Goal: Task Accomplishment & Management: Use online tool/utility

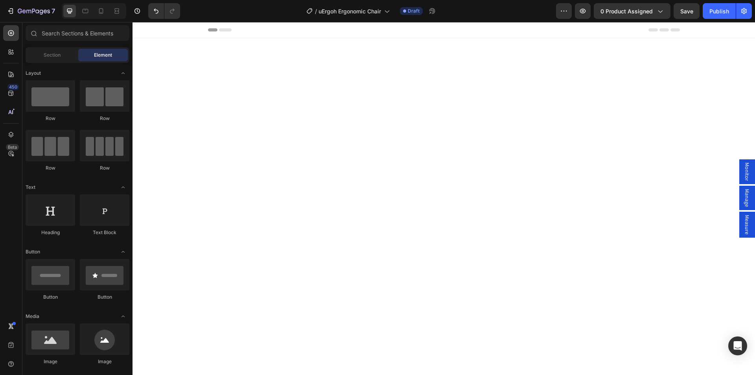
scroll to position [1888, 0]
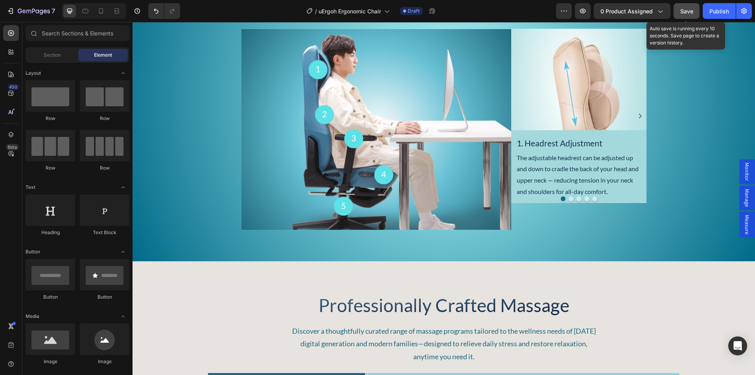
click at [681, 12] on span "Save" at bounding box center [687, 11] width 13 height 7
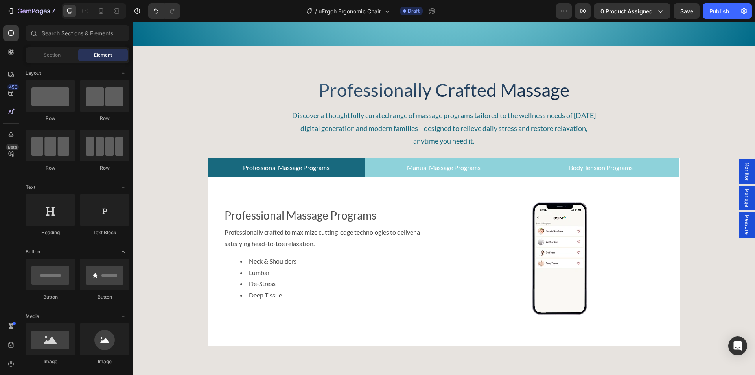
scroll to position [2399, 0]
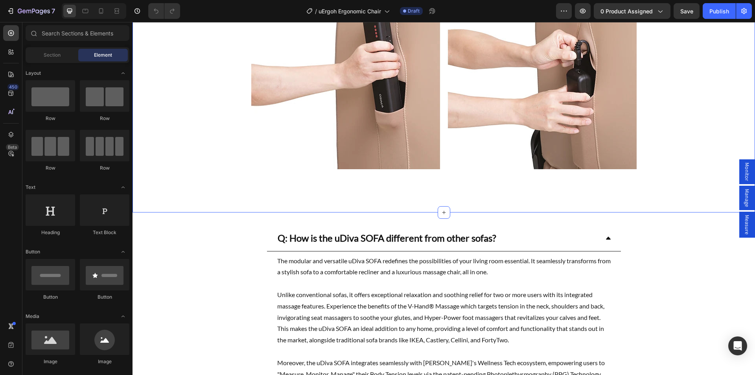
scroll to position [3895, 0]
click at [441, 212] on icon at bounding box center [444, 212] width 6 height 6
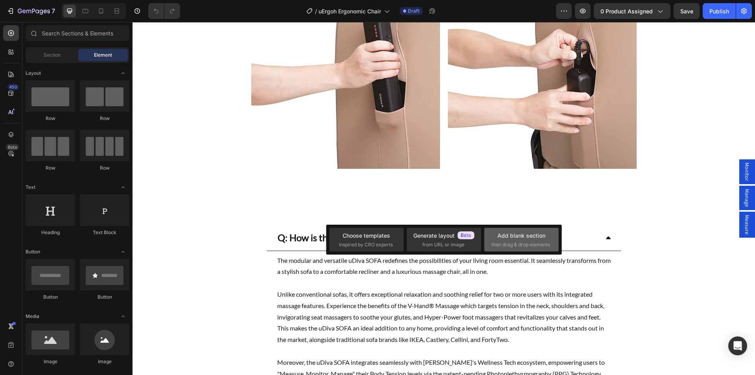
click at [515, 244] on span "then drag & drop elements" at bounding box center [521, 244] width 59 height 7
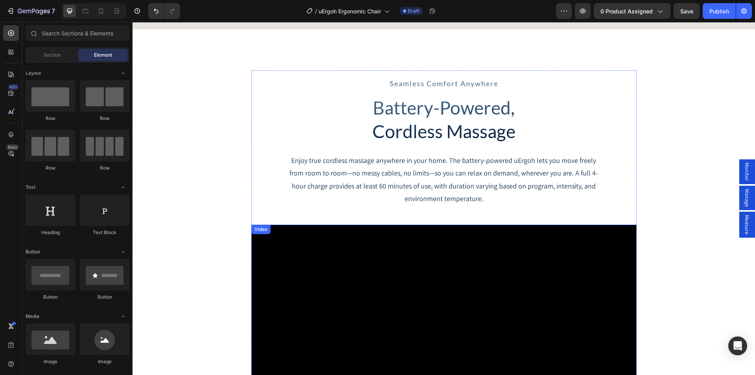
scroll to position [3423, 0]
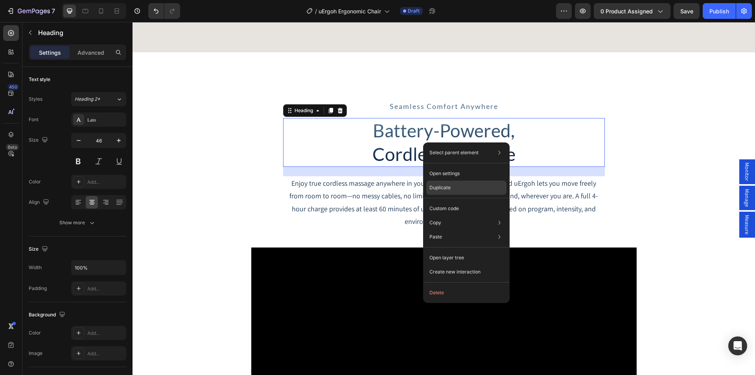
click at [442, 188] on p "Duplicate" at bounding box center [440, 187] width 21 height 7
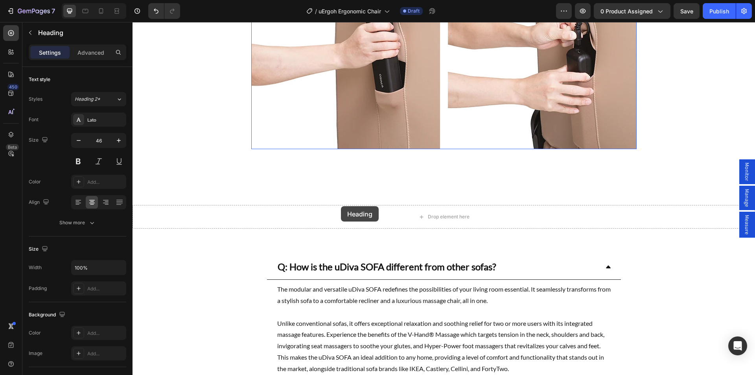
scroll to position [4013, 0]
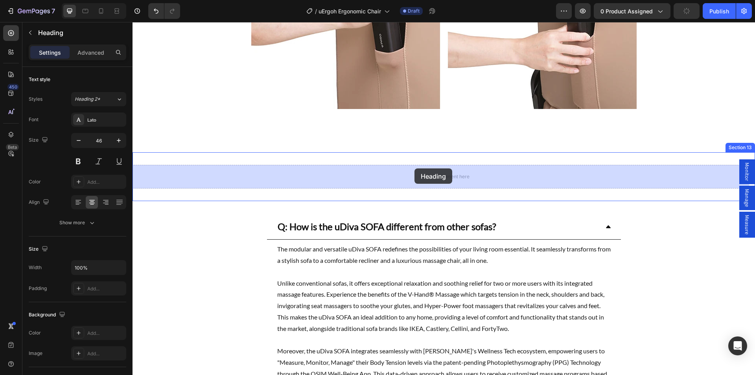
drag, startPoint x: 296, startPoint y: 173, endPoint x: 415, endPoint y: 168, distance: 118.5
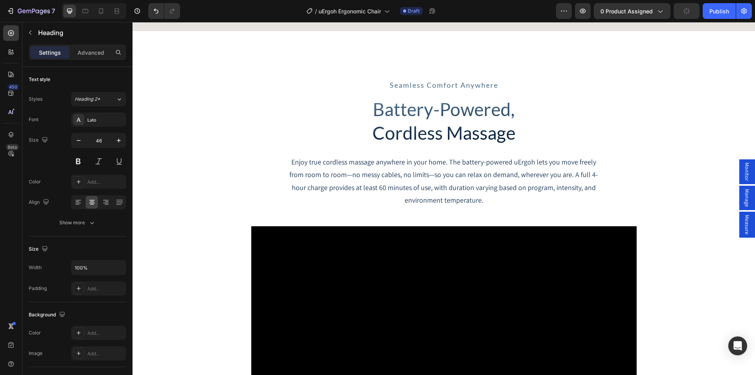
scroll to position [3404, 0]
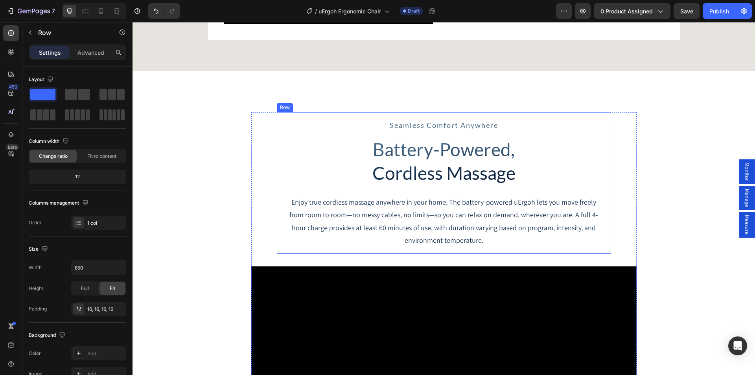
click at [282, 106] on div "Row" at bounding box center [285, 107] width 13 height 7
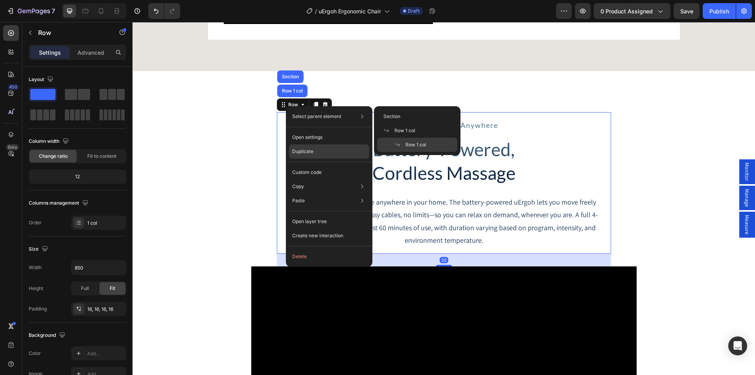
click at [305, 165] on div "Duplicate" at bounding box center [329, 172] width 80 height 14
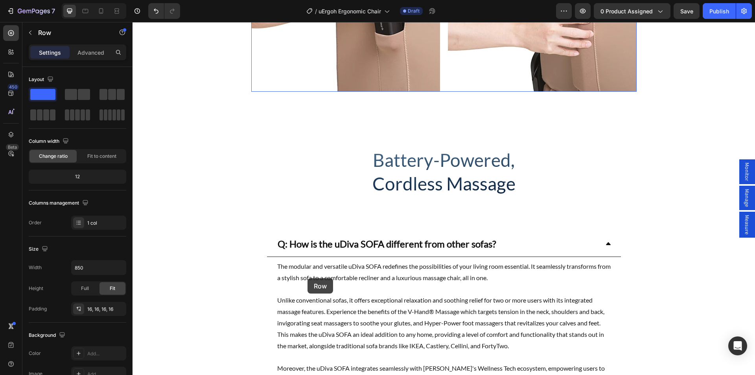
scroll to position [4151, 0]
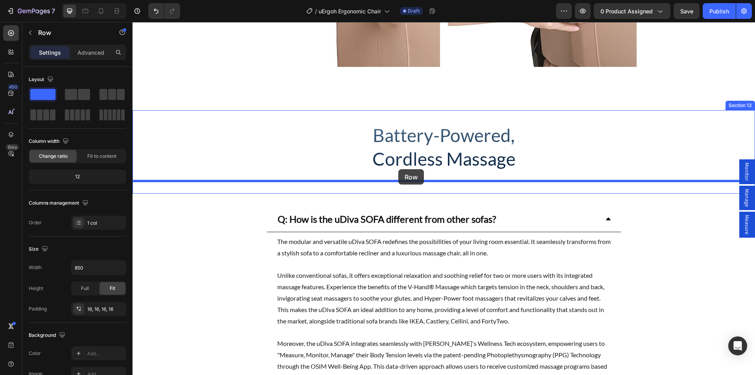
drag, startPoint x: 288, startPoint y: 261, endPoint x: 399, endPoint y: 169, distance: 143.3
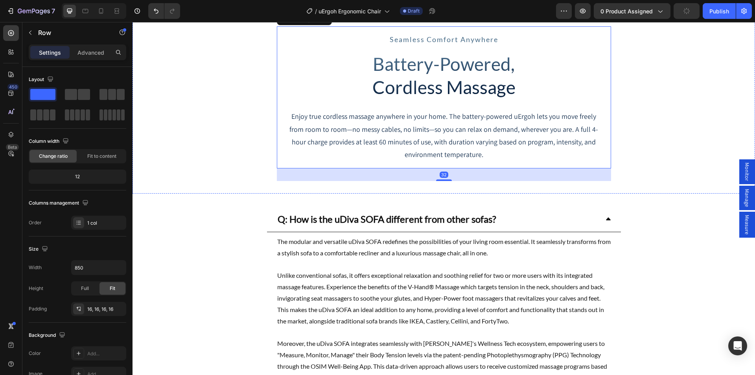
scroll to position [3997, 0]
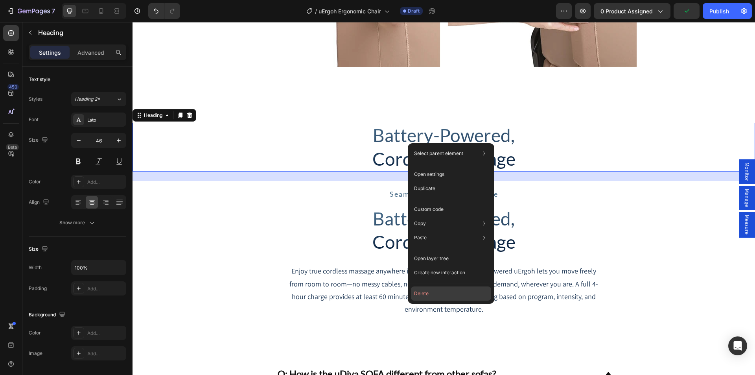
drag, startPoint x: 431, startPoint y: 291, endPoint x: 605, endPoint y: 216, distance: 189.9
click at [431, 291] on button "Delete" at bounding box center [451, 293] width 80 height 14
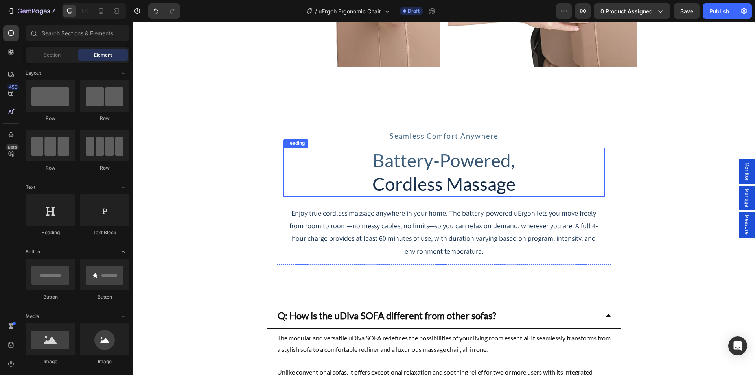
click at [432, 170] on h2 "Battery-Powered, Cordless Massage" at bounding box center [444, 172] width 322 height 49
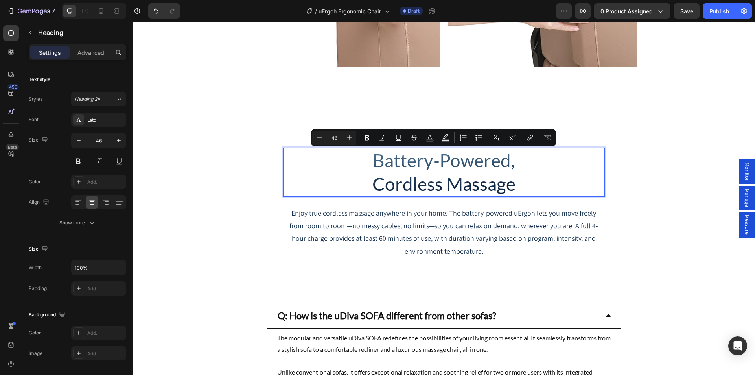
click at [481, 175] on p "Battery-Powered, Cordless Massage" at bounding box center [444, 172] width 320 height 47
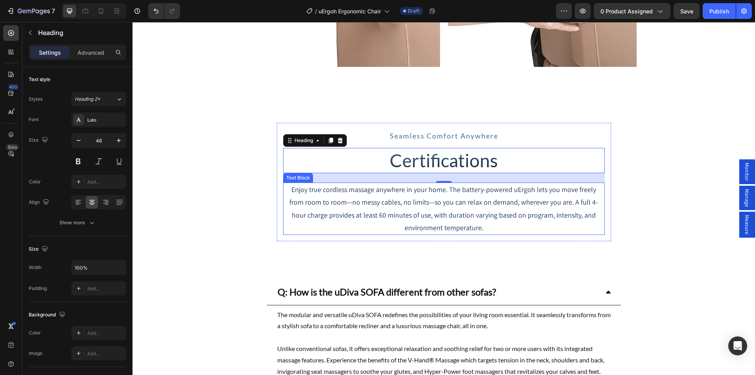
click at [438, 195] on p "Enjoy true cordless massage anywhere in your home. The battery-powered uErgoh l…" at bounding box center [444, 208] width 320 height 51
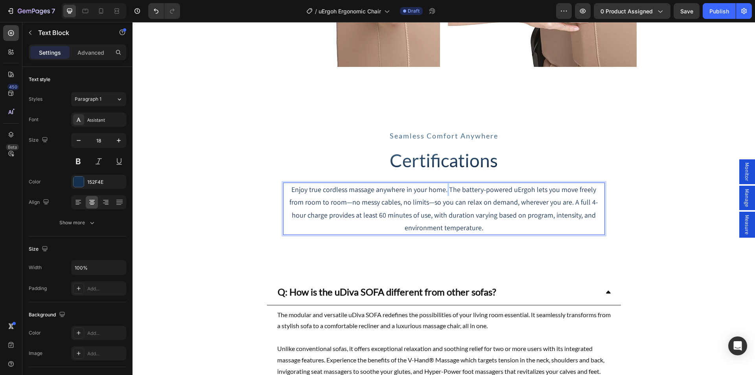
click at [438, 195] on p "Enjoy true cordless massage anywhere in your home. The battery-powered uErgoh l…" at bounding box center [444, 208] width 320 height 51
click at [476, 203] on p "Enjoy true cordless massage anywhere in your home. The battery-powered uErgoh l…" at bounding box center [444, 208] width 320 height 51
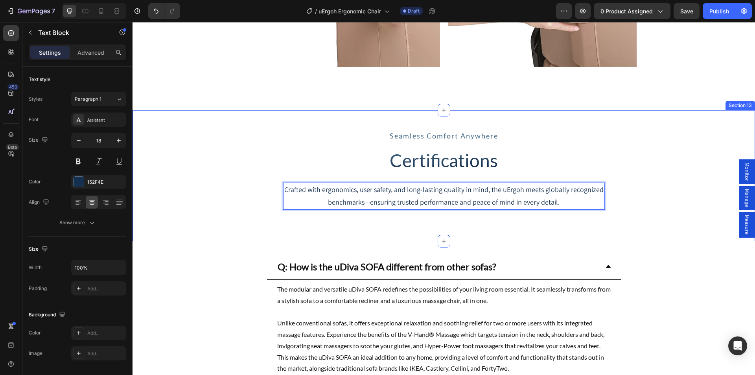
click at [622, 175] on div "seamless comfort anywhere Text Block Certifications Heading Crafted with ergono…" at bounding box center [444, 175] width 623 height 105
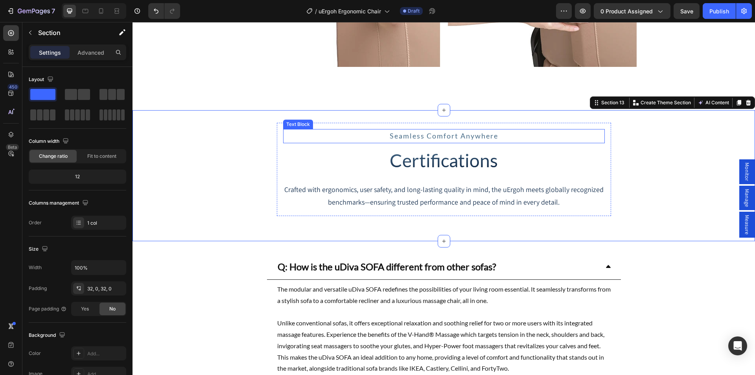
click at [457, 137] on span "seamless comfort anywhere" at bounding box center [444, 135] width 109 height 9
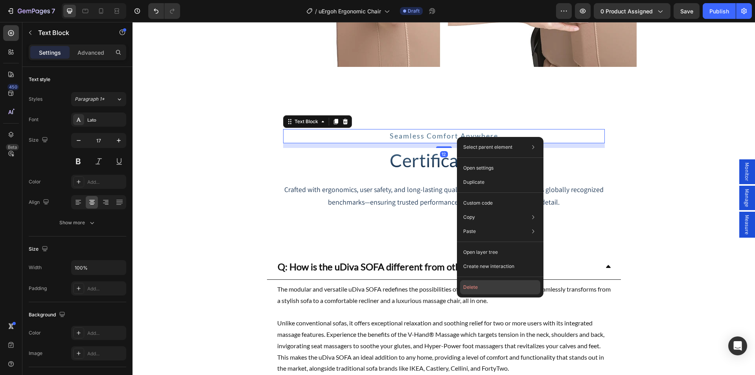
drag, startPoint x: 479, startPoint y: 288, endPoint x: 275, endPoint y: 231, distance: 211.9
click at [479, 288] on button "Delete" at bounding box center [500, 287] width 80 height 14
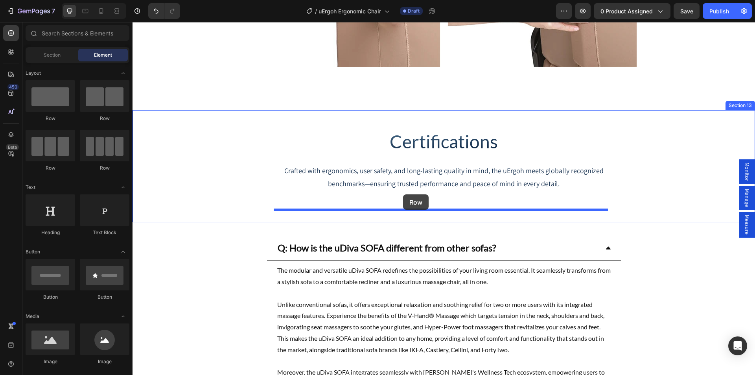
drag, startPoint x: 140, startPoint y: 112, endPoint x: 403, endPoint y: 194, distance: 275.4
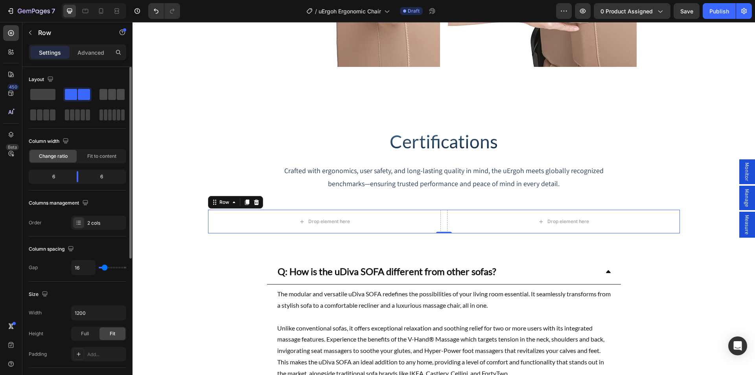
click at [116, 96] on span at bounding box center [112, 94] width 8 height 11
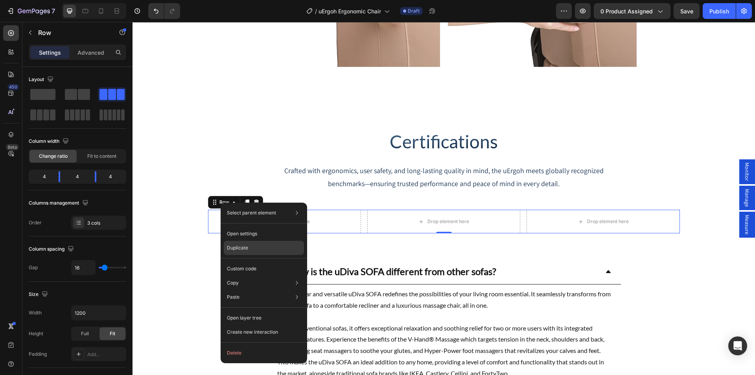
click at [245, 245] on p "Duplicate" at bounding box center [237, 247] width 21 height 7
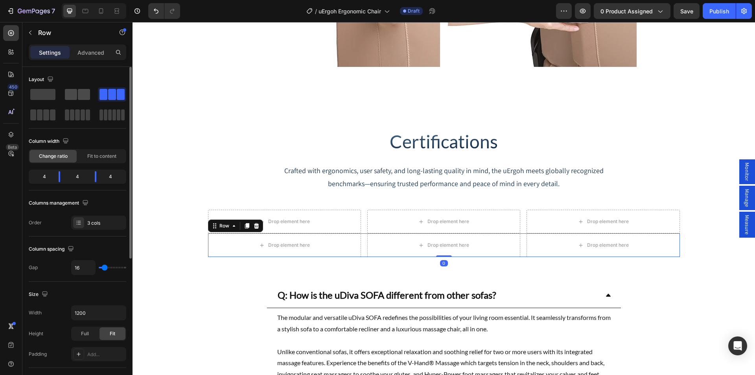
click at [78, 98] on div at bounding box center [77, 94] width 25 height 11
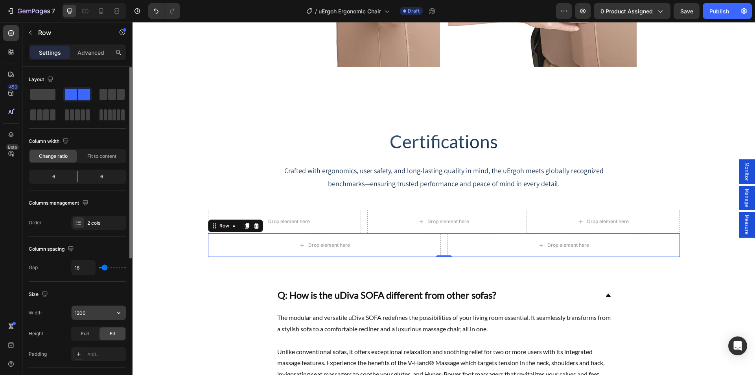
click at [79, 314] on input "1200" at bounding box center [99, 313] width 54 height 14
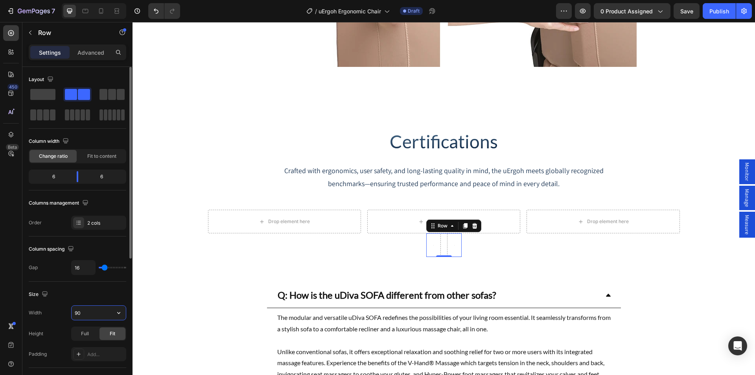
type input "900"
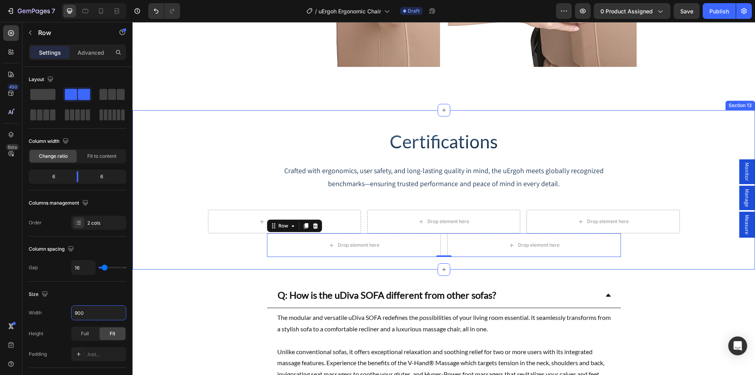
click at [215, 204] on div "Certifications Heading Crafted with ergonomics, user safety, and long-lasting q…" at bounding box center [444, 190] width 623 height 134
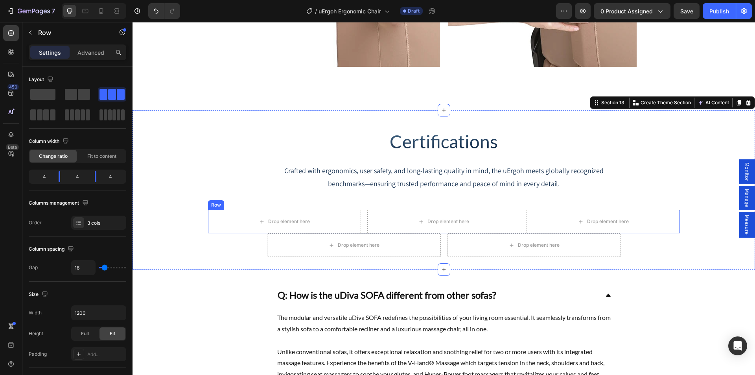
click at [212, 205] on div "Row" at bounding box center [216, 204] width 13 height 7
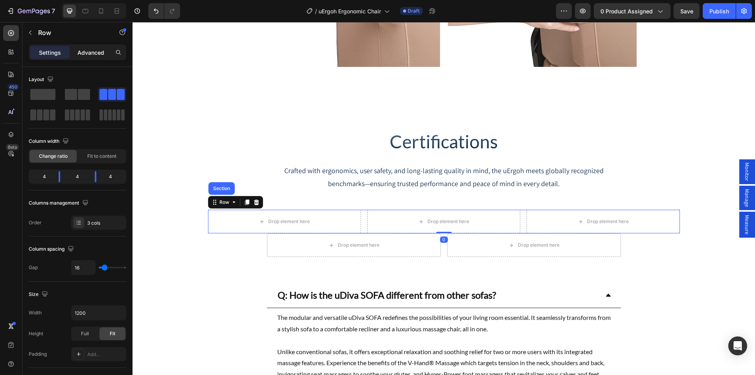
click at [98, 55] on p "Advanced" at bounding box center [91, 52] width 27 height 8
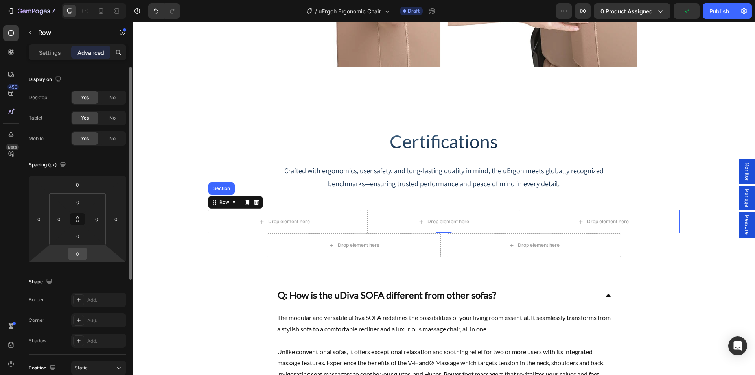
click at [79, 252] on input "0" at bounding box center [78, 254] width 16 height 12
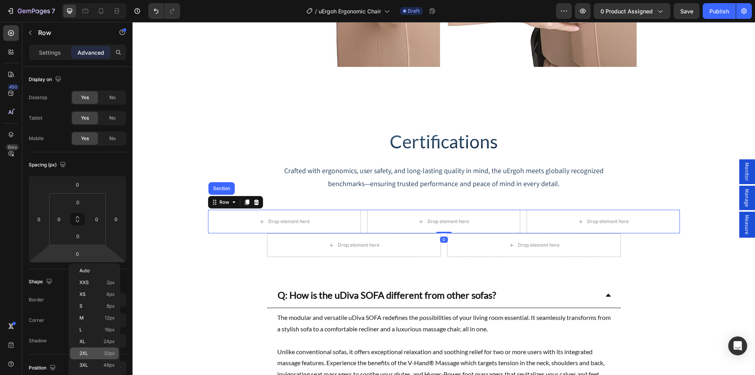
click at [96, 351] on p "2XL 32px" at bounding box center [96, 354] width 35 height 6
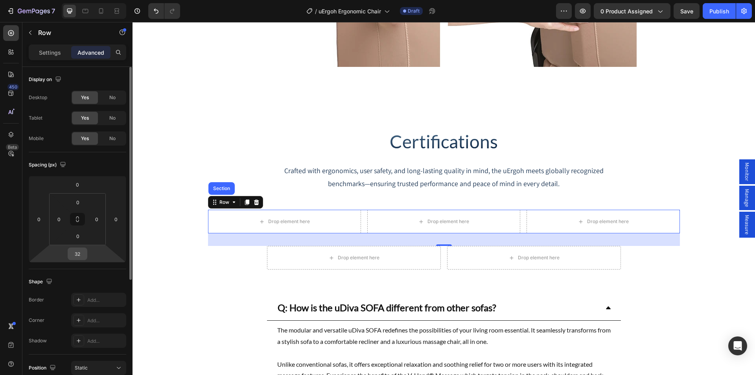
click at [76, 251] on input "32" at bounding box center [78, 254] width 16 height 12
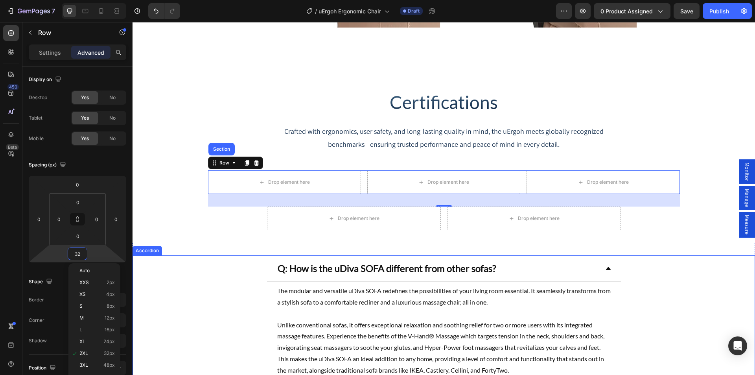
scroll to position [4075, 0]
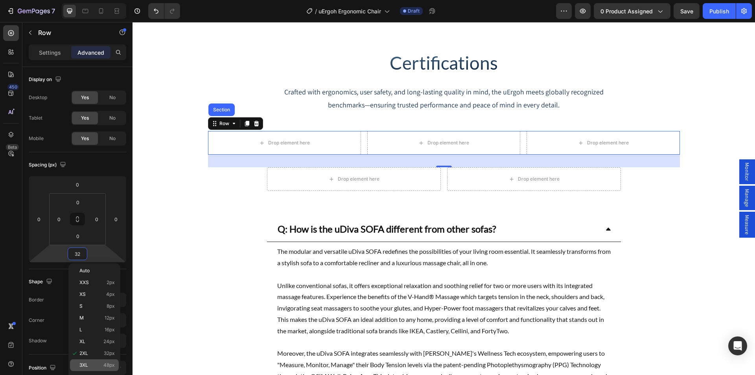
click at [96, 365] on p "3XL 48px" at bounding box center [96, 365] width 35 height 6
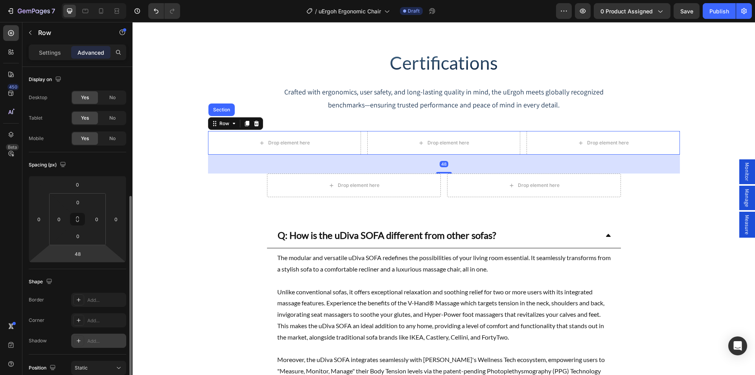
scroll to position [79, 0]
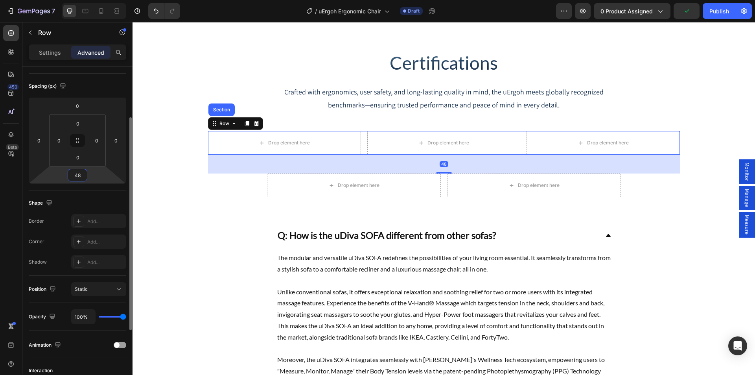
click at [76, 172] on input "48" at bounding box center [78, 175] width 16 height 12
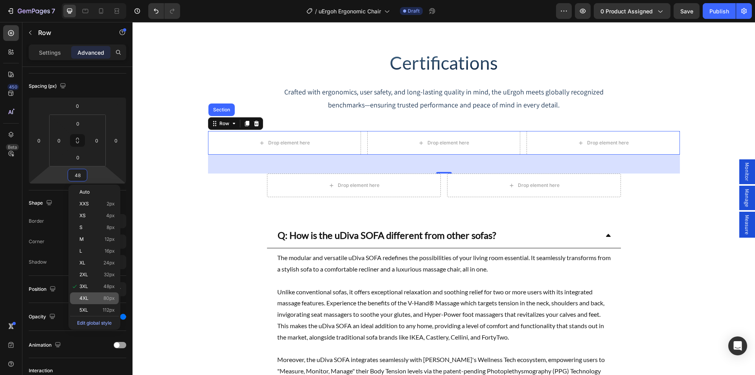
click at [95, 296] on p "4XL 80px" at bounding box center [96, 298] width 35 height 6
type input "80"
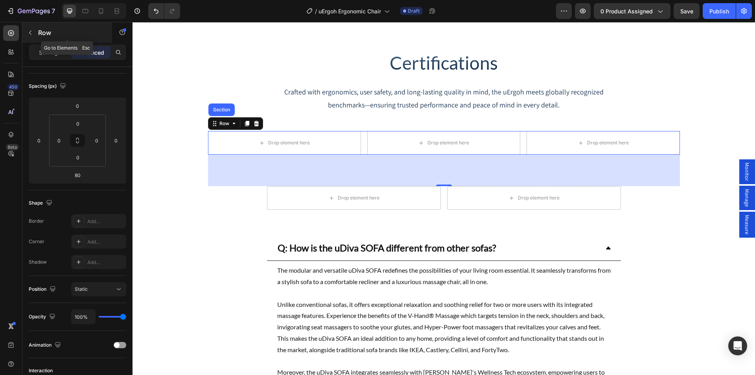
click at [35, 32] on button "button" at bounding box center [30, 32] width 13 height 13
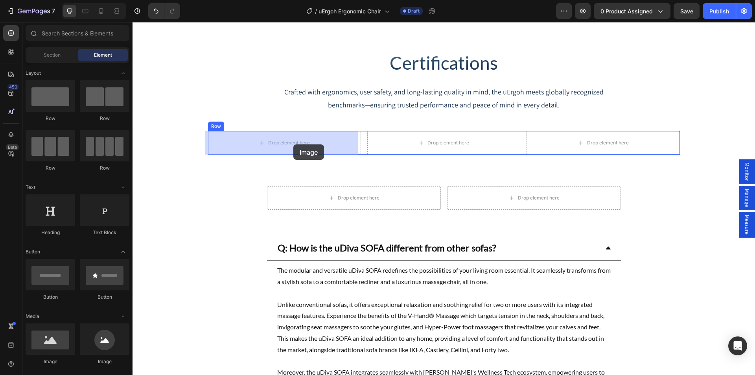
drag, startPoint x: 188, startPoint y: 366, endPoint x: 293, endPoint y: 144, distance: 245.5
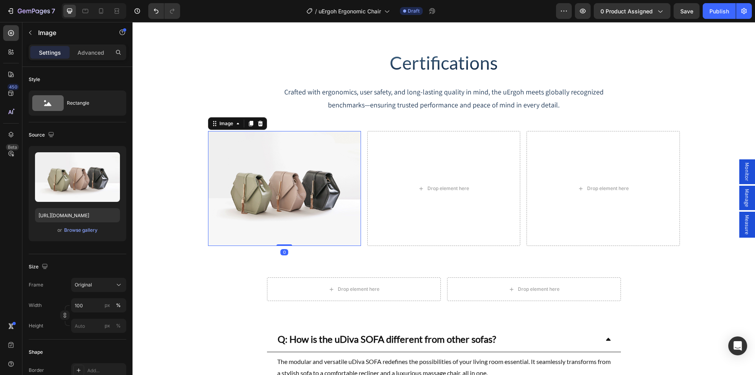
drag, startPoint x: 289, startPoint y: 176, endPoint x: 451, endPoint y: 207, distance: 164.7
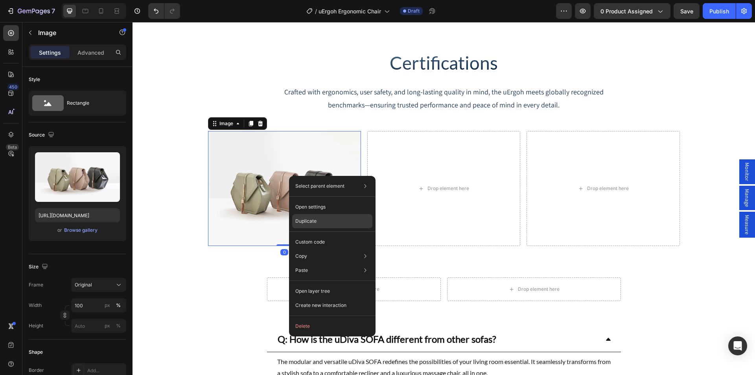
click at [317, 235] on div "Duplicate" at bounding box center [332, 242] width 80 height 14
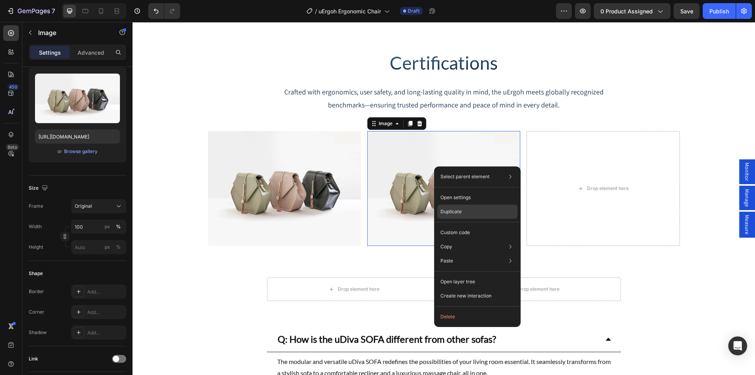
click at [460, 212] on p "Duplicate" at bounding box center [451, 211] width 21 height 7
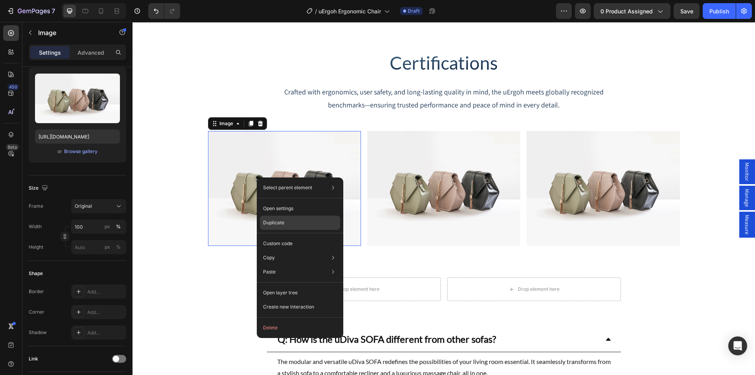
click at [288, 236] on div "Duplicate" at bounding box center [300, 243] width 80 height 14
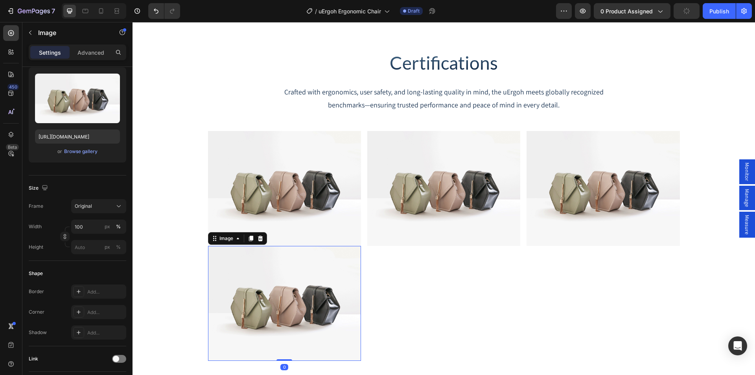
scroll to position [4233, 0]
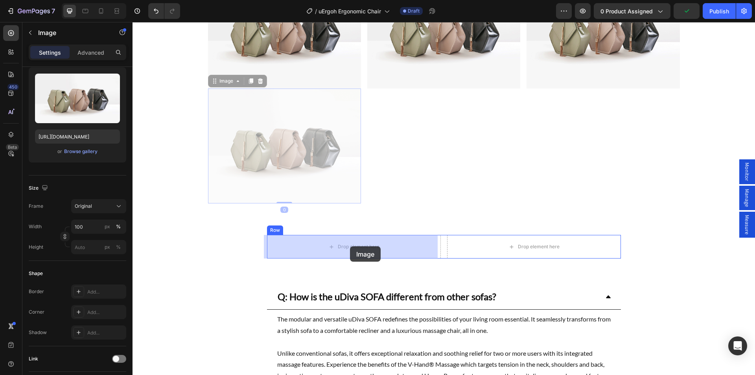
drag, startPoint x: 300, startPoint y: 197, endPoint x: 350, endPoint y: 246, distance: 70.1
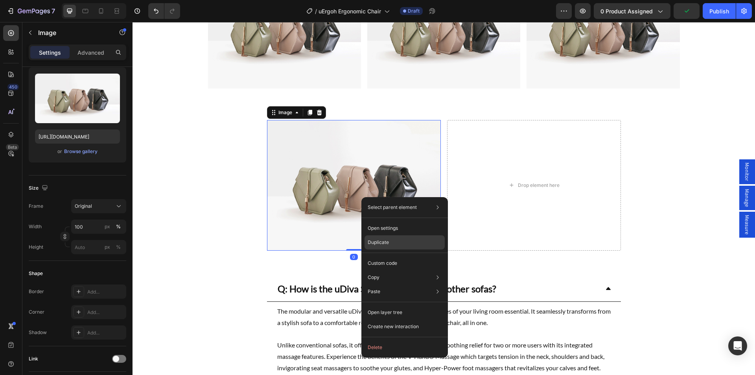
drag, startPoint x: 383, startPoint y: 243, endPoint x: 242, endPoint y: 197, distance: 149.0
click at [383, 243] on p "Duplicate" at bounding box center [378, 242] width 21 height 7
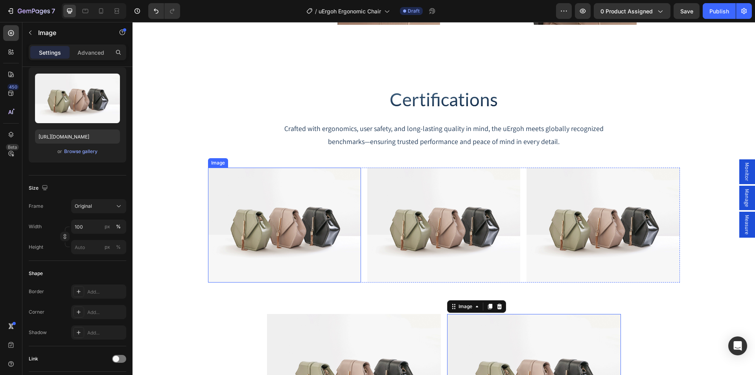
scroll to position [4036, 0]
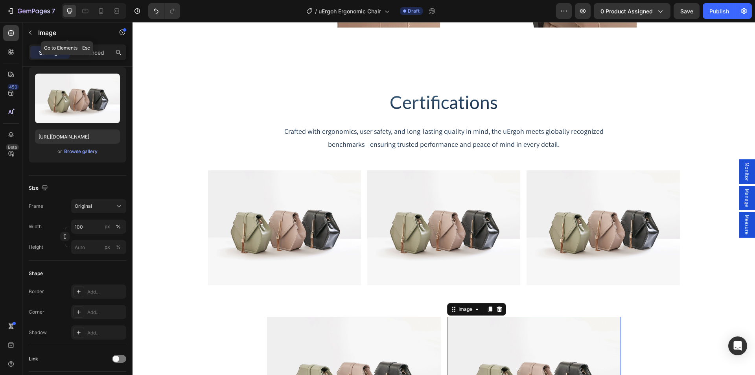
click at [32, 30] on icon "button" at bounding box center [30, 33] width 6 height 6
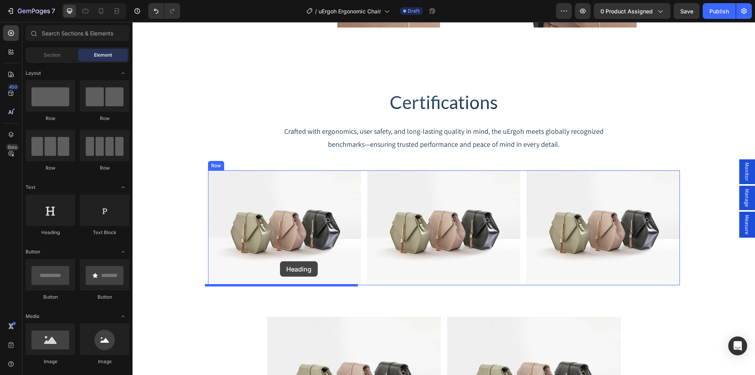
drag, startPoint x: 274, startPoint y: 247, endPoint x: 280, endPoint y: 261, distance: 15.9
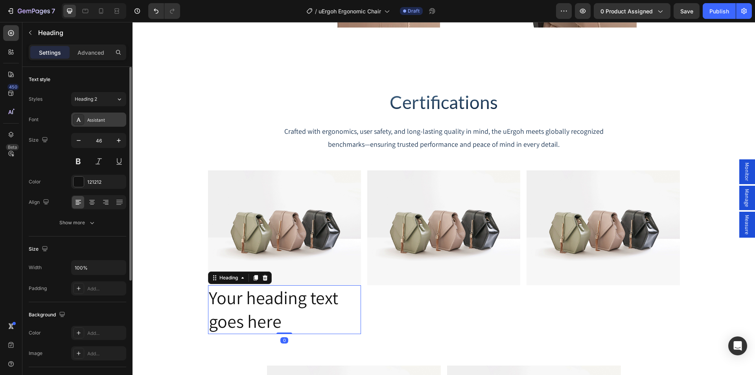
click at [94, 123] on div "Assistant" at bounding box center [105, 119] width 37 height 7
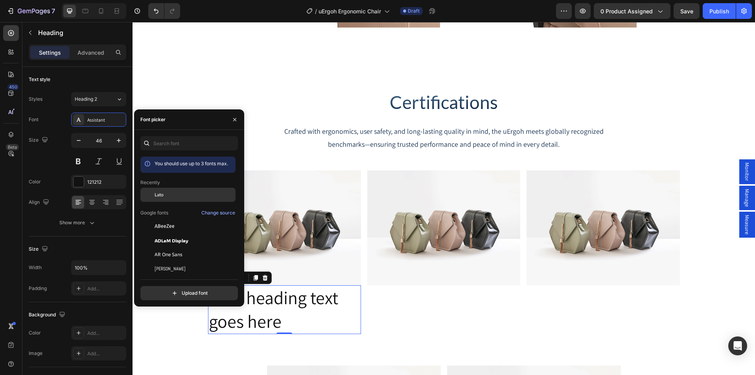
click at [162, 195] on span "Lato" at bounding box center [159, 194] width 9 height 7
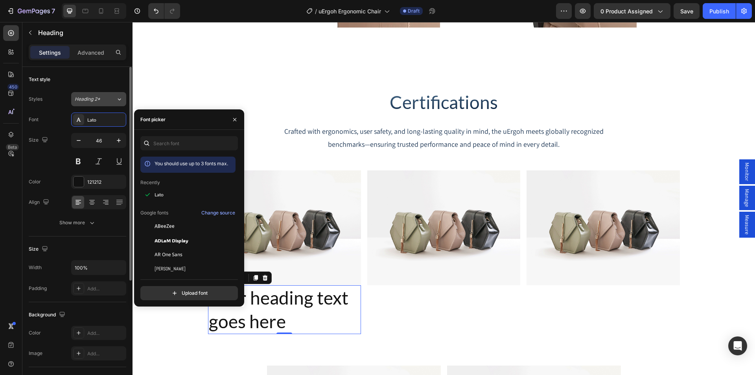
click at [88, 103] on button "Heading 2*" at bounding box center [98, 99] width 55 height 14
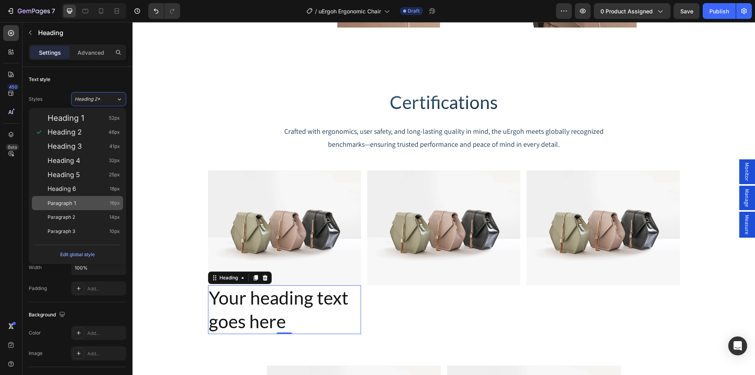
click at [83, 204] on div "Paragraph 1 16px" at bounding box center [84, 203] width 72 height 8
type input "16"
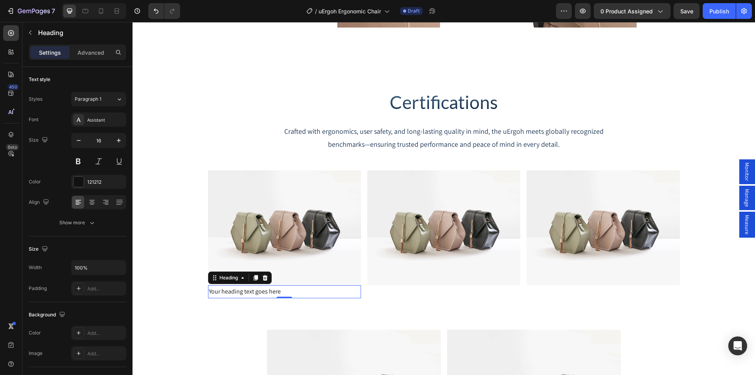
click at [226, 291] on h2 "Your heading text goes here" at bounding box center [284, 291] width 153 height 13
click at [226, 291] on p "Your heading text goes here" at bounding box center [284, 291] width 151 height 11
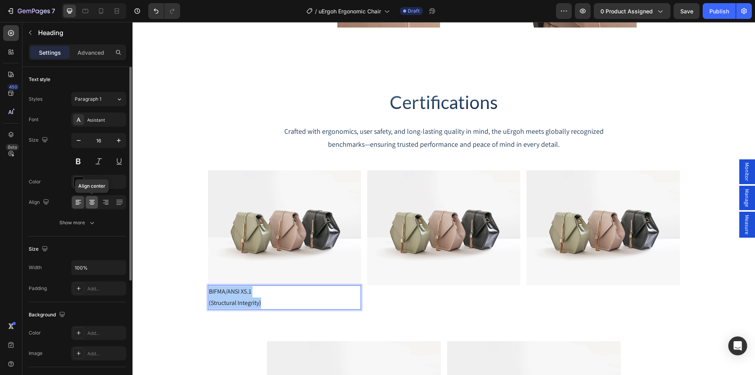
drag, startPoint x: 94, startPoint y: 199, endPoint x: 53, endPoint y: 189, distance: 42.5
click at [94, 199] on icon at bounding box center [92, 202] width 8 height 8
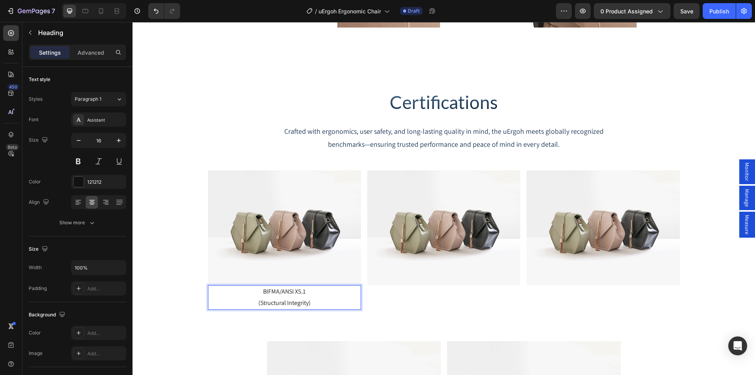
drag, startPoint x: 127, startPoint y: 277, endPoint x: 29, endPoint y: 35, distance: 260.7
click at [29, 35] on icon "button" at bounding box center [30, 33] width 6 height 6
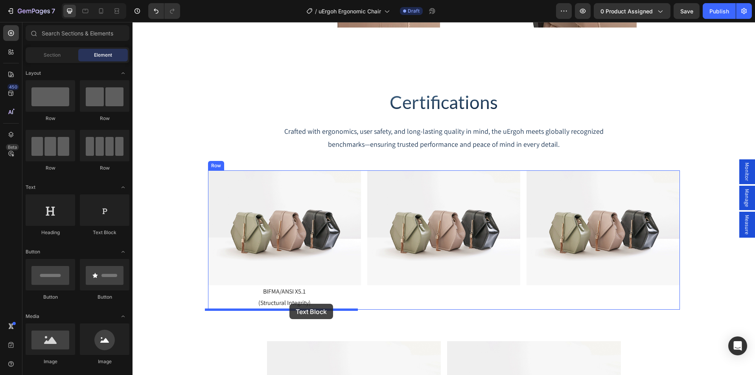
drag, startPoint x: 236, startPoint y: 243, endPoint x: 290, endPoint y: 304, distance: 80.8
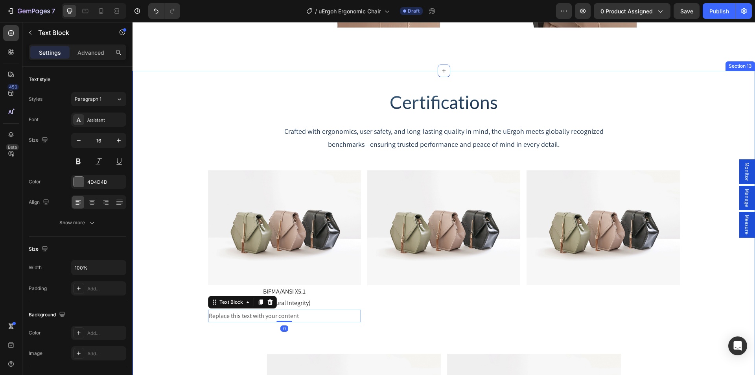
click at [262, 316] on div "Replace this text with your content" at bounding box center [284, 316] width 153 height 13
click at [262, 316] on p "Replace this text with your content" at bounding box center [284, 315] width 151 height 11
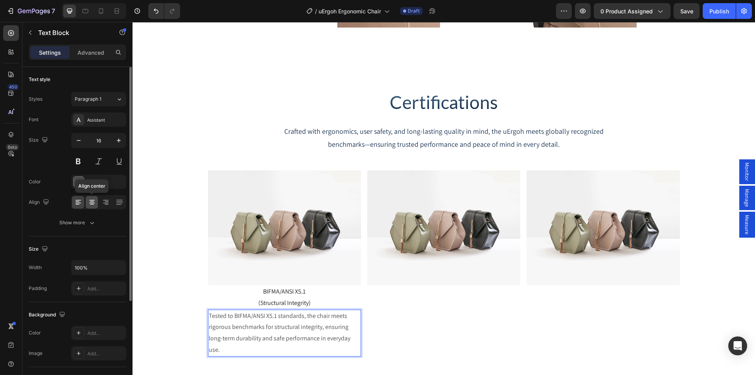
drag, startPoint x: 92, startPoint y: 203, endPoint x: 273, endPoint y: 268, distance: 192.4
click at [92, 203] on icon at bounding box center [92, 202] width 8 height 8
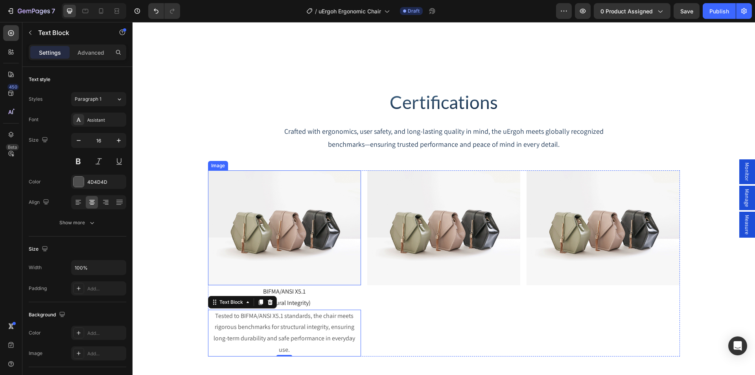
scroll to position [4154, 0]
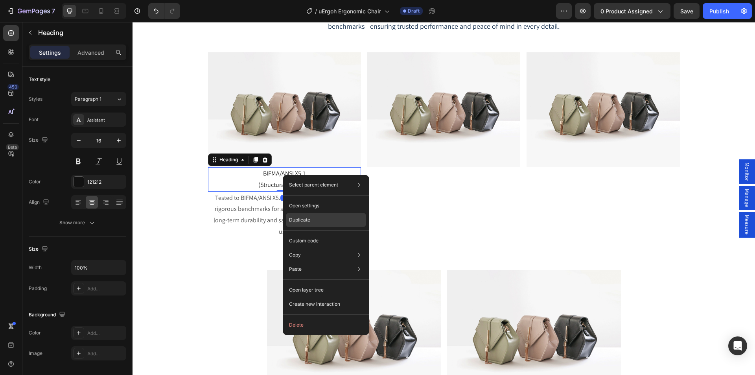
drag, startPoint x: 310, startPoint y: 219, endPoint x: 156, endPoint y: 168, distance: 162.4
click at [310, 219] on p "Duplicate" at bounding box center [299, 219] width 21 height 7
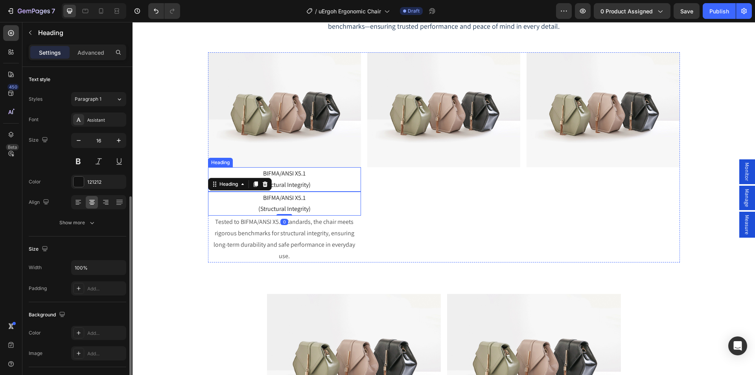
scroll to position [79, 0]
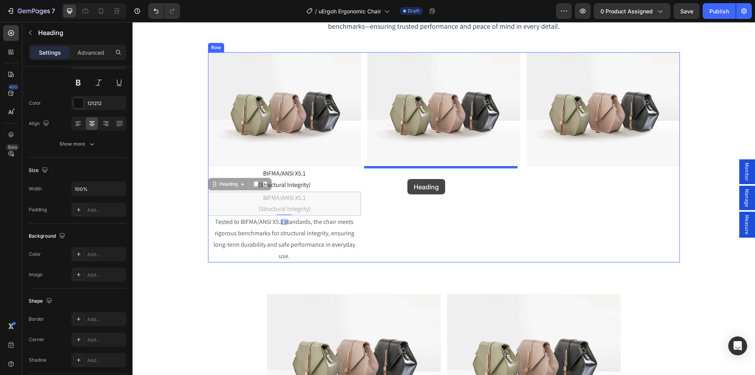
drag, startPoint x: 279, startPoint y: 201, endPoint x: 408, endPoint y: 179, distance: 130.1
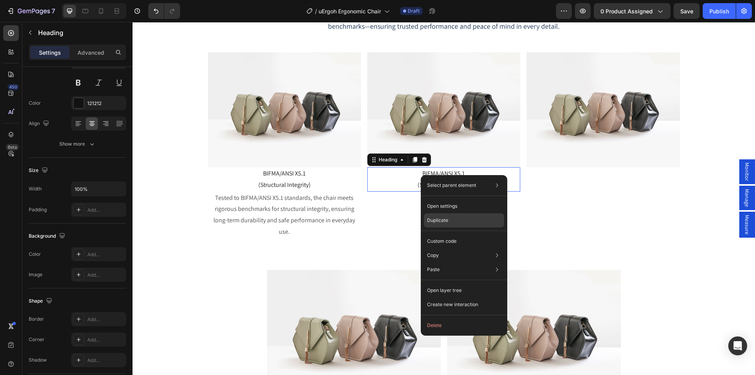
drag, startPoint x: 445, startPoint y: 218, endPoint x: 306, endPoint y: 167, distance: 147.9
click at [445, 218] on p "Duplicate" at bounding box center [437, 220] width 21 height 7
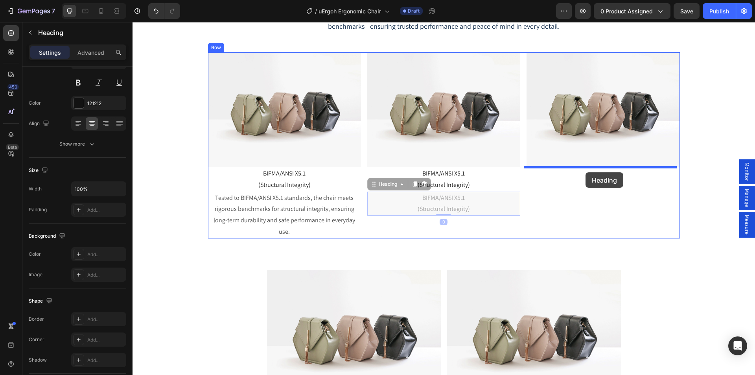
drag, startPoint x: 437, startPoint y: 204, endPoint x: 410, endPoint y: 258, distance: 60.7
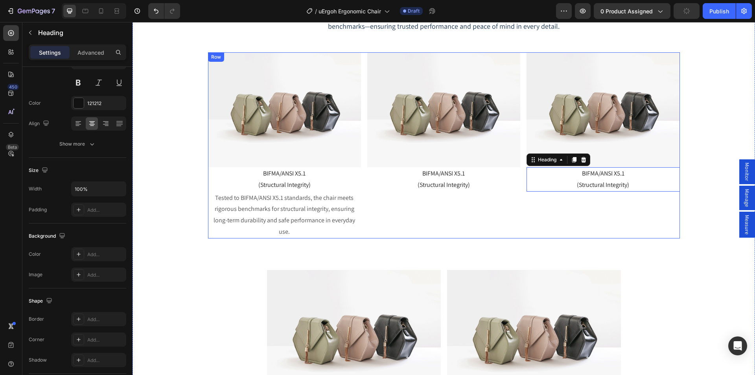
scroll to position [4233, 0]
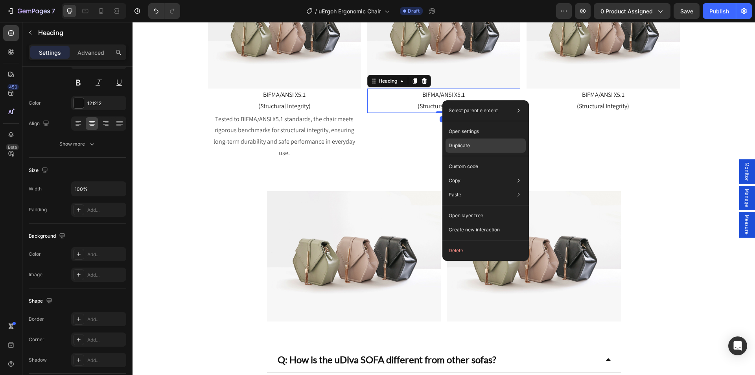
drag, startPoint x: 461, startPoint y: 149, endPoint x: 266, endPoint y: 127, distance: 196.4
click at [461, 149] on p "Duplicate" at bounding box center [459, 145] width 21 height 7
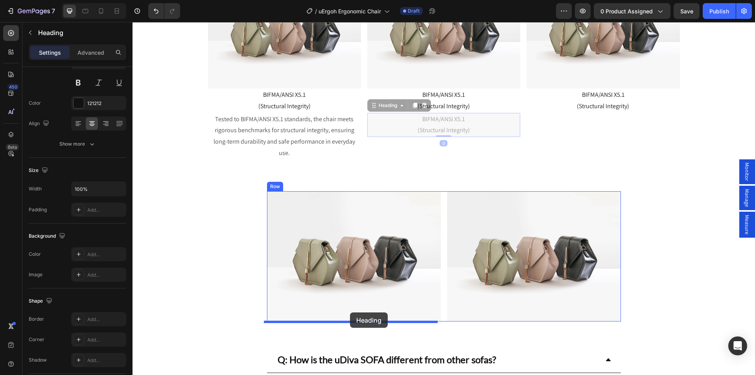
drag, startPoint x: 434, startPoint y: 123, endPoint x: 350, endPoint y: 312, distance: 207.0
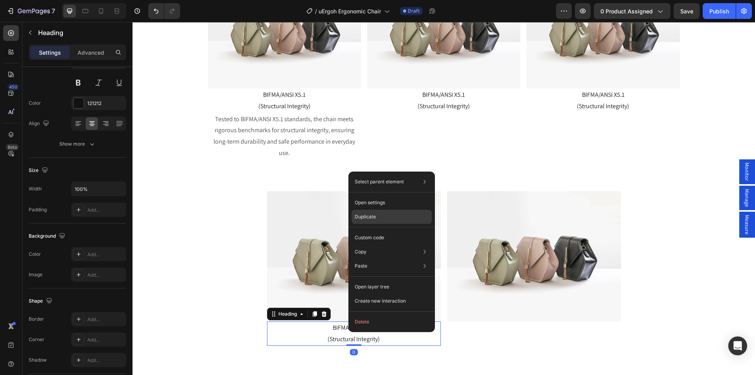
click at [382, 231] on div "Duplicate" at bounding box center [392, 238] width 80 height 14
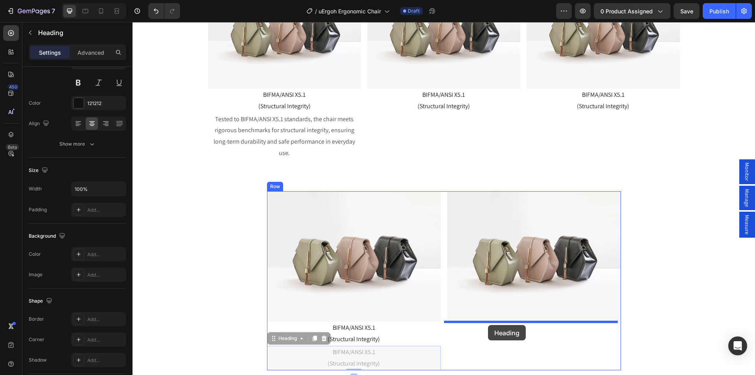
drag, startPoint x: 458, startPoint y: 326, endPoint x: 488, endPoint y: 325, distance: 30.3
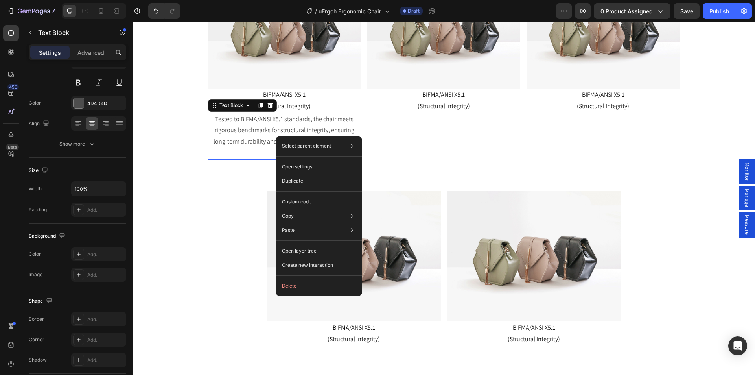
scroll to position [0, 0]
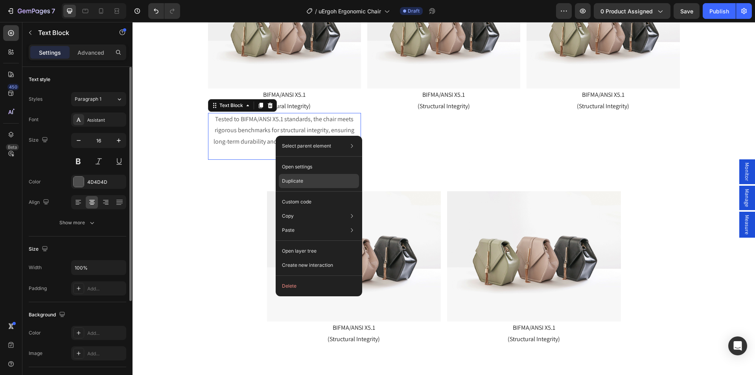
click at [310, 195] on div "Duplicate" at bounding box center [319, 202] width 80 height 14
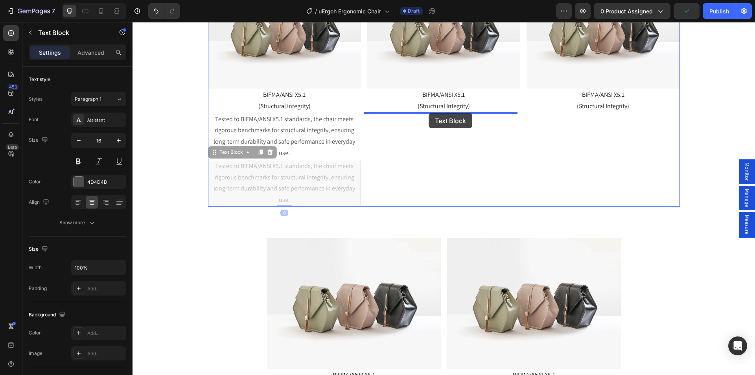
drag, startPoint x: 285, startPoint y: 178, endPoint x: 426, endPoint y: 114, distance: 154.6
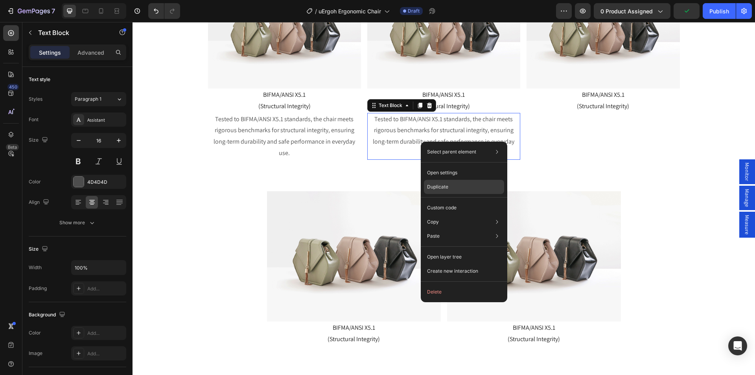
drag, startPoint x: 440, startPoint y: 190, endPoint x: 295, endPoint y: 133, distance: 156.2
click at [440, 190] on p "Duplicate" at bounding box center [437, 186] width 21 height 7
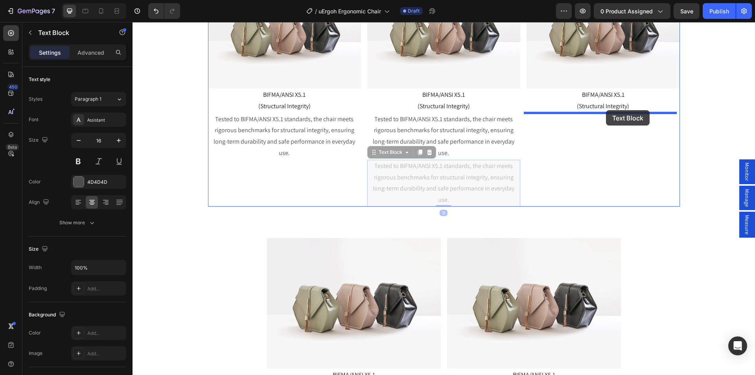
drag, startPoint x: 506, startPoint y: 140, endPoint x: 606, endPoint y: 110, distance: 104.8
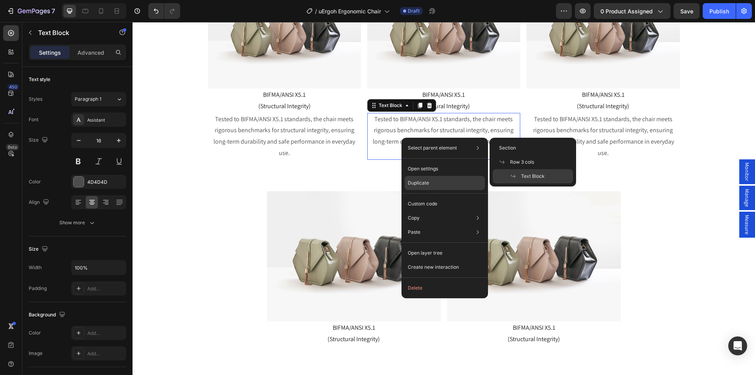
click at [424, 183] on p "Duplicate" at bounding box center [418, 182] width 21 height 7
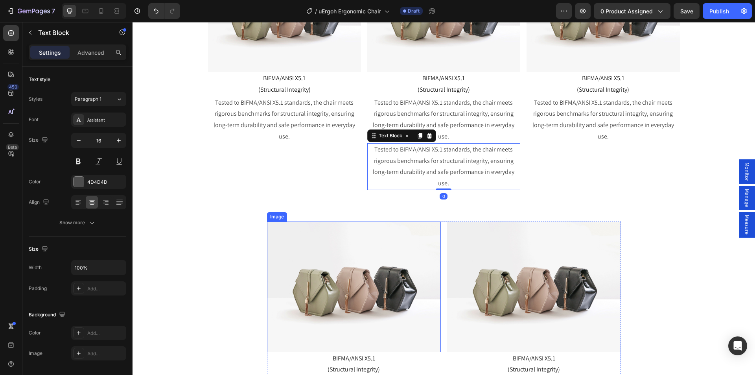
scroll to position [4311, 0]
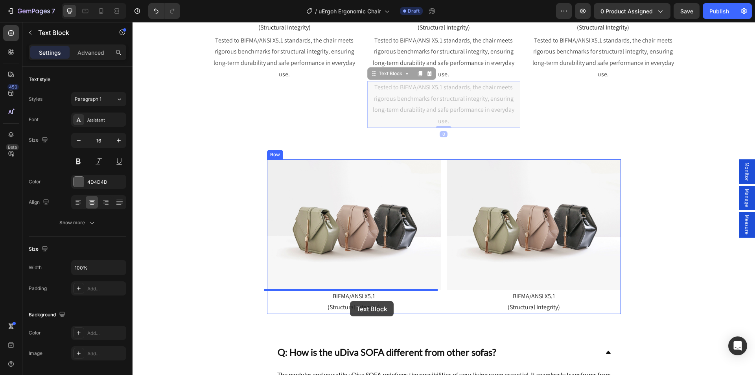
drag, startPoint x: 431, startPoint y: 137, endPoint x: 350, endPoint y: 301, distance: 182.5
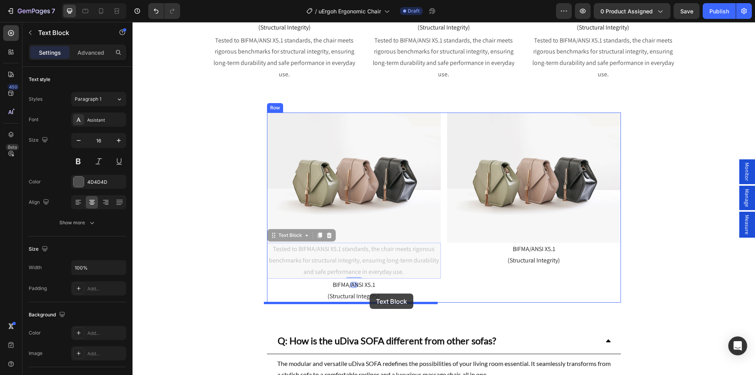
drag, startPoint x: 369, startPoint y: 271, endPoint x: 370, endPoint y: 293, distance: 22.4
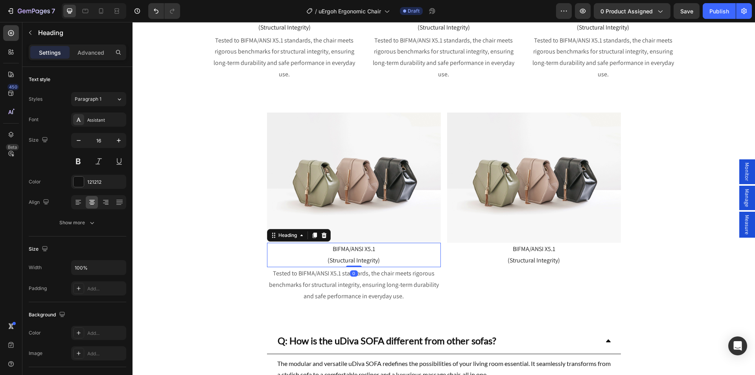
drag, startPoint x: 355, startPoint y: 285, endPoint x: 305, endPoint y: 263, distance: 54.8
click at [305, 263] on h2 "BIFMA/ANSI X5.1 (Structural Integrity)" at bounding box center [354, 255] width 174 height 24
click at [309, 285] on p "Tested to BIFMA/ANSI X5.1 standards, the chair meets rigorous benchmarks for st…" at bounding box center [354, 285] width 172 height 34
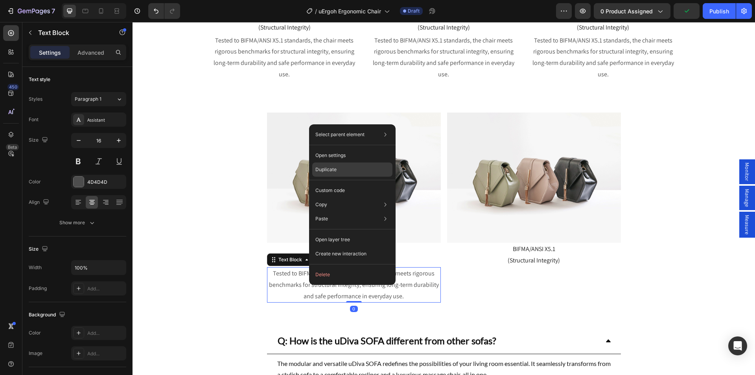
drag, startPoint x: 340, startPoint y: 172, endPoint x: 234, endPoint y: 253, distance: 133.2
click at [340, 183] on div "Duplicate" at bounding box center [352, 190] width 80 height 14
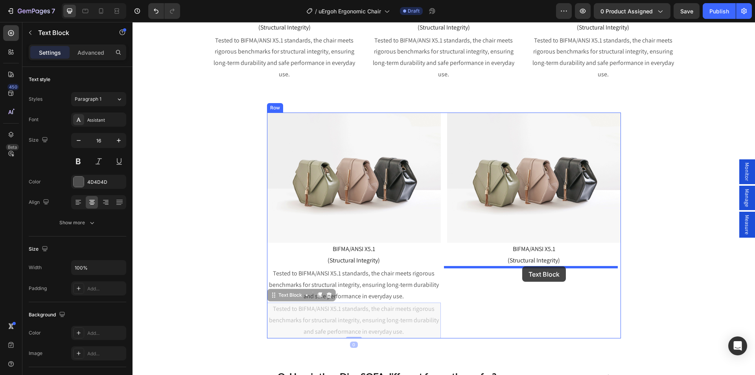
drag, startPoint x: 360, startPoint y: 319, endPoint x: 519, endPoint y: 269, distance: 166.6
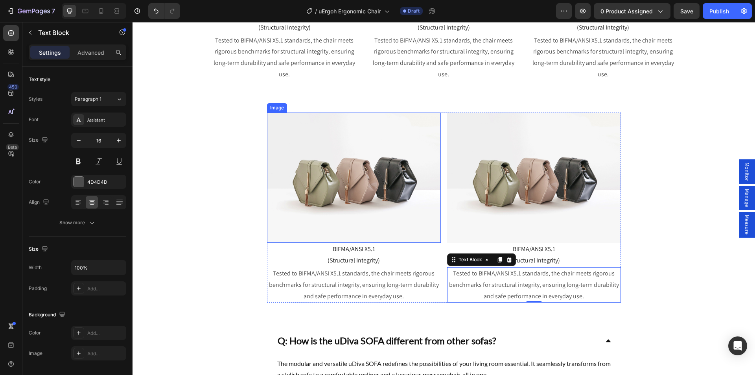
click at [350, 169] on img at bounding box center [354, 178] width 174 height 131
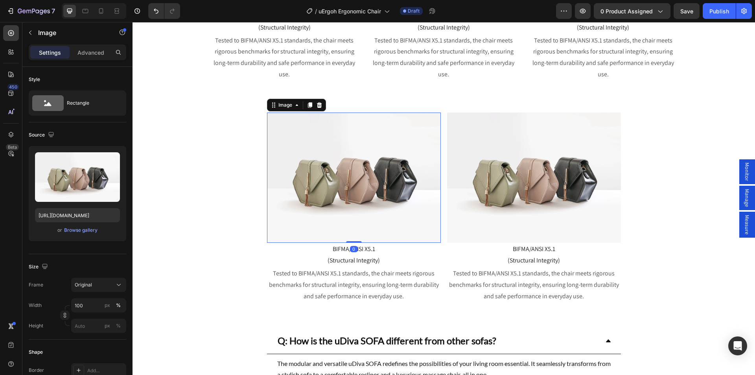
scroll to position [4115, 0]
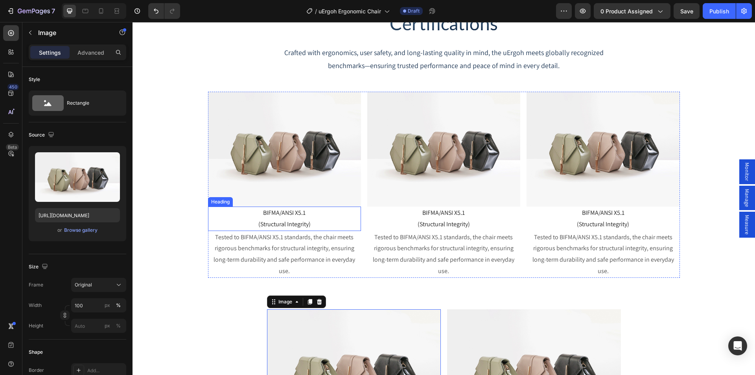
click at [284, 218] on p "BIFMA/ANSI X5.1 (Structural Integrity)" at bounding box center [284, 218] width 151 height 23
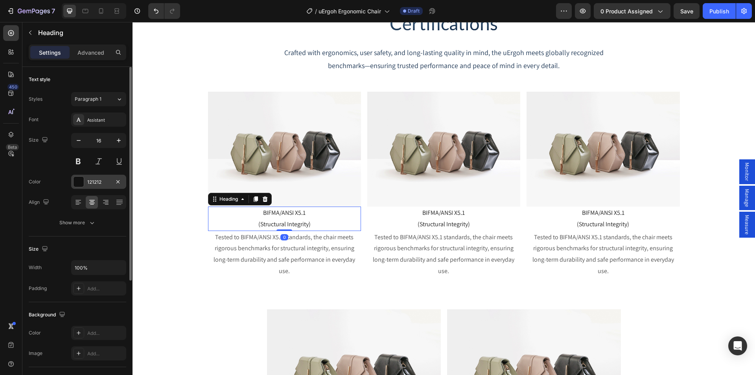
click at [78, 180] on div at bounding box center [79, 182] width 10 height 10
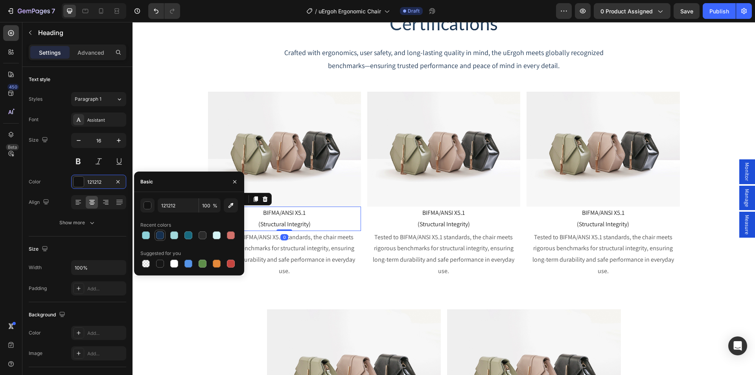
drag, startPoint x: 161, startPoint y: 234, endPoint x: 128, endPoint y: 207, distance: 41.9
click at [161, 234] on div at bounding box center [160, 235] width 8 height 8
type input "152F4E"
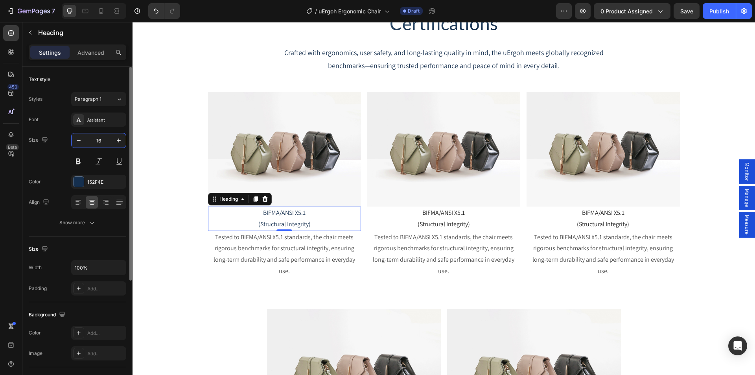
click at [95, 144] on input "16" at bounding box center [99, 140] width 26 height 14
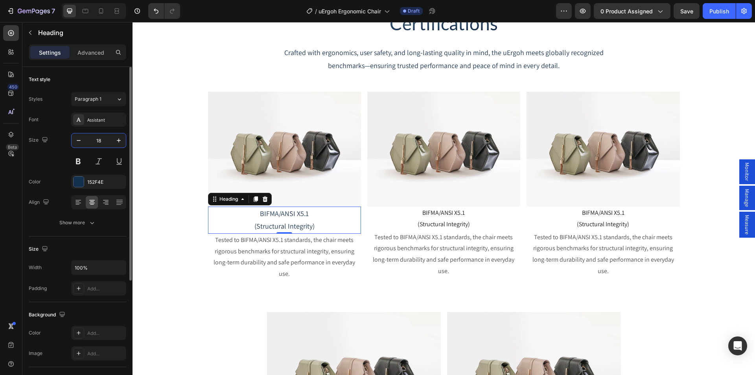
type input "18"
click at [89, 53] on p "Advanced" at bounding box center [91, 52] width 27 height 8
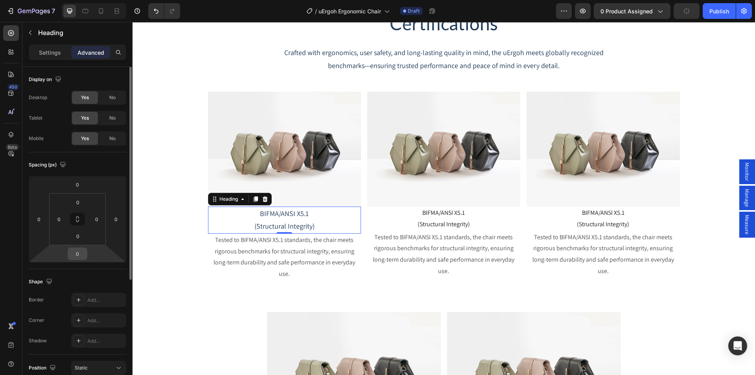
click at [78, 255] on input "0" at bounding box center [78, 254] width 16 height 12
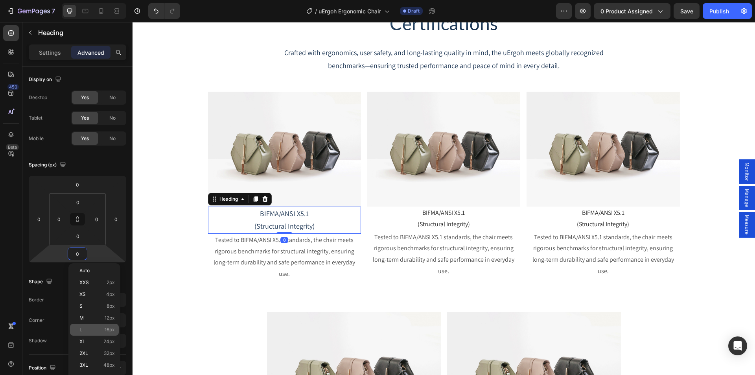
click at [90, 327] on div "L 16px" at bounding box center [94, 330] width 49 height 12
type input "16"
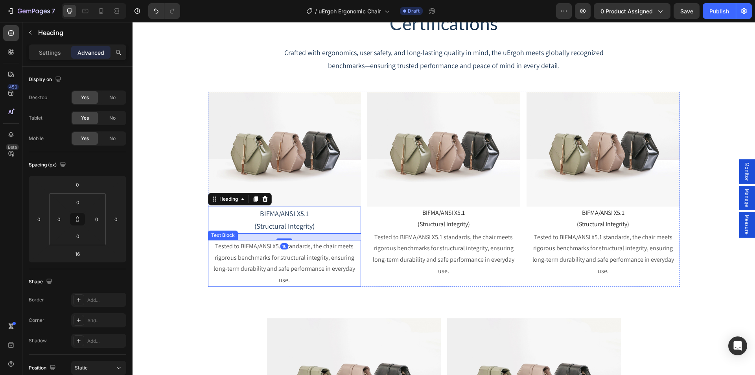
click at [291, 250] on p "Tested to BIFMA/ANSI X5.1 standards, the chair meets rigorous benchmarks for st…" at bounding box center [284, 263] width 151 height 45
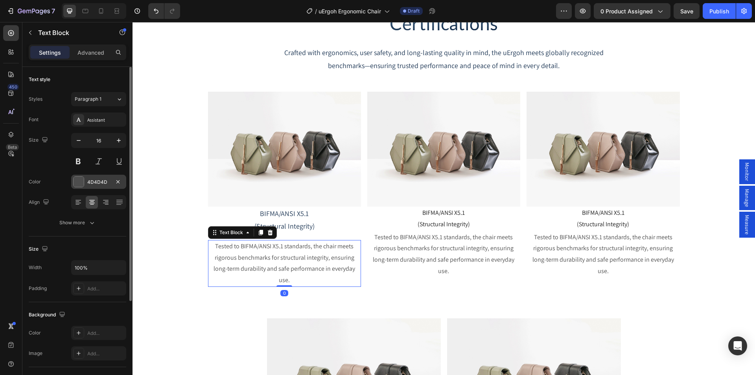
click at [79, 181] on div at bounding box center [79, 182] width 10 height 10
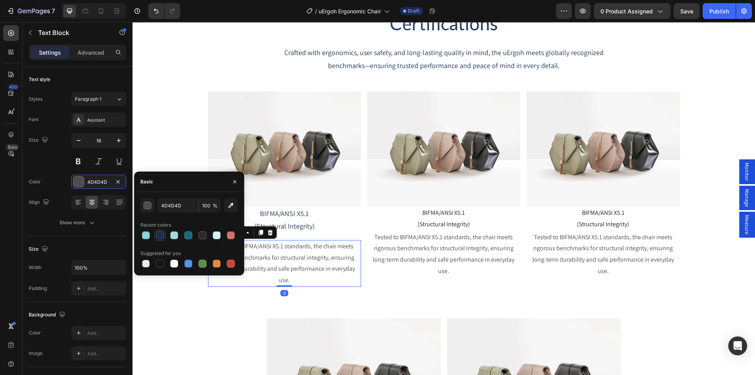
click at [161, 233] on div at bounding box center [160, 235] width 8 height 8
type input "152F4E"
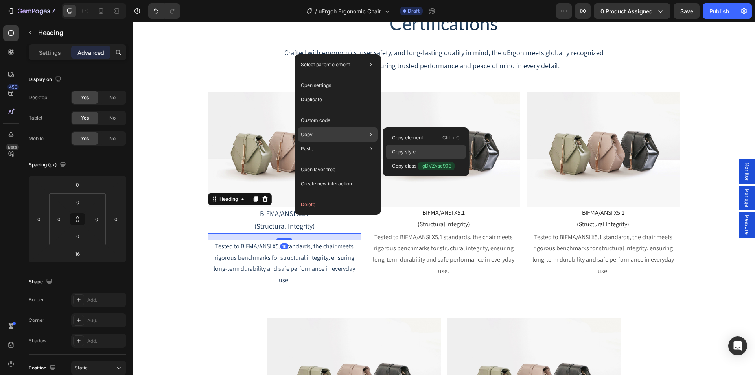
click at [417, 159] on div "Copy style" at bounding box center [426, 166] width 80 height 14
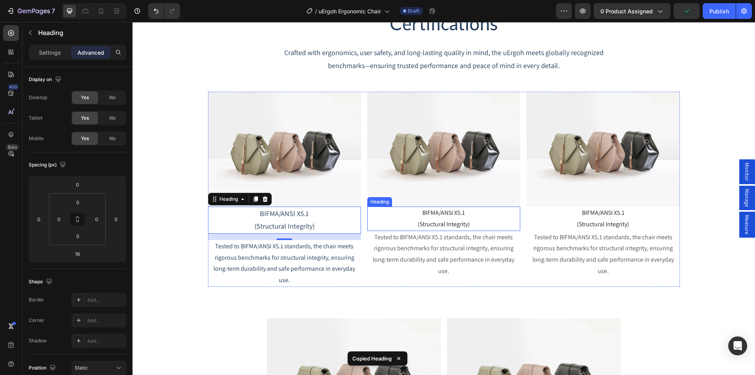
click at [430, 219] on h2 "BIFMA/ANSI X5.1 (Structural Integrity)" at bounding box center [443, 219] width 153 height 24
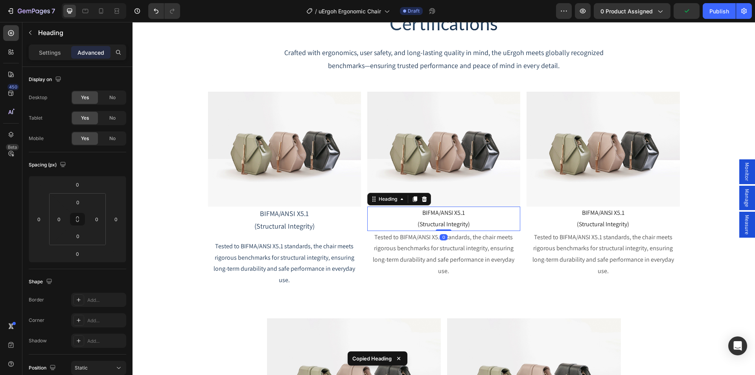
type input "16"
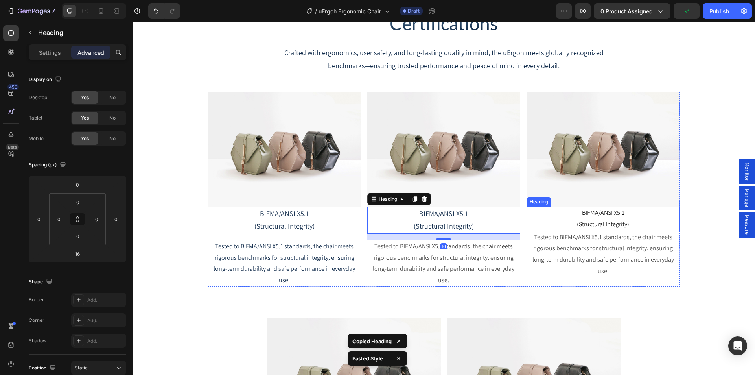
click at [597, 220] on h2 "BIFMA/ANSI X5.1 (Structural Integrity)" at bounding box center [603, 219] width 153 height 24
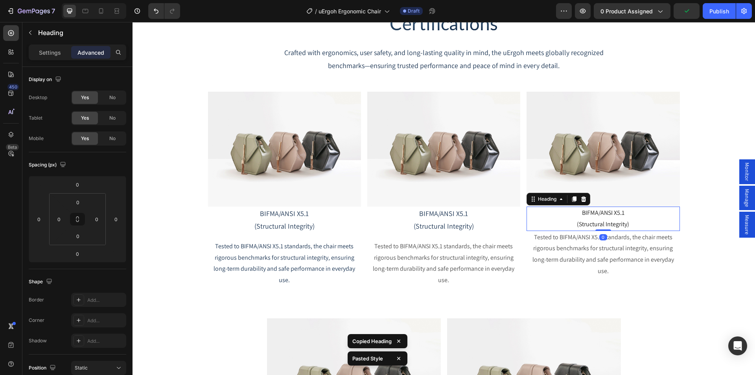
type input "16"
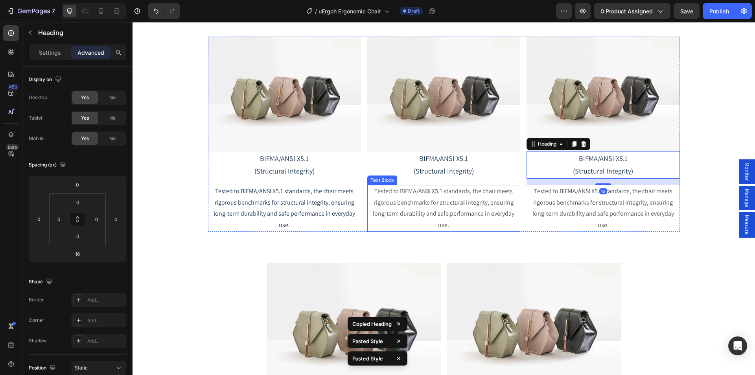
scroll to position [4311, 0]
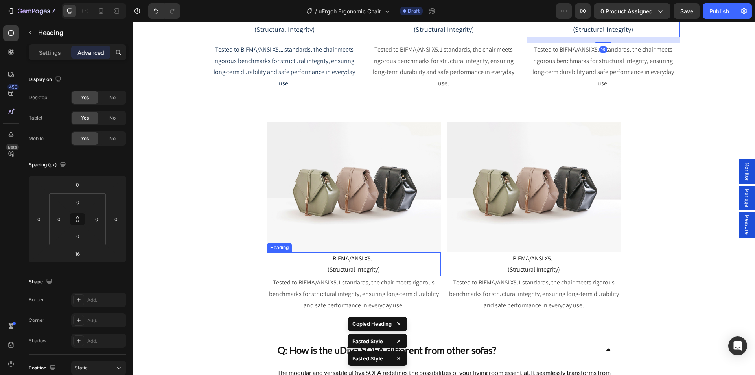
click at [349, 260] on h2 "BIFMA/ANSI X5.1 (Structural Integrity)" at bounding box center [354, 264] width 174 height 24
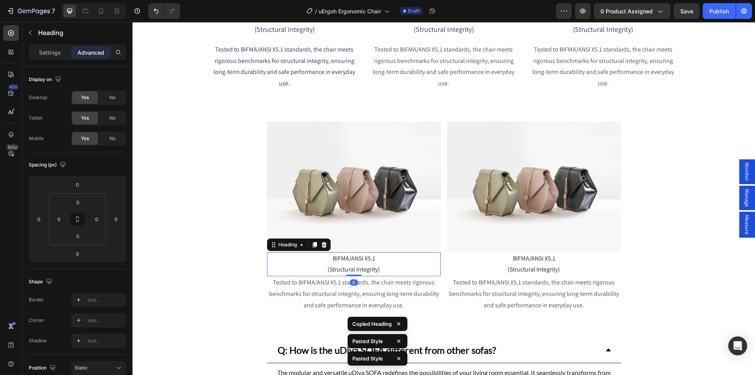
type input "16"
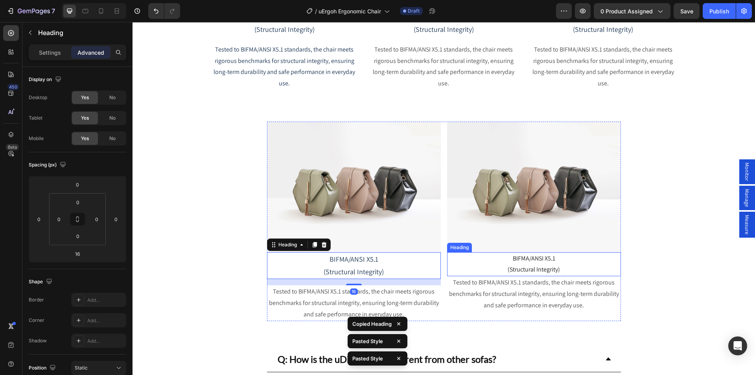
click at [552, 264] on h2 "BIFMA/ANSI X5.1 (Structural Integrity)" at bounding box center [534, 264] width 174 height 24
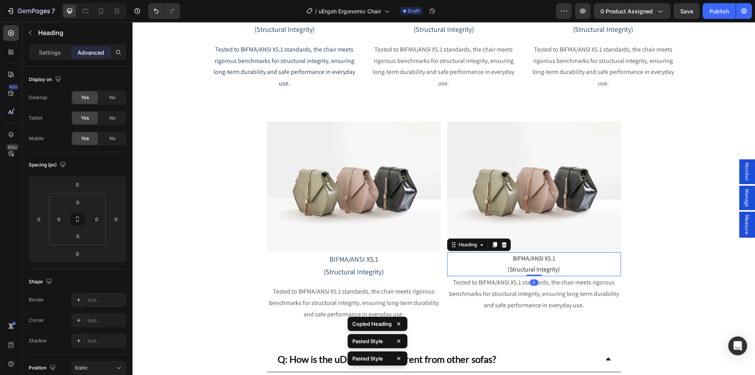
type input "16"
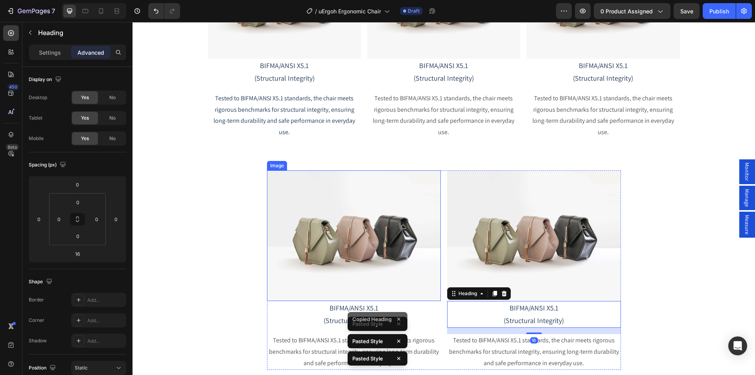
scroll to position [4193, 0]
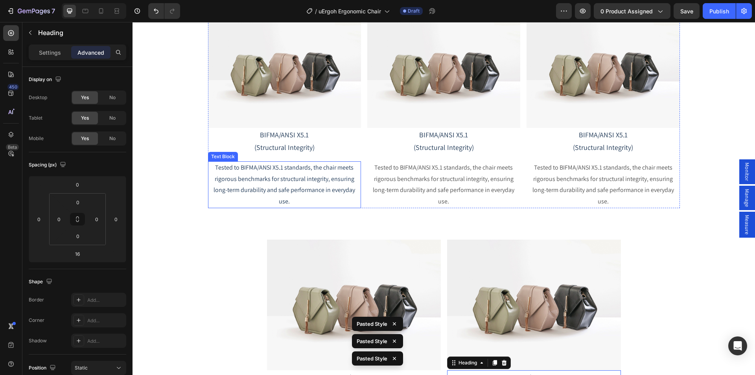
click at [275, 172] on p "Tested to BIFMA/ANSI X5.1 standards, the chair meets rigorous benchmarks for st…" at bounding box center [284, 184] width 151 height 45
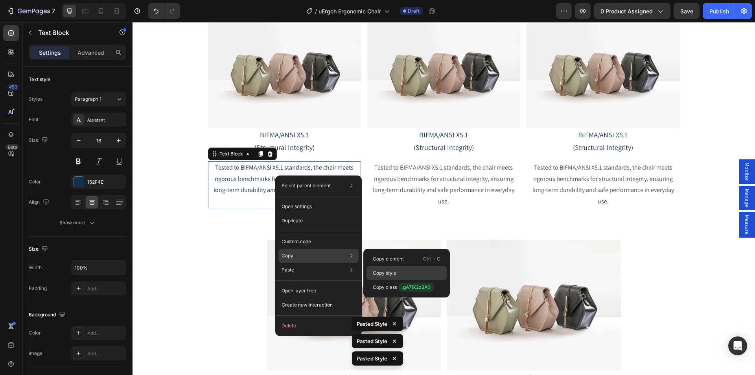
click at [398, 280] on div "Copy style" at bounding box center [407, 287] width 80 height 14
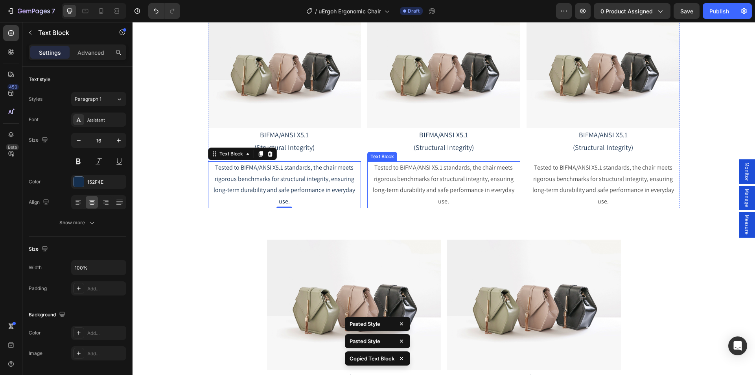
click at [407, 181] on p "Tested to BIFMA/ANSI X5.1 standards, the chair meets rigorous benchmarks for st…" at bounding box center [443, 184] width 151 height 45
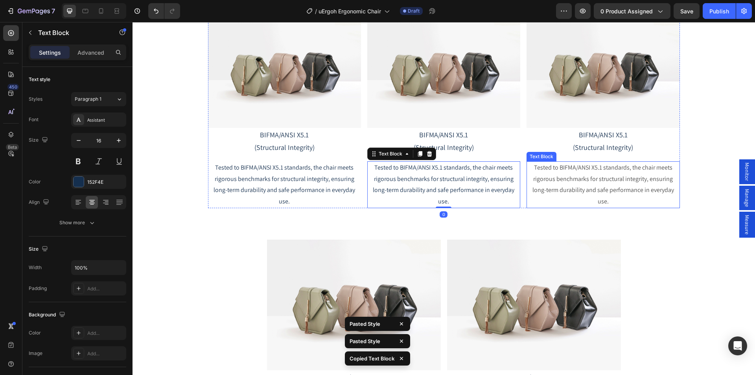
click at [587, 185] on p "Tested to BIFMA/ANSI X5.1 standards, the chair meets rigorous benchmarks for st…" at bounding box center [603, 184] width 151 height 45
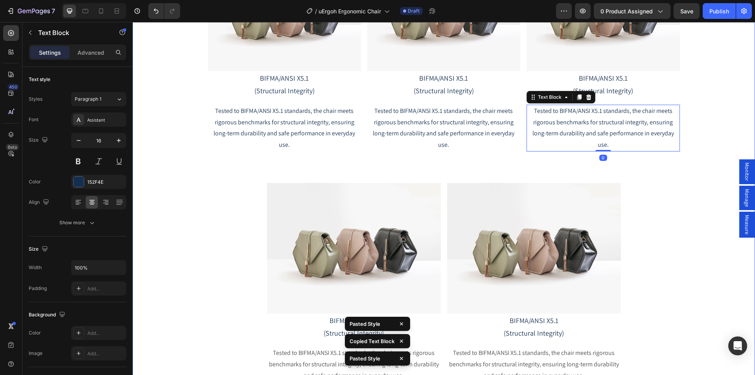
scroll to position [4311, 0]
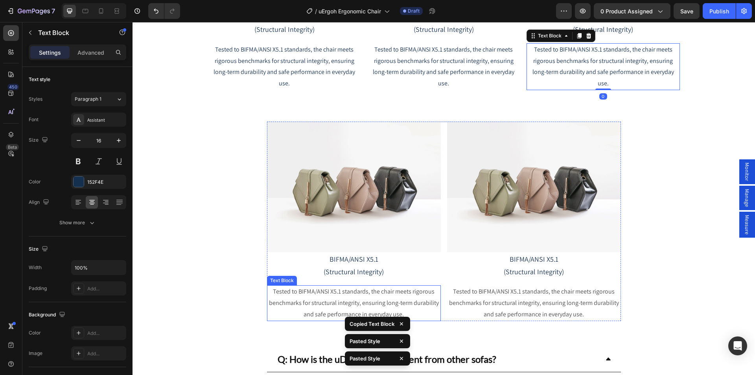
click at [371, 292] on p "Tested to BIFMA/ANSI X5.1 standards, the chair meets rigorous benchmarks for st…" at bounding box center [354, 303] width 172 height 34
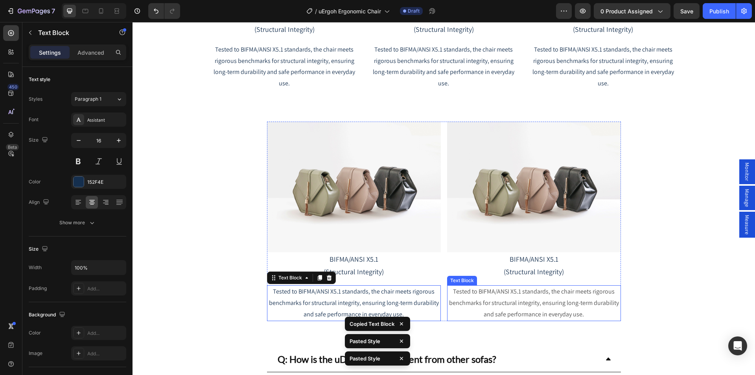
click at [522, 304] on p "Tested to BIFMA/ANSI X5.1 standards, the chair meets rigorous benchmarks for st…" at bounding box center [534, 303] width 172 height 34
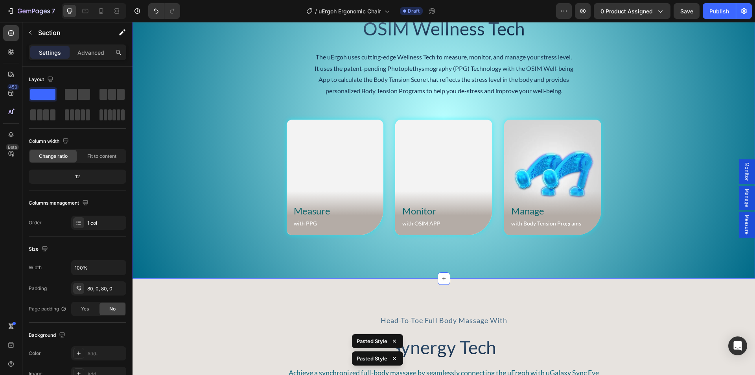
scroll to position [2856, 0]
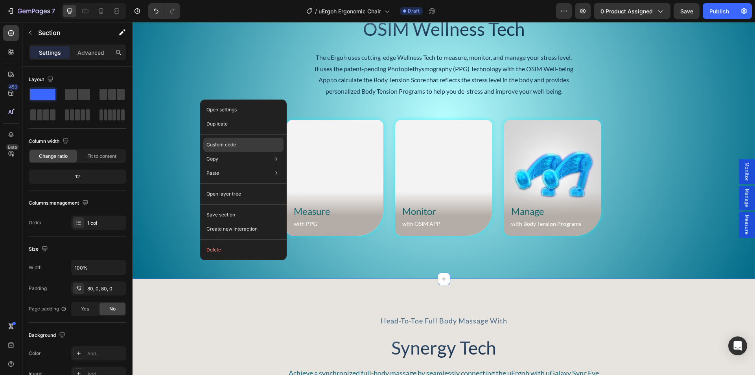
click at [237, 166] on div "Custom code" at bounding box center [243, 173] width 80 height 14
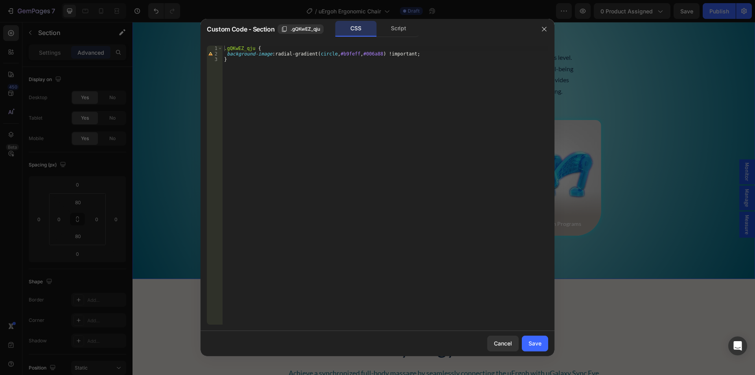
type textarea "background-image: radial-gradient(circle, #b9feff, #006a88) !important;"
drag, startPoint x: 402, startPoint y: 52, endPoint x: 222, endPoint y: 55, distance: 180.2
click at [222, 55] on div "background-image: radial-gradient(circle, #b9feff, #006a88) !important; 1 2 3 .…" at bounding box center [377, 185] width 341 height 279
click at [504, 348] on button "Cancel" at bounding box center [502, 344] width 31 height 16
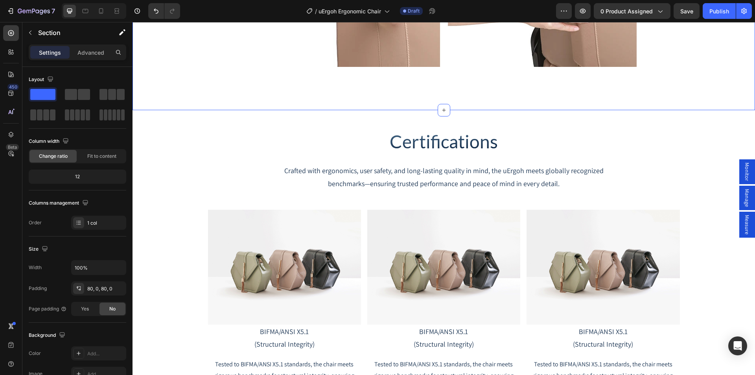
scroll to position [4233, 0]
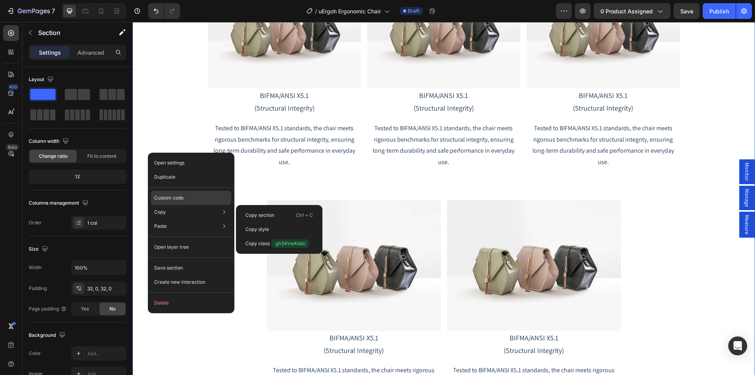
click at [182, 198] on p "Custom code" at bounding box center [169, 197] width 30 height 7
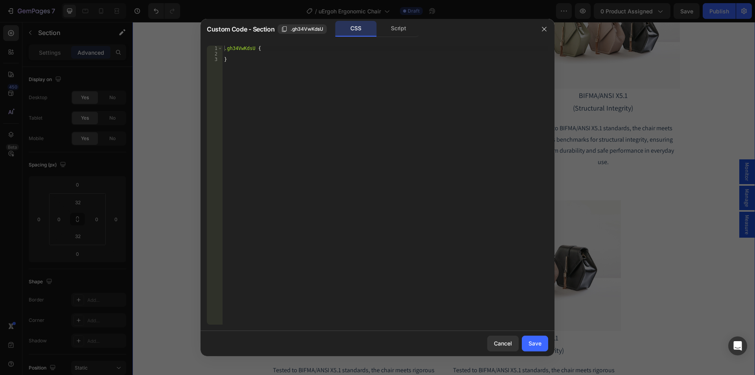
click at [236, 54] on div ".gh34VwKdsU { }" at bounding box center [386, 191] width 326 height 290
paste textarea "background-image: radial-gradient(circle, #b9feff, #006a88) !important;"
type textarea "background-image: radial-gradient(circle, #b9feff, #006a88) !important;"
drag, startPoint x: 538, startPoint y: 345, endPoint x: 405, endPoint y: 323, distance: 134.8
click at [538, 345] on div "Save" at bounding box center [535, 343] width 13 height 8
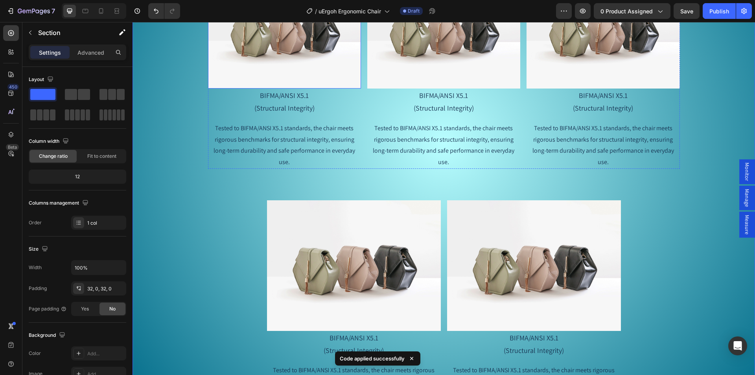
scroll to position [4075, 0]
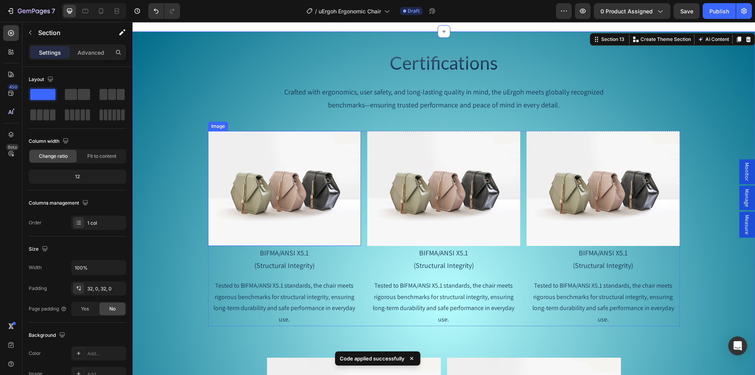
click at [287, 181] on img at bounding box center [284, 188] width 153 height 115
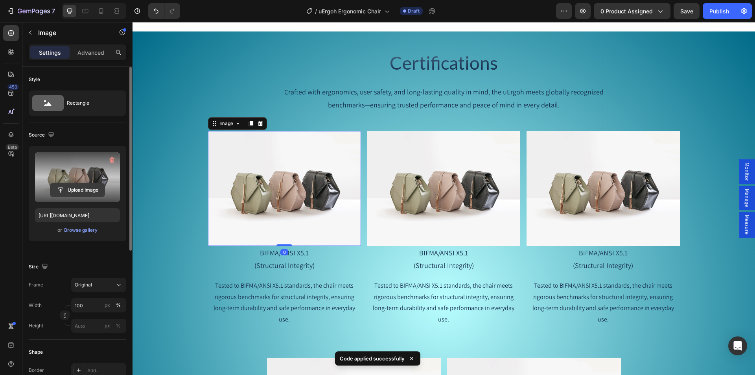
click at [76, 185] on input "file" at bounding box center [77, 189] width 54 height 13
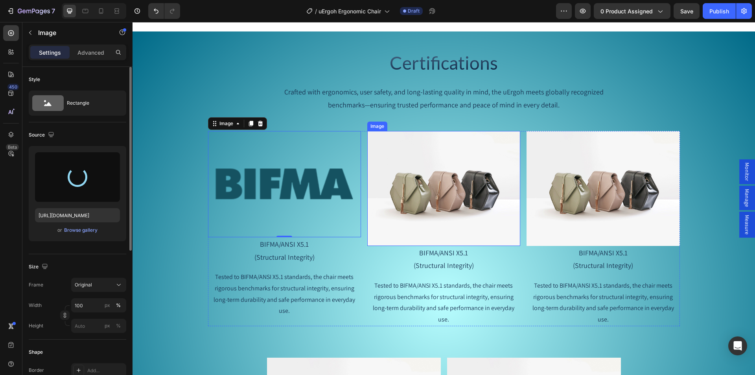
type input "https://cdn.shopify.com/s/files/1/0361/5362/2663/files/gempages_490524180744242…"
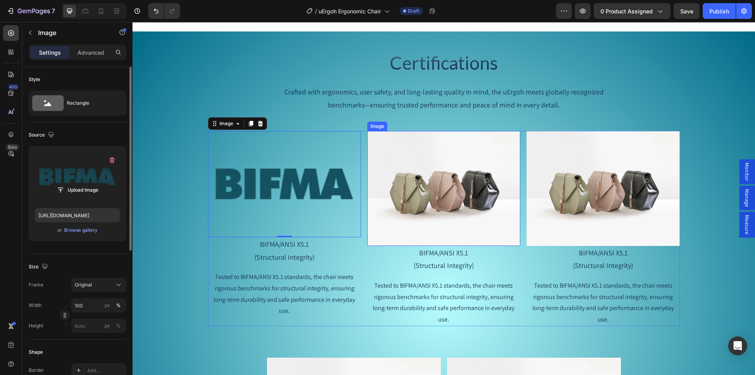
click at [430, 185] on img at bounding box center [443, 188] width 153 height 115
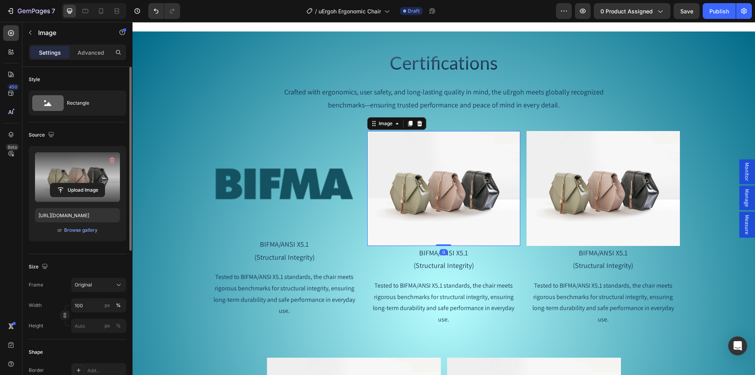
click at [86, 172] on label at bounding box center [77, 177] width 85 height 50
click at [86, 183] on input "file" at bounding box center [77, 189] width 54 height 13
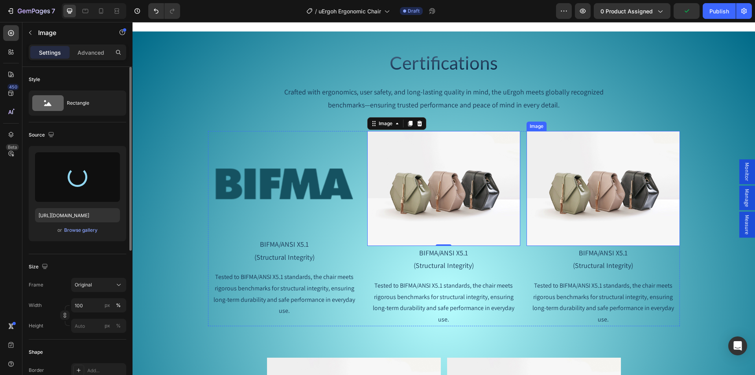
type input "https://cdn.shopify.com/s/files/1/0361/5362/2663/files/gempages_490524180744242…"
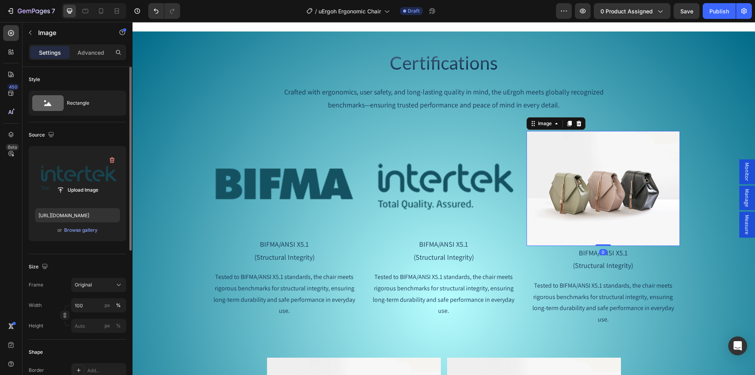
click at [561, 181] on img at bounding box center [603, 188] width 153 height 115
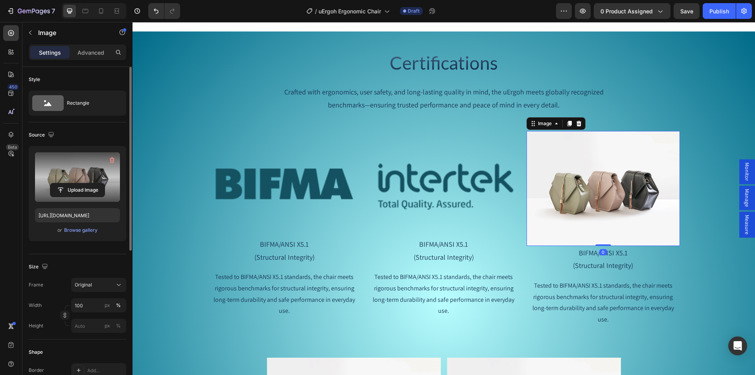
click at [84, 178] on label at bounding box center [77, 177] width 85 height 50
click at [84, 183] on input "file" at bounding box center [77, 189] width 54 height 13
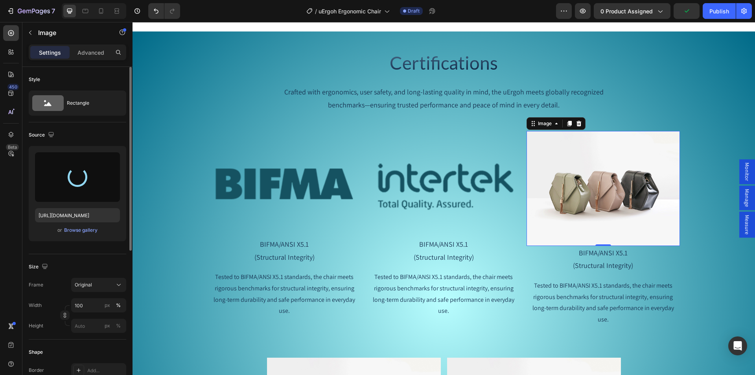
type input "https://cdn.shopify.com/s/files/1/0361/5362/2663/files/gempages_490524180744242…"
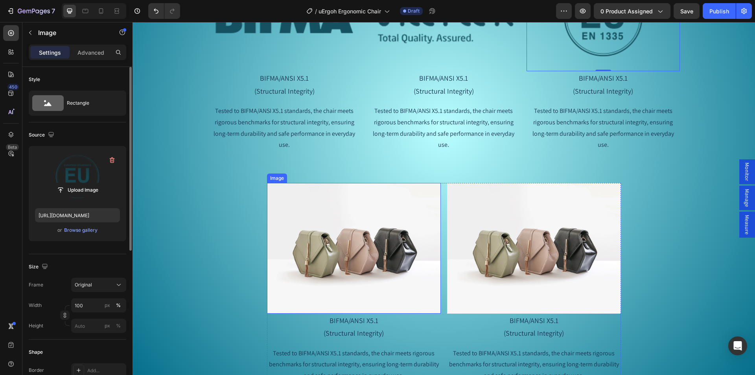
scroll to position [4272, 0]
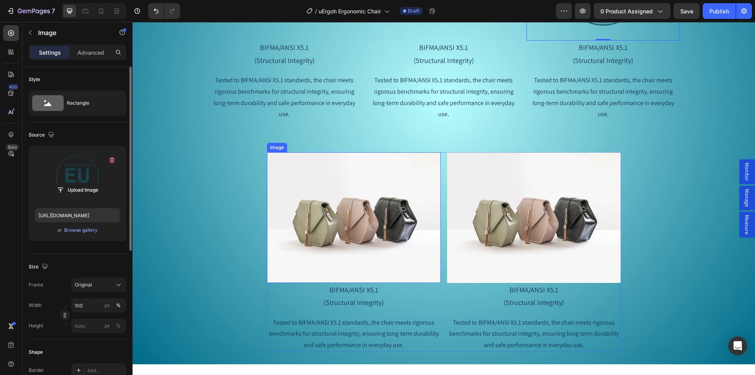
click at [388, 223] on img at bounding box center [354, 217] width 174 height 131
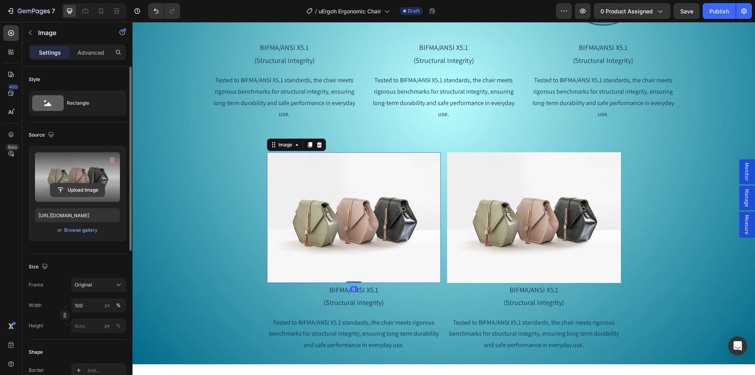
click at [99, 190] on input "file" at bounding box center [77, 189] width 54 height 13
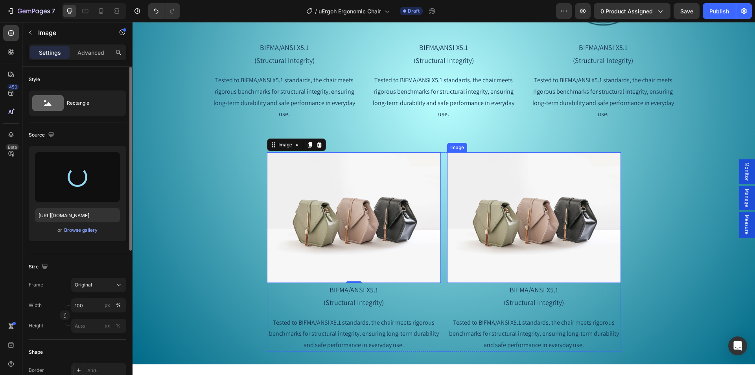
type input "https://cdn.shopify.com/s/files/1/0361/5362/2663/files/gempages_490524180744242…"
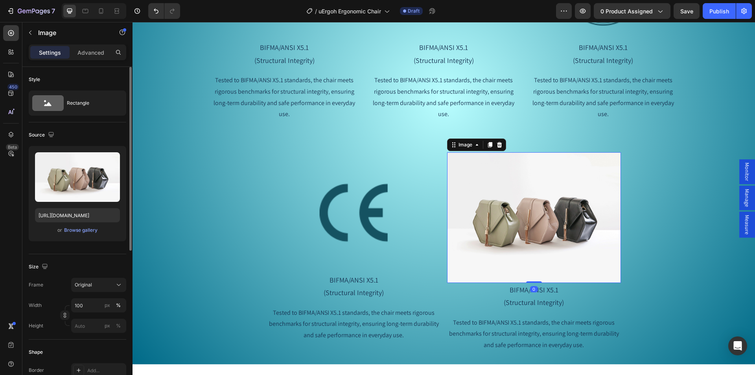
click at [506, 219] on img at bounding box center [534, 217] width 174 height 131
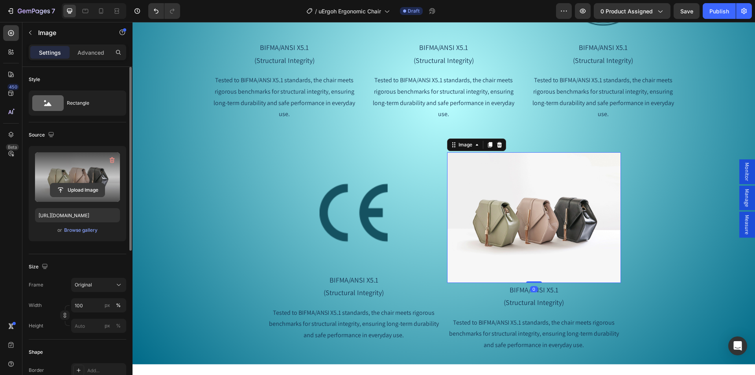
click at [76, 185] on input "file" at bounding box center [77, 189] width 54 height 13
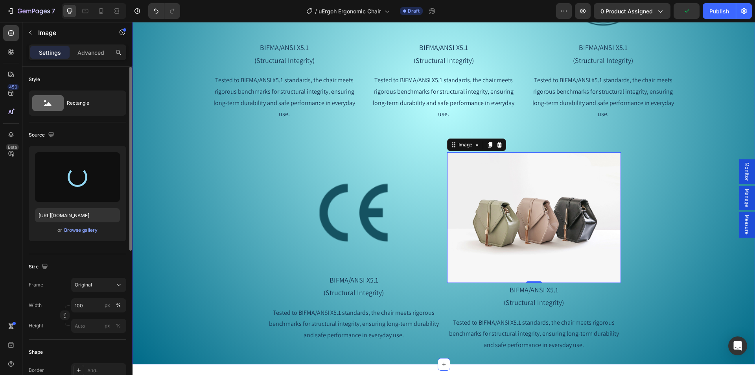
type input "https://cdn.shopify.com/s/files/1/0361/5362/2663/files/gempages_490524180744242…"
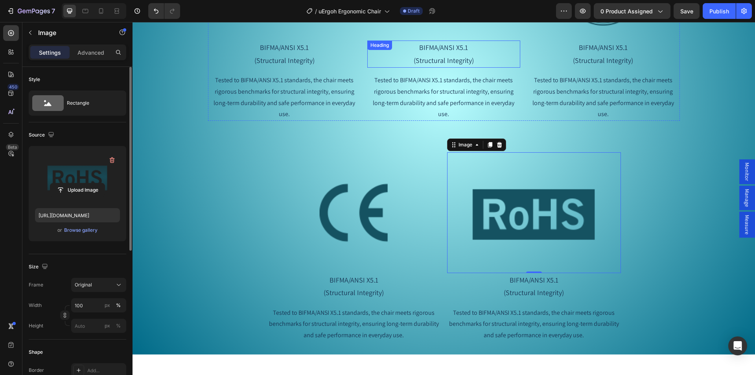
click at [443, 54] on h2 "BIFMA/ANSI X5.1 (Structural Integrity)" at bounding box center [443, 54] width 153 height 27
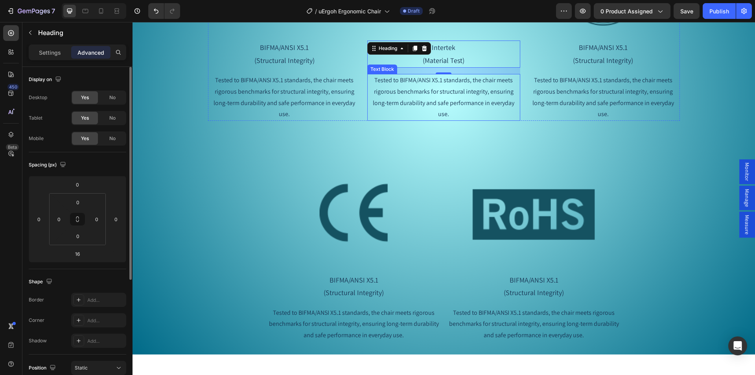
click at [438, 102] on p "Tested to BIFMA/ANSI X5.1 standards, the chair meets rigorous benchmarks for st…" at bounding box center [443, 97] width 151 height 45
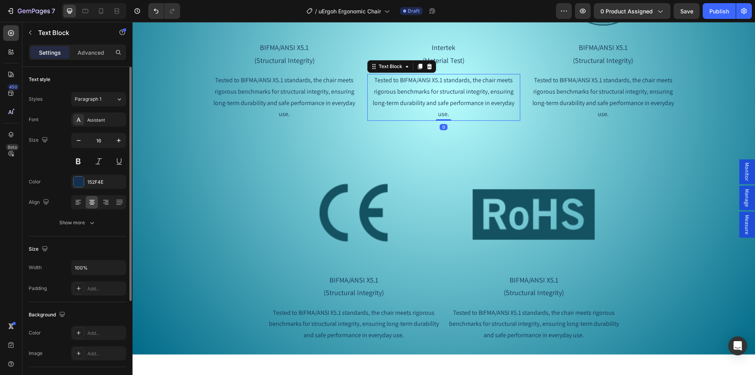
click at [438, 102] on p "Tested to BIFMA/ANSI X5.1 standards, the chair meets rigorous benchmarks for st…" at bounding box center [443, 97] width 151 height 45
click at [600, 55] on h2 "BIFMA/ANSI X5.1 (Structural Integrity)" at bounding box center [603, 54] width 153 height 27
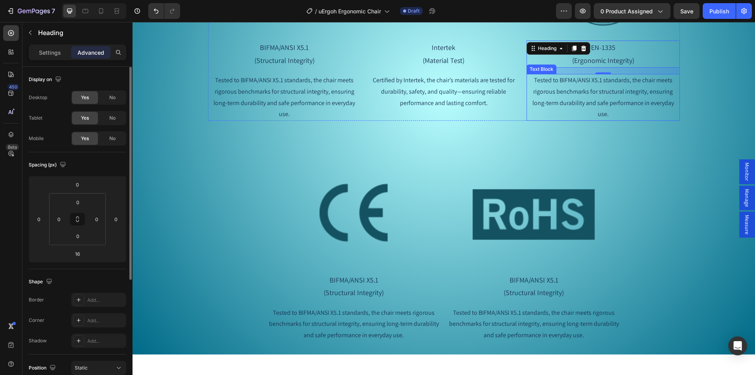
click at [578, 88] on p "Tested to BIFMA/ANSI X5.1 standards, the chair meets rigorous benchmarks for st…" at bounding box center [603, 97] width 151 height 45
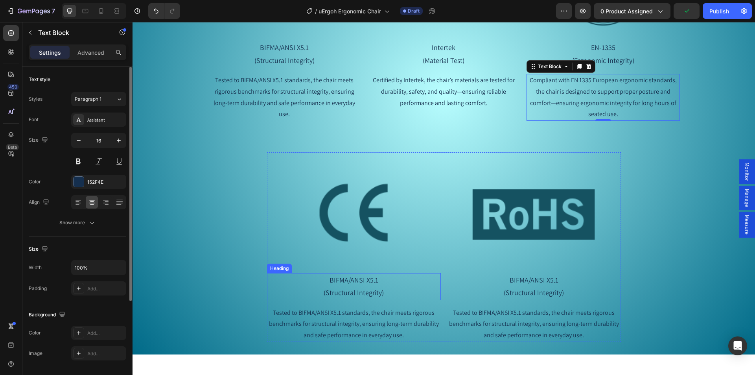
click at [351, 284] on h2 "BIFMA/ANSI X5.1 (Structural Integrity)" at bounding box center [354, 286] width 174 height 27
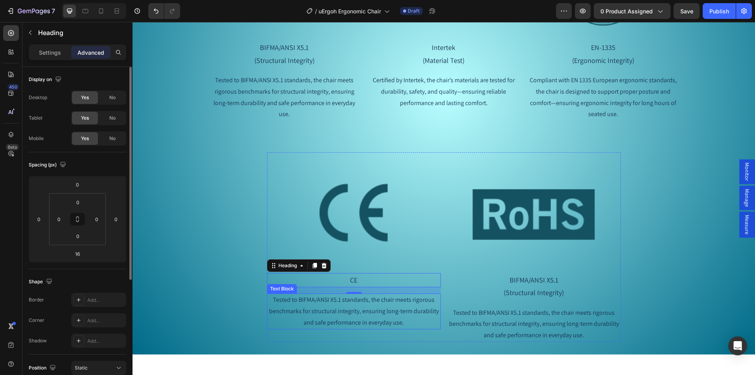
click at [353, 316] on p "Tested to BIFMA/ANSI X5.1 standards, the chair meets rigorous benchmarks for st…" at bounding box center [354, 311] width 172 height 34
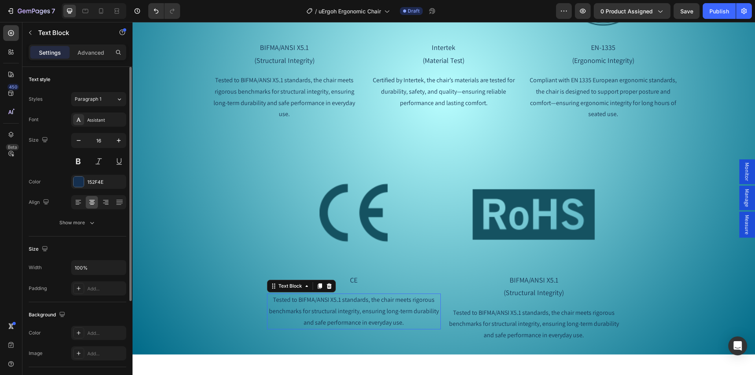
click at [353, 316] on p "Tested to BIFMA/ANSI X5.1 standards, the chair meets rigorous benchmarks for st…" at bounding box center [354, 311] width 172 height 34
click at [526, 288] on h2 "BIFMA/ANSI X5.1 (Structural Integrity)" at bounding box center [534, 286] width 174 height 27
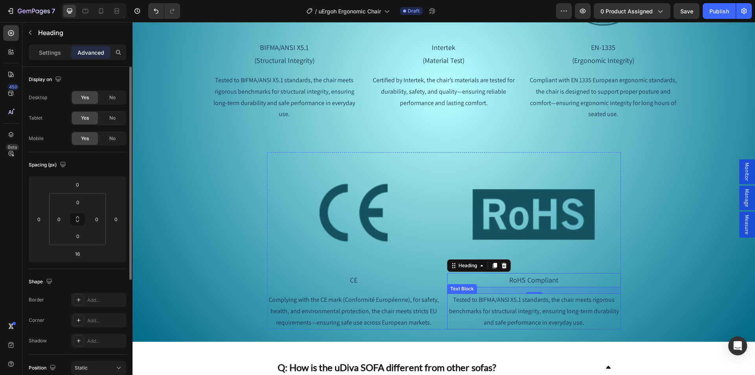
click at [510, 304] on p "Tested to BIFMA/ANSI X5.1 standards, the chair meets rigorous benchmarks for st…" at bounding box center [534, 311] width 172 height 34
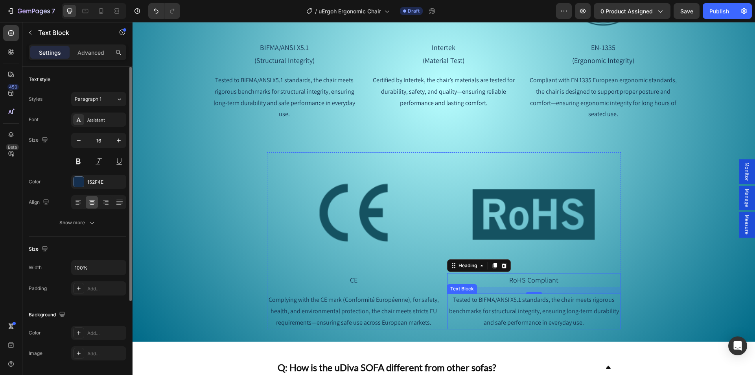
click at [510, 304] on p "Tested to BIFMA/ANSI X5.1 standards, the chair meets rigorous benchmarks for st…" at bounding box center [534, 311] width 172 height 34
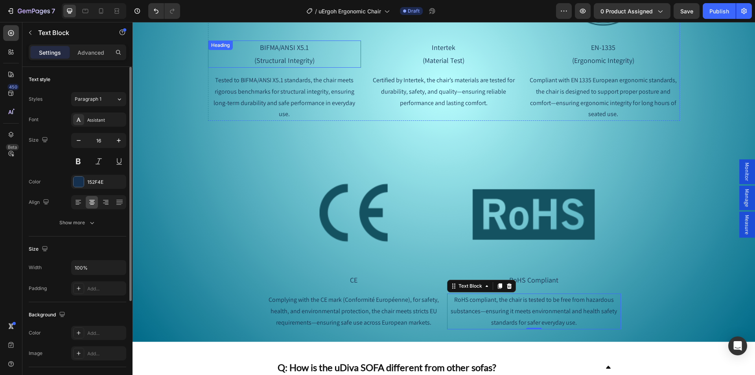
click at [277, 53] on h2 "BIFMA/ANSI X5.1 (Structural Integrity)" at bounding box center [284, 54] width 153 height 27
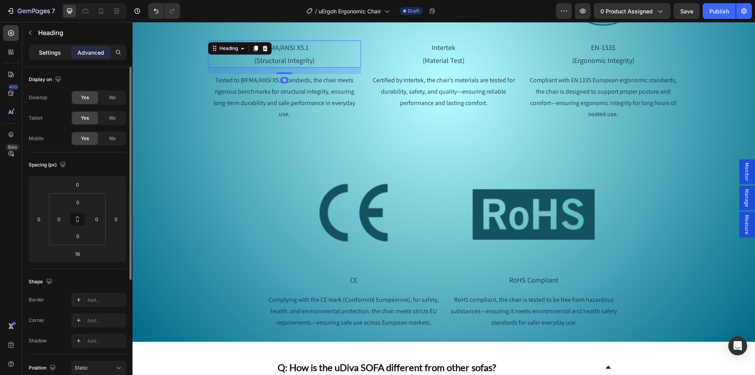
click at [45, 48] on p "Settings" at bounding box center [50, 52] width 22 height 8
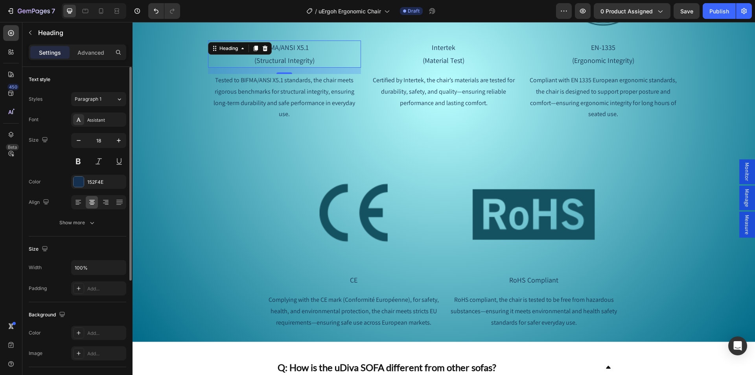
click at [292, 48] on h2 "BIFMA/ANSI X5.1 (Structural Integrity)" at bounding box center [284, 54] width 153 height 27
click at [98, 183] on div "152F4E" at bounding box center [98, 182] width 23 height 7
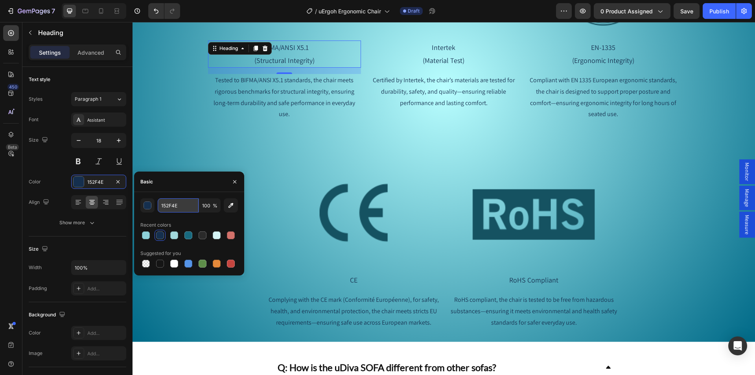
click at [172, 208] on input "152F4E" at bounding box center [178, 205] width 41 height 14
paste input "f4e"
click at [196, 184] on div "Basic" at bounding box center [189, 182] width 110 height 20
type input "152F4E"
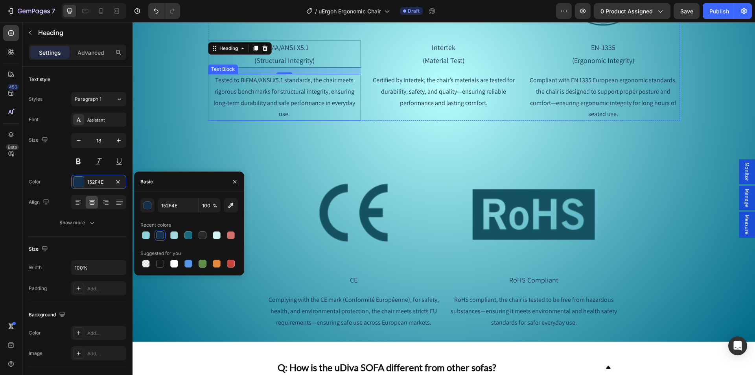
click at [297, 85] on p "Tested to BIFMA/ANSI X5.1 standards, the chair meets rigorous benchmarks for st…" at bounding box center [284, 97] width 151 height 45
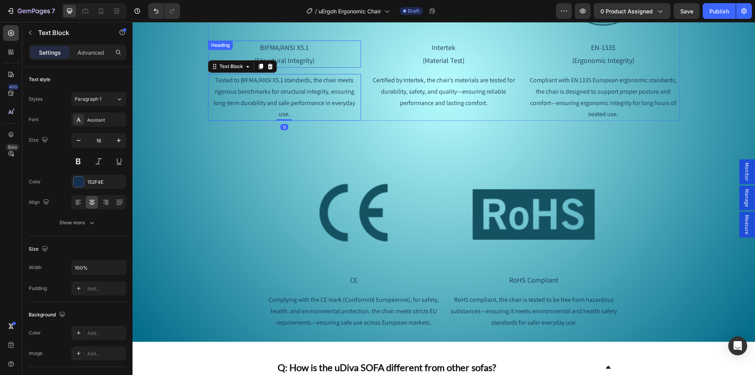
click at [301, 55] on p "BIFMA/ANSI X5.1 (Structural Integrity)" at bounding box center [284, 54] width 151 height 26
click at [304, 87] on p "Tested to BIFMA/ANSI X5.1 standards, the chair meets rigorous benchmarks for st…" at bounding box center [284, 97] width 151 height 45
click at [456, 91] on p "Certified by Intertek, the chair’s materials are tested for durability, safety,…" at bounding box center [443, 92] width 151 height 34
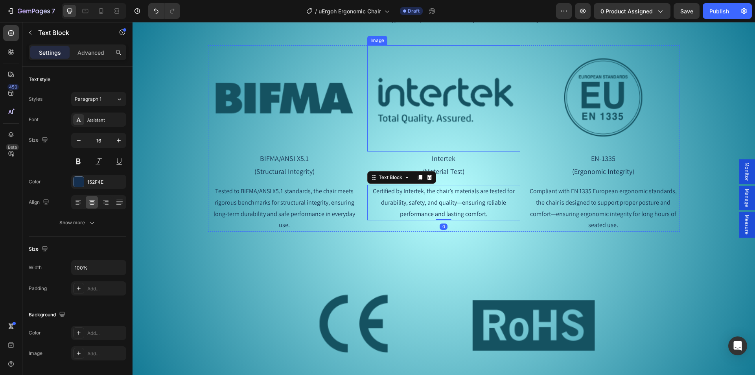
scroll to position [4154, 0]
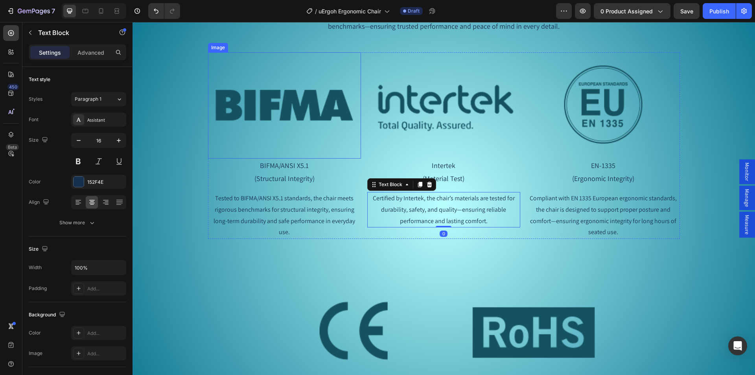
click at [270, 114] on img at bounding box center [284, 105] width 153 height 106
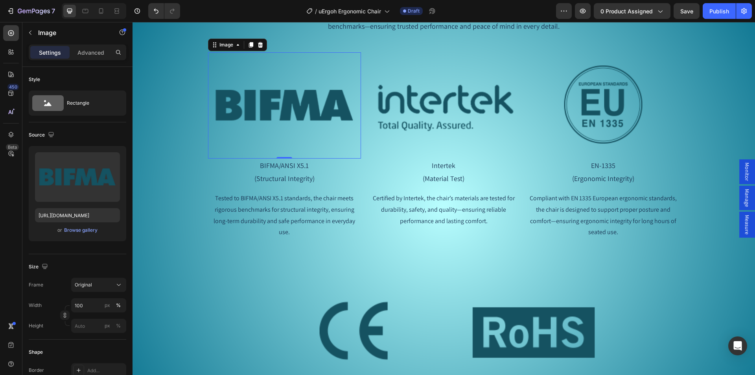
click at [286, 109] on img at bounding box center [284, 105] width 153 height 106
click at [105, 305] on div "px" at bounding box center [108, 305] width 6 height 7
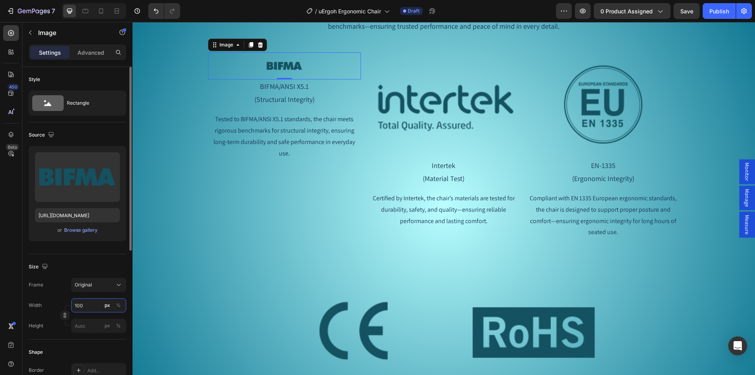
click at [83, 306] on input "100" at bounding box center [98, 305] width 55 height 14
drag, startPoint x: 76, startPoint y: 306, endPoint x: 54, endPoint y: 305, distance: 22.8
click at [54, 306] on div "Width 100 px %" at bounding box center [78, 305] width 98 height 14
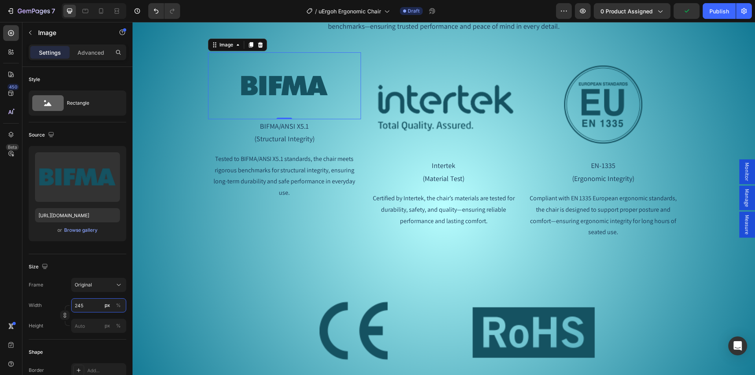
type input "245"
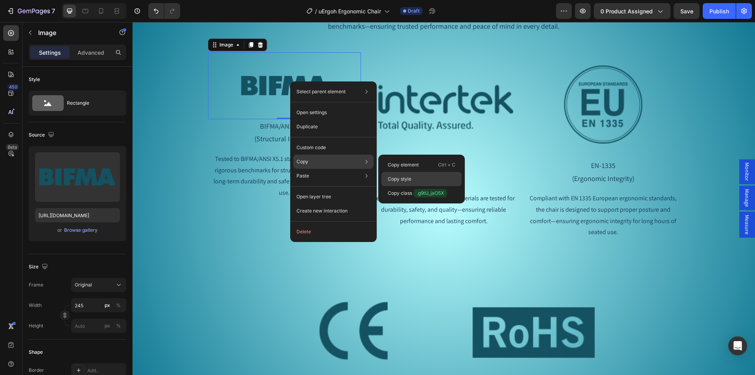
drag, startPoint x: 408, startPoint y: 177, endPoint x: 276, endPoint y: 152, distance: 134.9
click at [408, 177] on p "Copy style" at bounding box center [400, 178] width 24 height 7
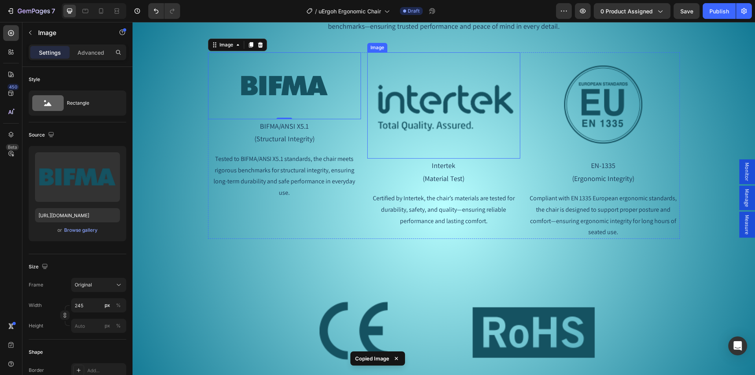
click at [420, 102] on img at bounding box center [443, 105] width 153 height 106
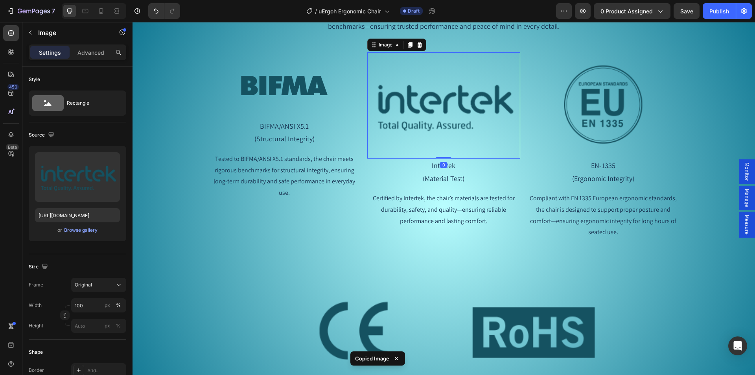
type input "245"
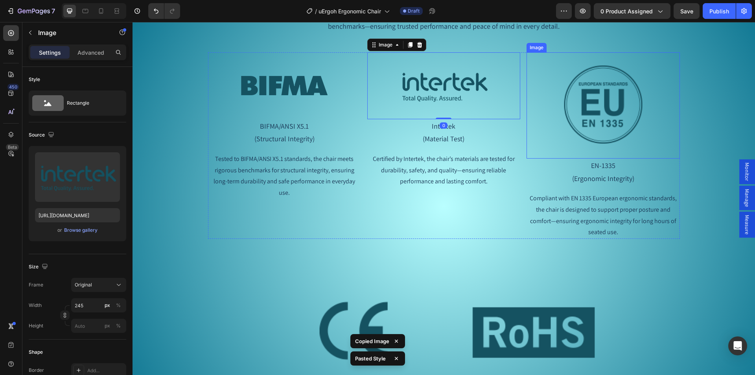
click at [591, 103] on img at bounding box center [603, 105] width 153 height 106
type input "245"
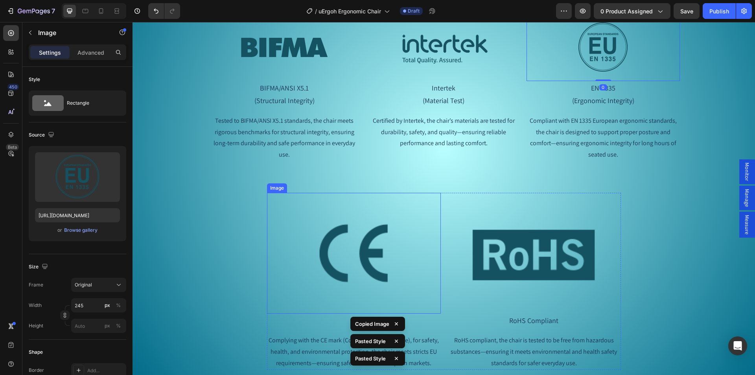
scroll to position [4193, 0]
click at [365, 260] on img at bounding box center [354, 252] width 174 height 121
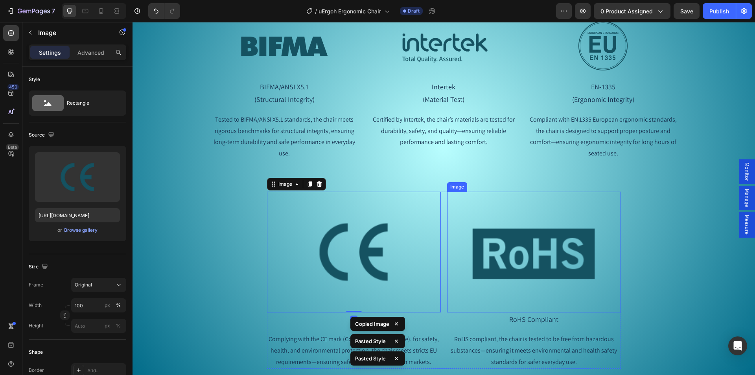
type input "245"
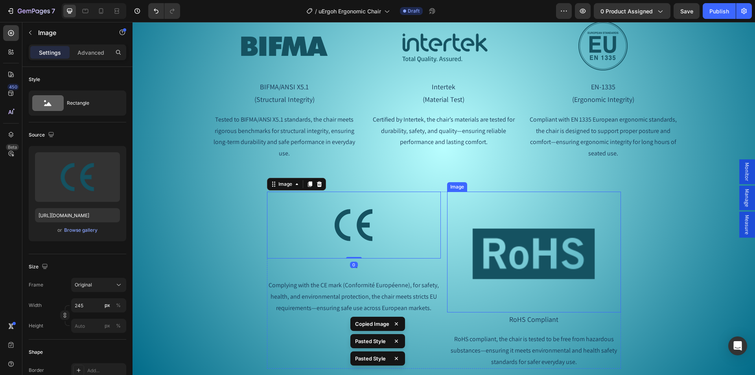
click at [516, 253] on img at bounding box center [534, 252] width 174 height 121
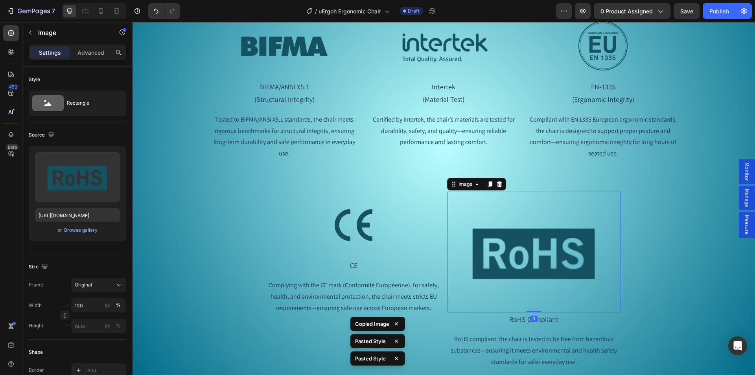
type input "245"
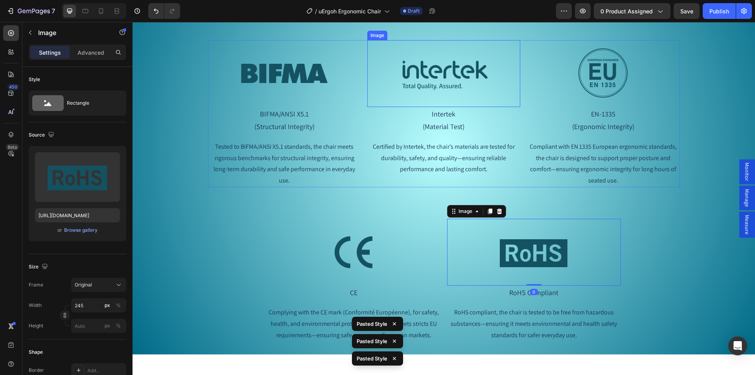
scroll to position [4036, 0]
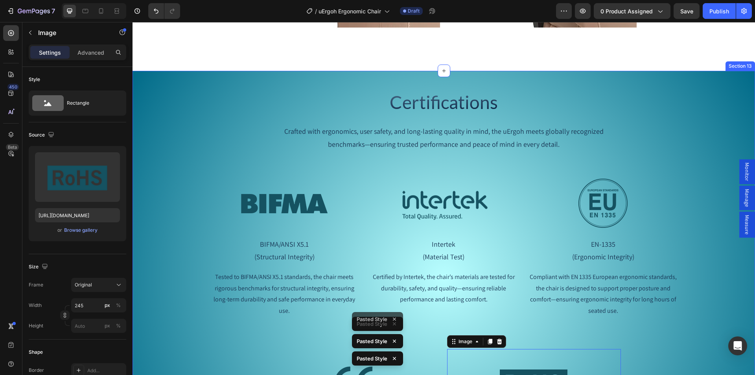
click at [220, 93] on div "Certifications Heading Crafted with ergonomics, user safety, and long-lasting q…" at bounding box center [444, 277] width 623 height 388
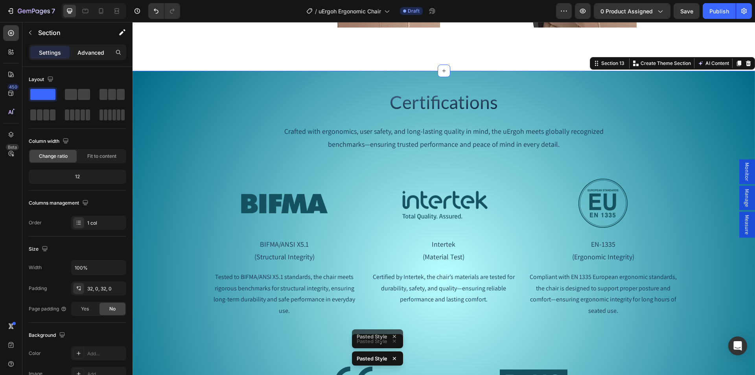
click at [95, 51] on p "Advanced" at bounding box center [91, 52] width 27 height 8
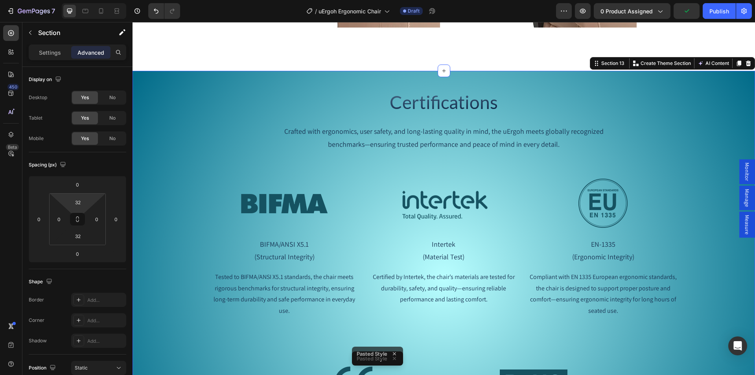
click at [78, 59] on html "7 Version history / uErgoh Ergonomic Chair Draft Preview 0 product assigned Pub…" at bounding box center [377, 29] width 755 height 59
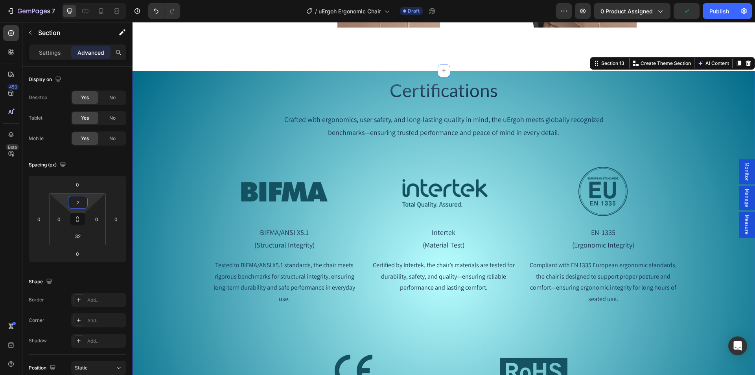
click at [80, 208] on input "2" at bounding box center [78, 202] width 16 height 12
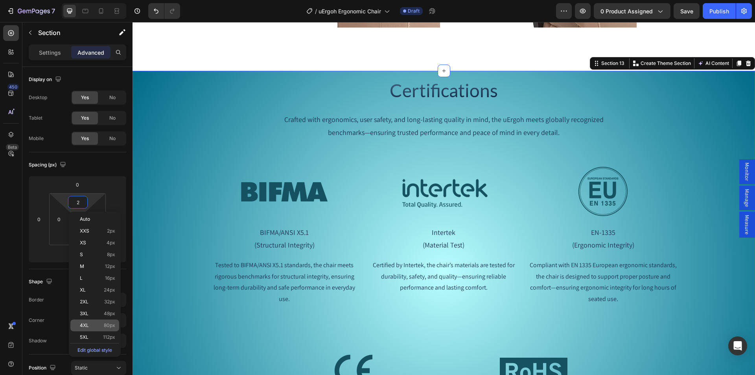
click at [94, 325] on p "4XL 80px" at bounding box center [97, 326] width 35 height 6
type input "80"
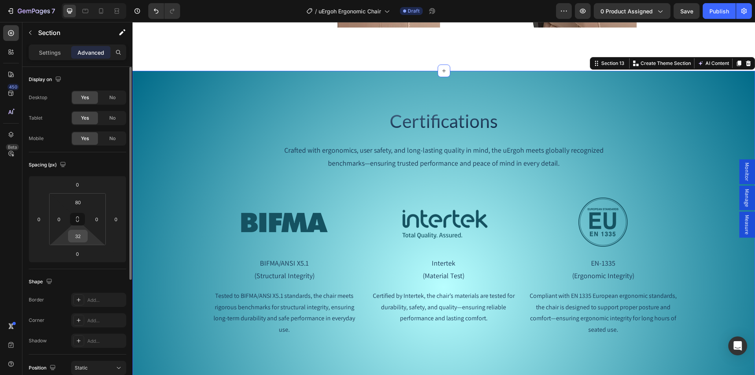
click at [76, 236] on input "32" at bounding box center [78, 236] width 16 height 12
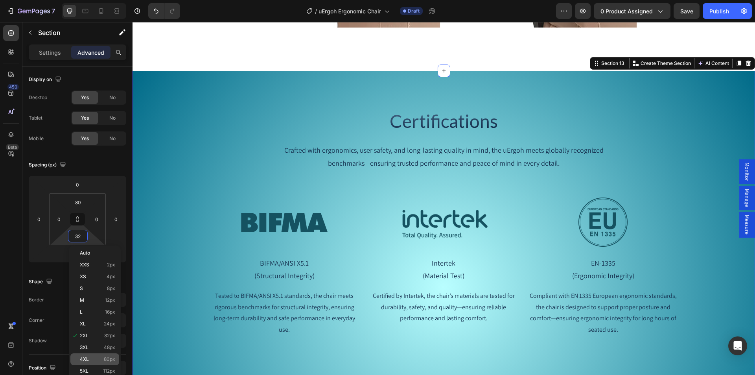
click at [88, 360] on span "4XL" at bounding box center [84, 359] width 9 height 6
type input "80"
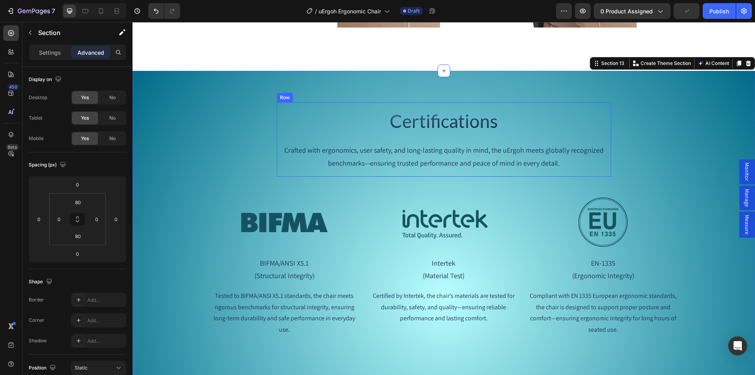
click at [279, 98] on div "Row" at bounding box center [285, 97] width 13 height 7
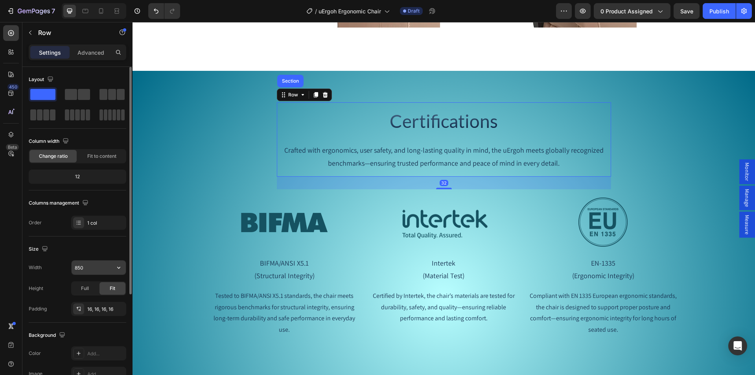
click at [78, 268] on input "850" at bounding box center [99, 267] width 54 height 14
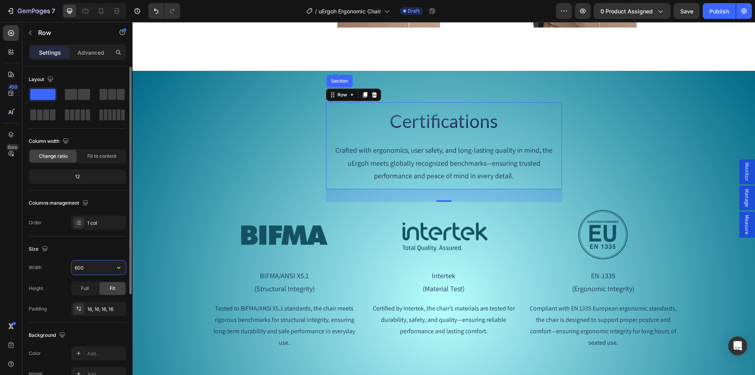
click at [76, 264] on input "600" at bounding box center [99, 267] width 54 height 14
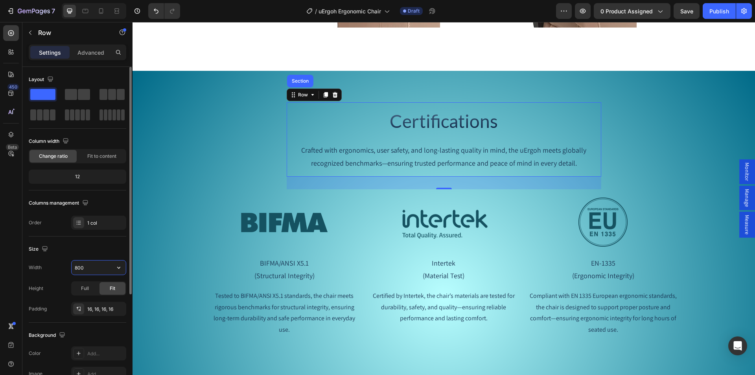
drag, startPoint x: 81, startPoint y: 268, endPoint x: 47, endPoint y: 269, distance: 33.8
click at [48, 269] on div "Width 800" at bounding box center [78, 267] width 98 height 15
type input "750"
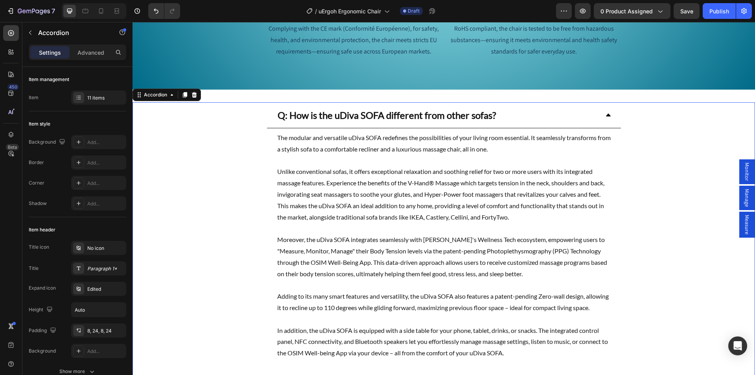
scroll to position [4456, 0]
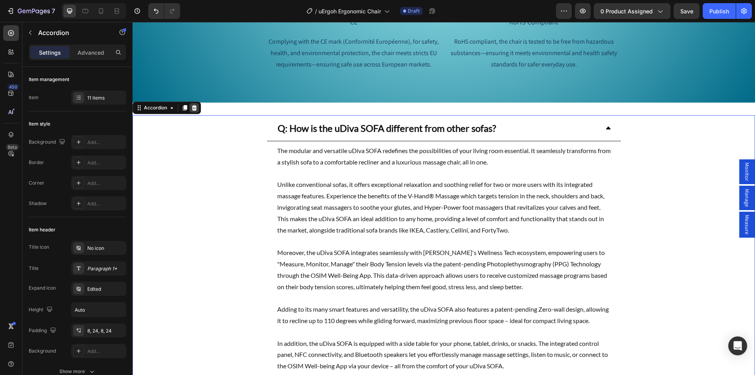
click at [192, 110] on icon at bounding box center [194, 108] width 6 height 6
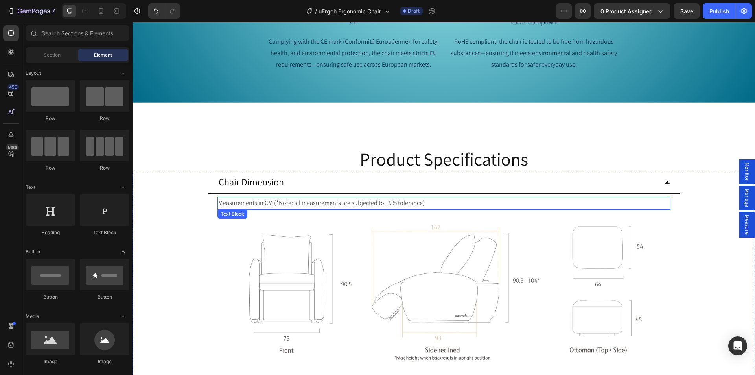
click at [388, 201] on p "Measurements in CM (*Note: all measurements are subjected to ±5% tolerance)" at bounding box center [444, 202] width 452 height 11
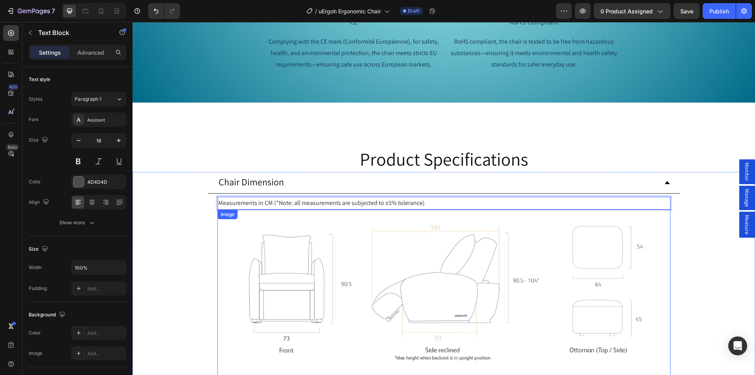
click at [387, 255] on img at bounding box center [444, 366] width 453 height 313
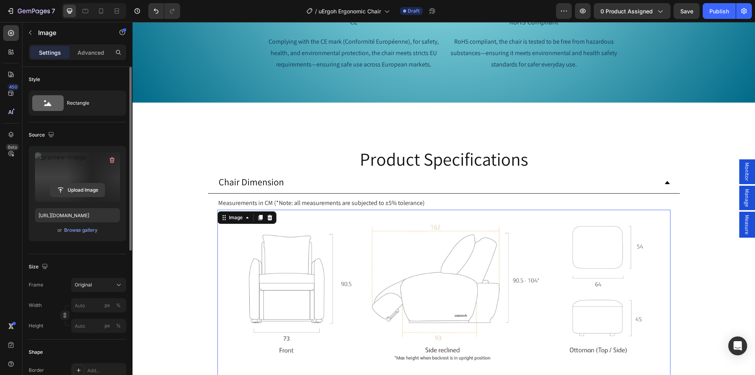
click at [72, 190] on input "file" at bounding box center [77, 189] width 54 height 13
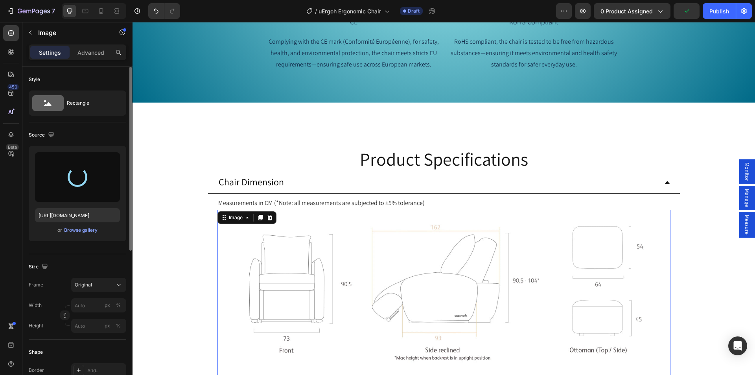
type input "https://cdn.shopify.com/s/files/1/0361/5362/2663/files/gempages_490524180744242…"
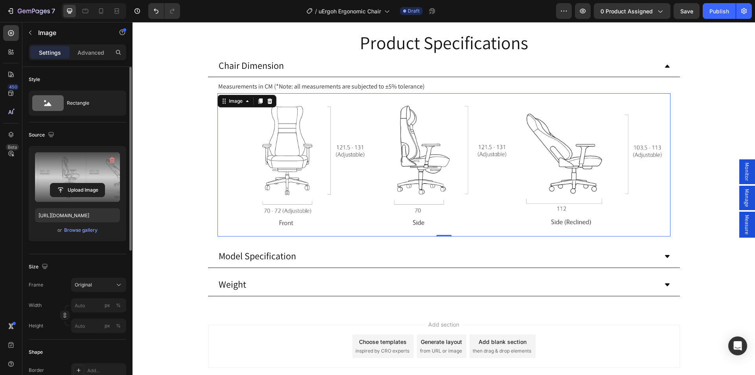
scroll to position [4574, 0]
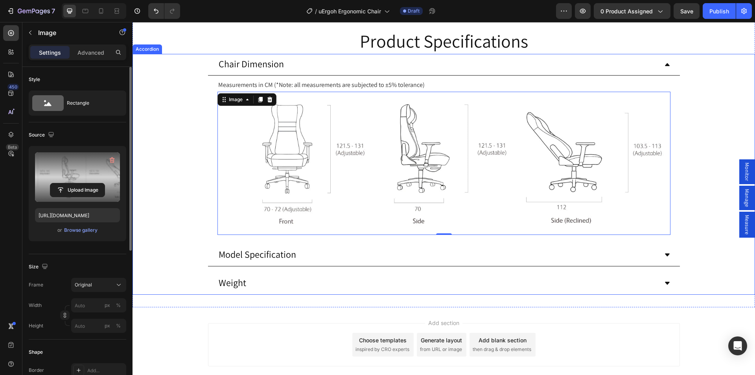
click at [261, 255] on span "Model Specification" at bounding box center [258, 254] width 78 height 13
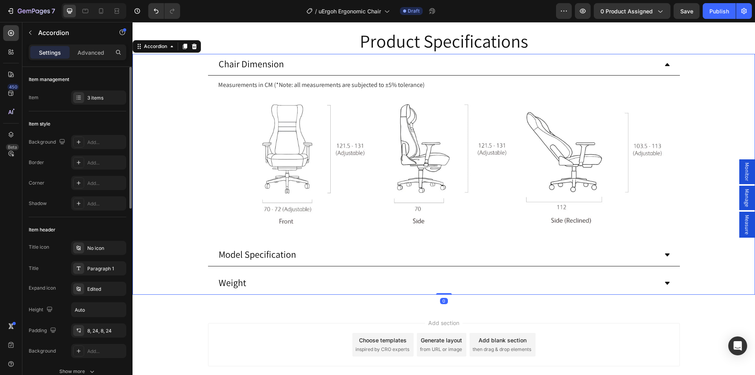
click at [402, 257] on div "Model Specification" at bounding box center [438, 254] width 441 height 15
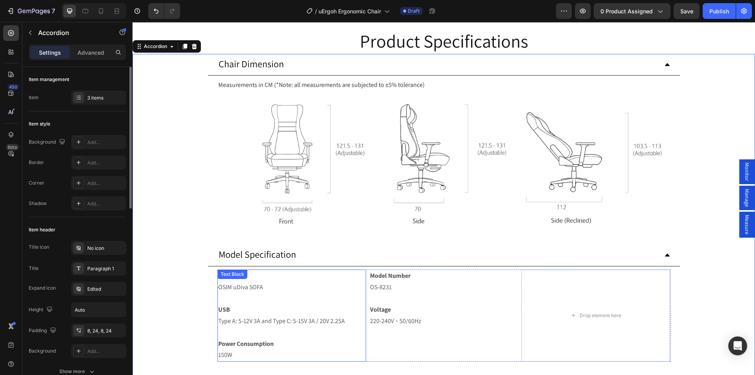
drag, startPoint x: 231, startPoint y: 287, endPoint x: 247, endPoint y: 287, distance: 15.3
click at [232, 287] on p "OSIM uDiva SOFA" at bounding box center [292, 287] width 148 height 11
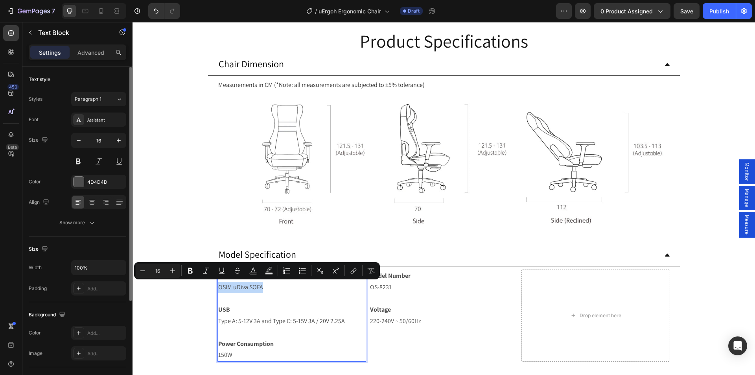
drag, startPoint x: 262, startPoint y: 286, endPoint x: 216, endPoint y: 287, distance: 45.6
click at [218, 287] on p "OSIM uDiva SOFA" at bounding box center [292, 287] width 148 height 11
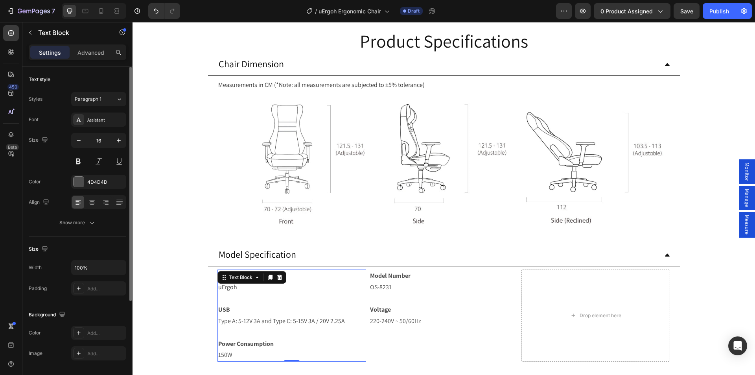
click at [221, 310] on strong "USB" at bounding box center [224, 309] width 12 height 8
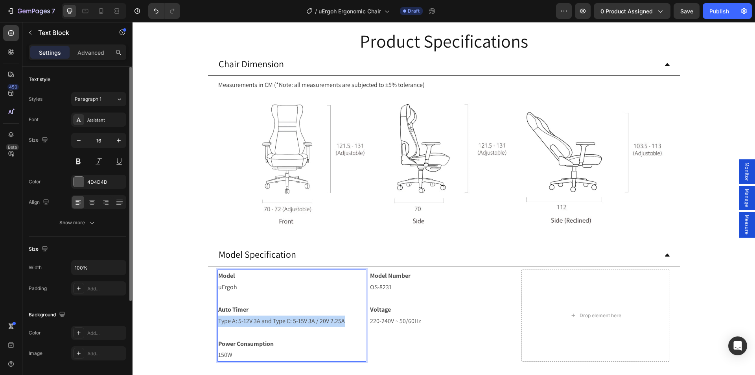
drag, startPoint x: 343, startPoint y: 322, endPoint x: 216, endPoint y: 323, distance: 127.1
click at [218, 323] on p "Type A: 5-12V 3A and Type C: 5-15V 3A / 20V 2.25A" at bounding box center [292, 321] width 148 height 11
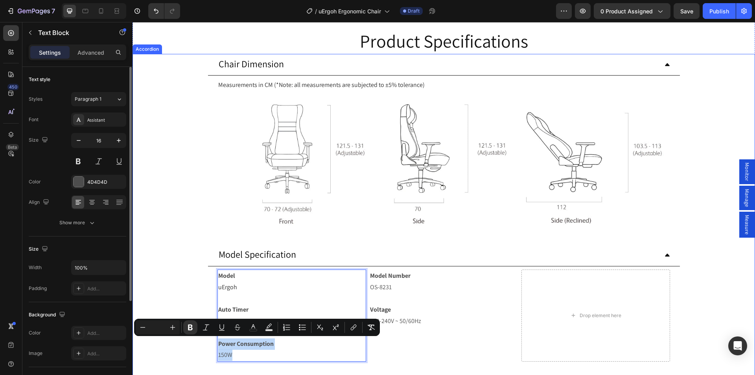
drag, startPoint x: 231, startPoint y: 356, endPoint x: 214, endPoint y: 346, distance: 20.6
click at [214, 346] on div "Model uErgoh Auto Timer 15 minutes Power Consumption 150W Text Block 0 Model Nu…" at bounding box center [444, 315] width 472 height 98
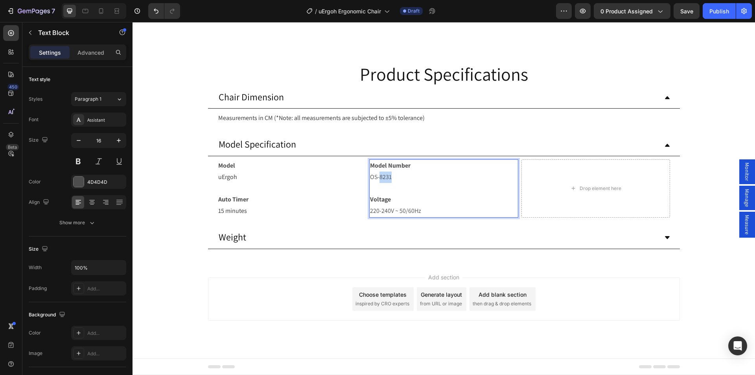
drag, startPoint x: 133, startPoint y: 22, endPoint x: 392, endPoint y: 289, distance: 372.0
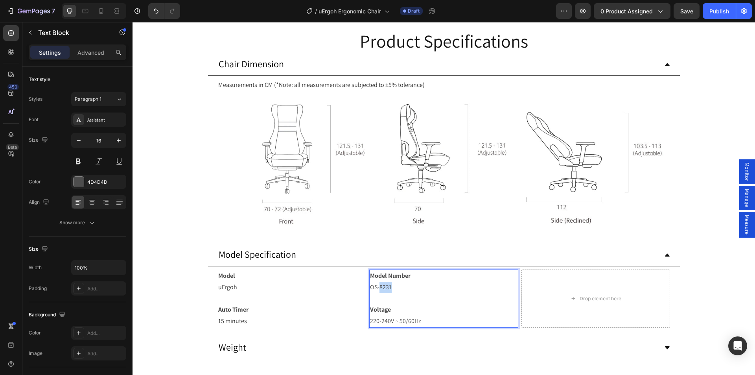
click at [393, 289] on p "OS-8231" at bounding box center [444, 287] width 148 height 11
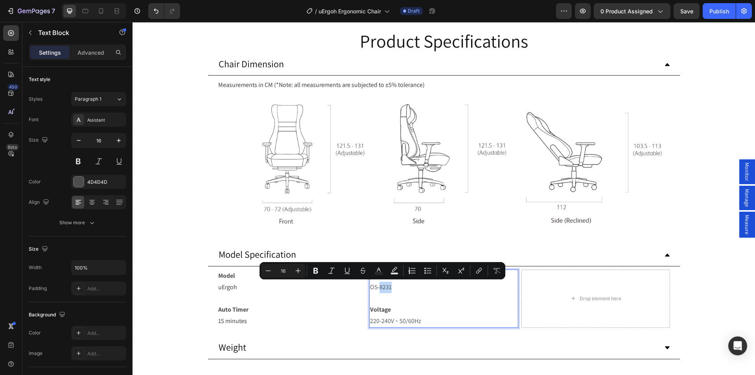
click at [391, 288] on p "OS-8231" at bounding box center [444, 287] width 148 height 11
click at [390, 287] on p "OS-8231" at bounding box center [444, 287] width 148 height 11
drag, startPoint x: 392, startPoint y: 288, endPoint x: 368, endPoint y: 288, distance: 24.4
click at [370, 288] on p "OS-8231" at bounding box center [444, 287] width 148 height 11
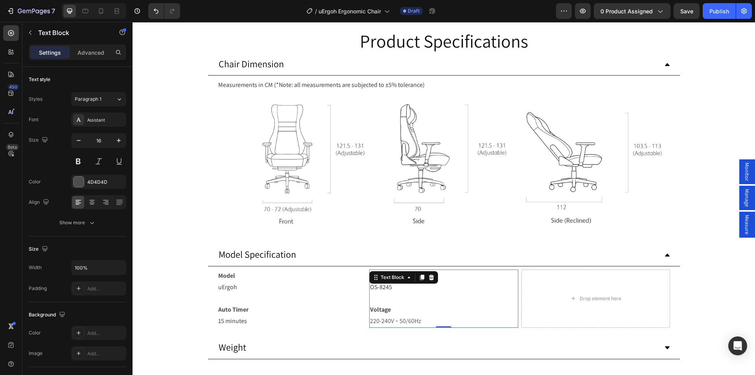
click at [414, 323] on p "220-240V ~ 50/60Hz" at bounding box center [444, 321] width 148 height 11
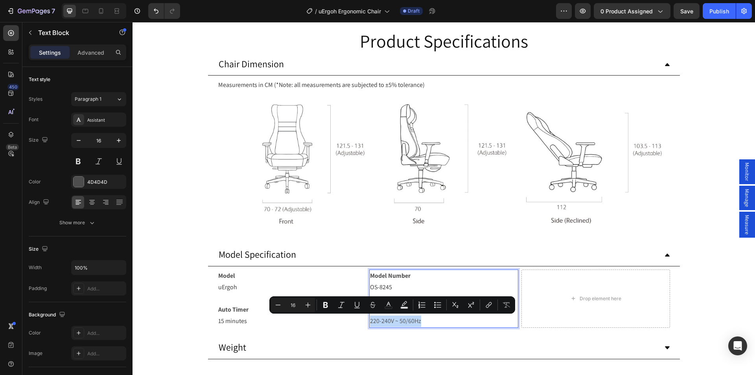
drag, startPoint x: 423, startPoint y: 321, endPoint x: 367, endPoint y: 321, distance: 56.3
click at [370, 321] on p "220-240V ~ 50/60Hz" at bounding box center [444, 321] width 148 height 11
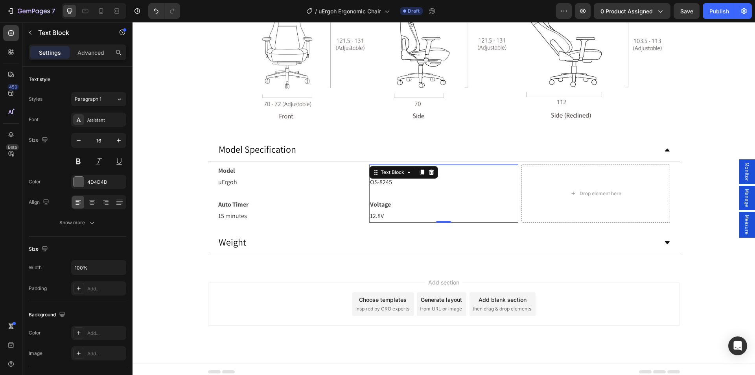
scroll to position [4684, 0]
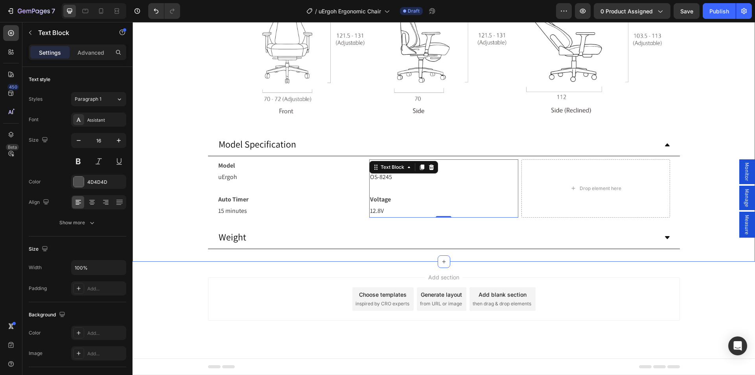
click at [322, 253] on div "Product Specifications Heading Chair Dimension Measurements in CM (*Note: all m…" at bounding box center [444, 68] width 623 height 387
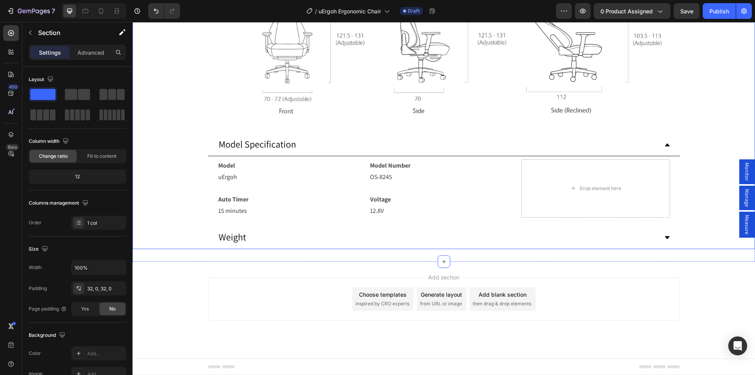
click at [664, 240] on icon at bounding box center [667, 237] width 6 height 6
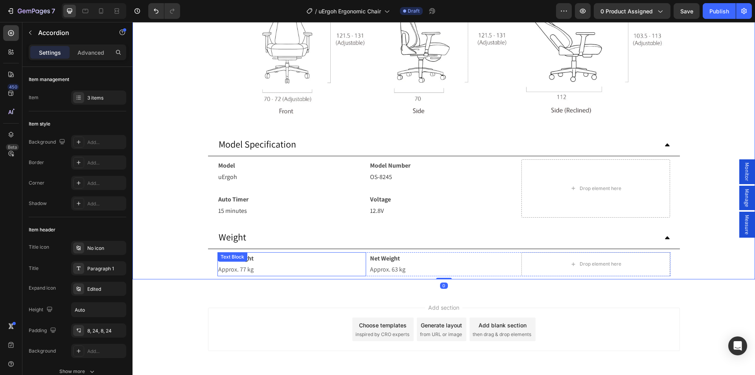
click at [227, 270] on p "Approx. 77 kg" at bounding box center [292, 269] width 148 height 11
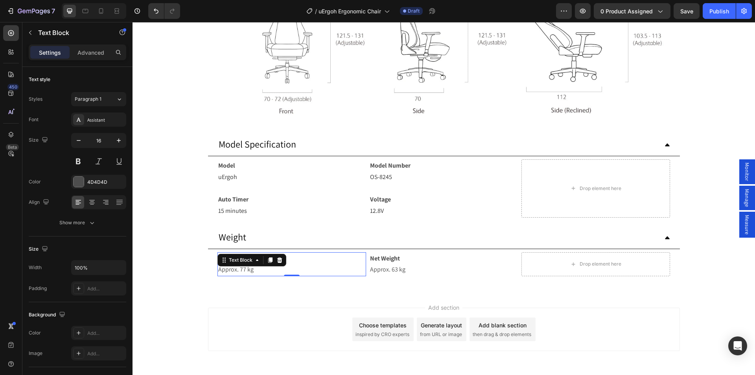
click at [227, 270] on p "Approx. 77 kg" at bounding box center [292, 269] width 148 height 11
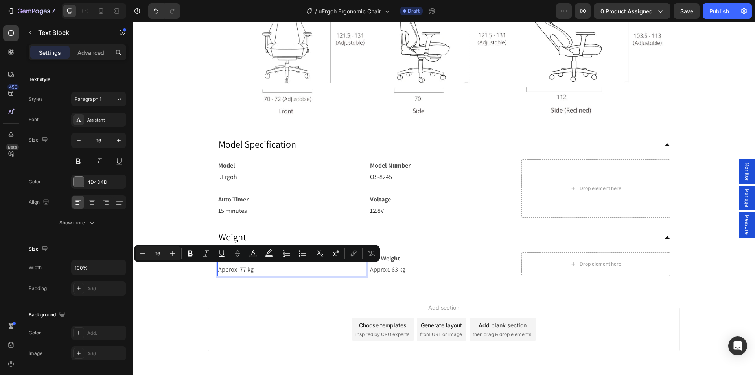
click at [256, 270] on p "Approx. 77 kg" at bounding box center [292, 269] width 148 height 11
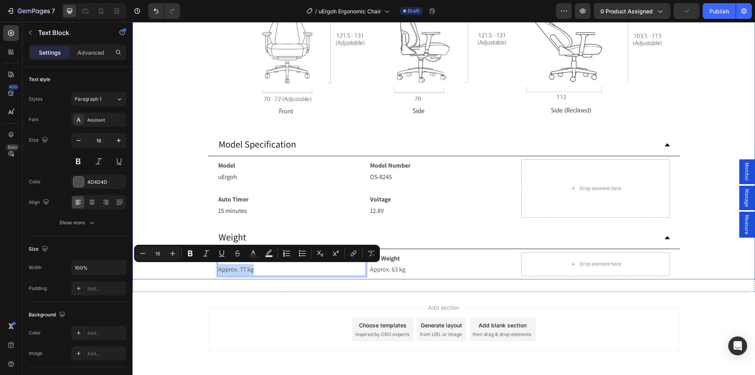
drag, startPoint x: 255, startPoint y: 269, endPoint x: 214, endPoint y: 269, distance: 40.9
click at [214, 269] on div "Gross Weight Approx. 77 kg Text Block 0 Net Weight Approx. 63 kg Text Block Dro…" at bounding box center [444, 264] width 472 height 31
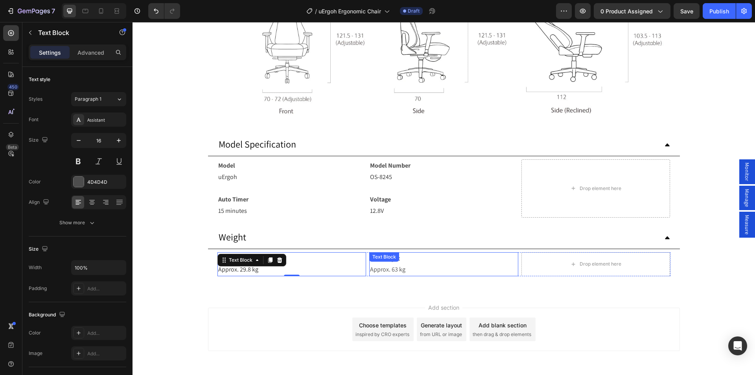
click at [387, 269] on p "Approx. 63 kg" at bounding box center [444, 269] width 148 height 11
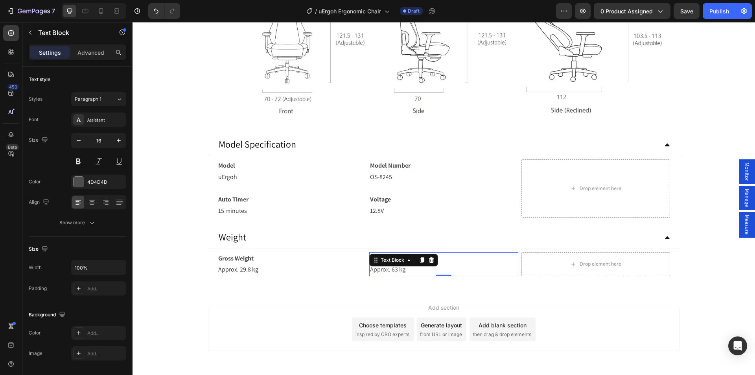
click at [387, 269] on p "Approx. 63 kg" at bounding box center [444, 269] width 148 height 11
click at [423, 271] on p "Approx. 63 kg" at bounding box center [444, 269] width 148 height 11
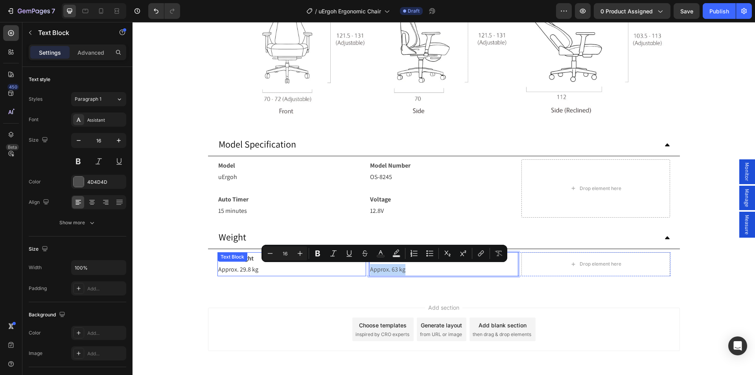
drag, startPoint x: 409, startPoint y: 270, endPoint x: 363, endPoint y: 270, distance: 45.6
click at [363, 270] on div "Gross Weight Approx. 29.8 kg Text Block Net Weight Approx. 63 kg Text Block 0 D…" at bounding box center [444, 264] width 453 height 24
click at [404, 272] on p "Approx. 63 kg" at bounding box center [444, 269] width 148 height 11
drag, startPoint x: 404, startPoint y: 272, endPoint x: 361, endPoint y: 270, distance: 43.3
click at [361, 270] on div "Gross Weight Approx. 29.8 kg Text Block Net Weight Approx. 63 kg Text Block 0 D…" at bounding box center [444, 264] width 453 height 24
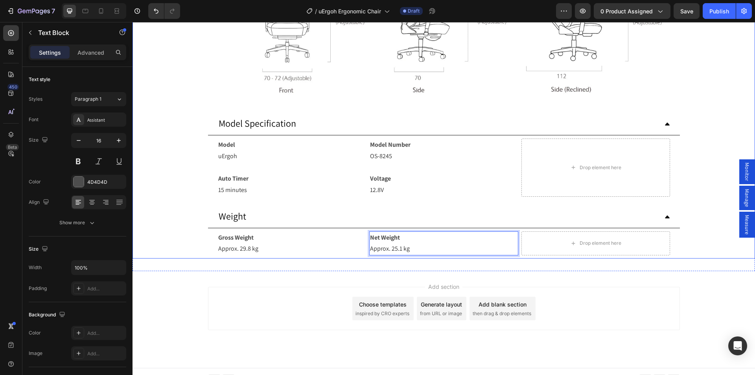
scroll to position [4448, 0]
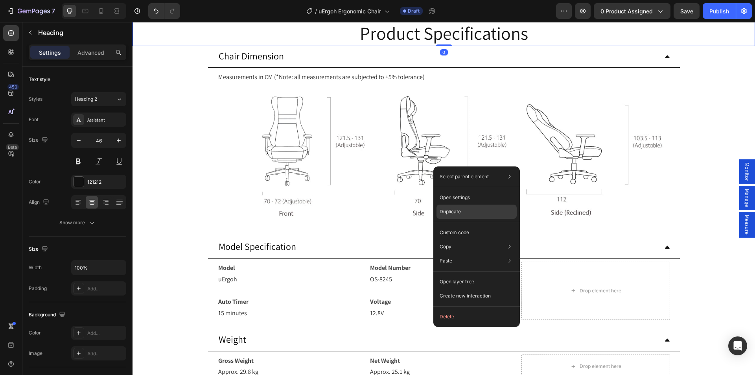
click at [448, 214] on p "Duplicate" at bounding box center [450, 211] width 21 height 7
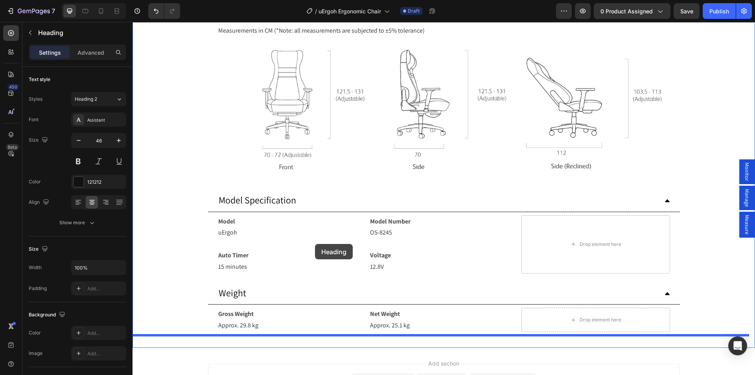
scroll to position [4723, 0]
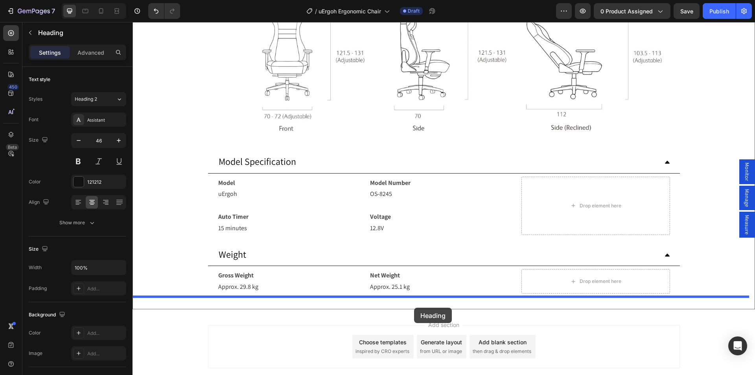
drag, startPoint x: 152, startPoint y: 205, endPoint x: 414, endPoint y: 308, distance: 281.3
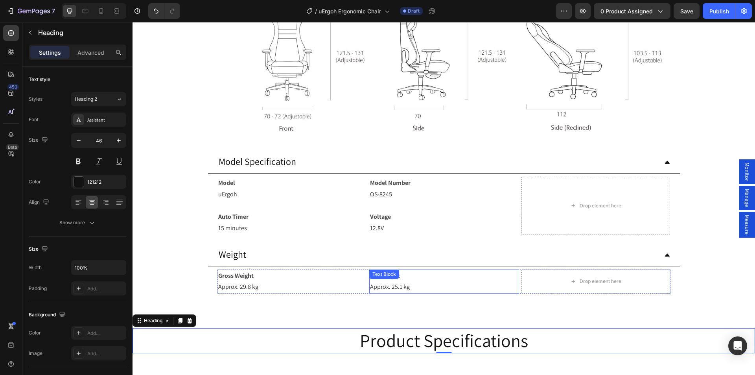
scroll to position [4771, 0]
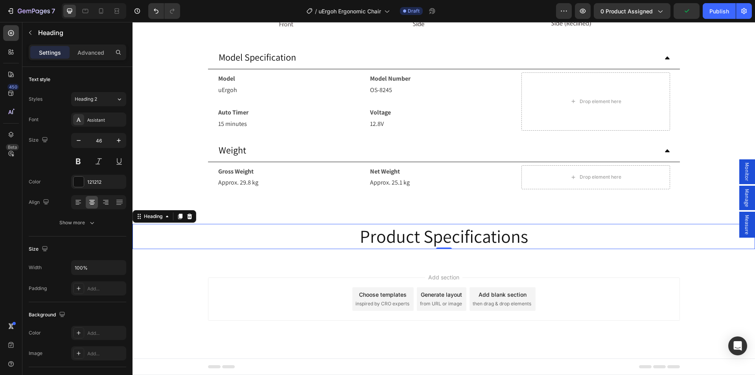
click at [443, 238] on h2 "Product Specifications" at bounding box center [444, 236] width 623 height 25
click at [443, 238] on p "Product Specifications" at bounding box center [443, 237] width 621 height 24
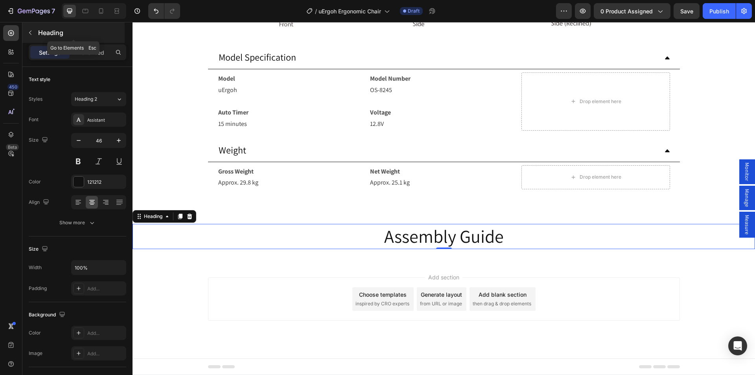
click at [30, 34] on icon "button" at bounding box center [30, 33] width 6 height 6
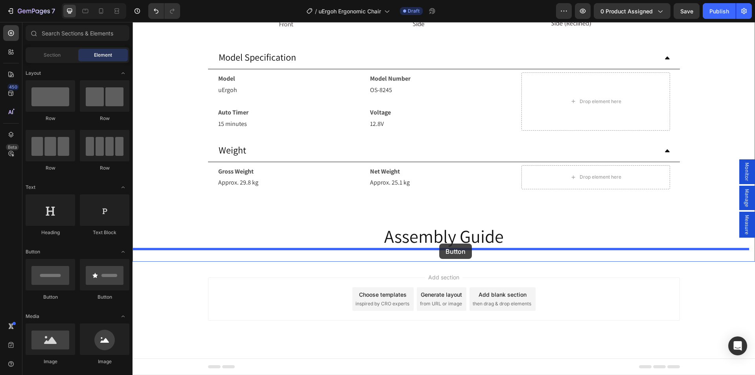
drag, startPoint x: 190, startPoint y: 303, endPoint x: 439, endPoint y: 244, distance: 255.9
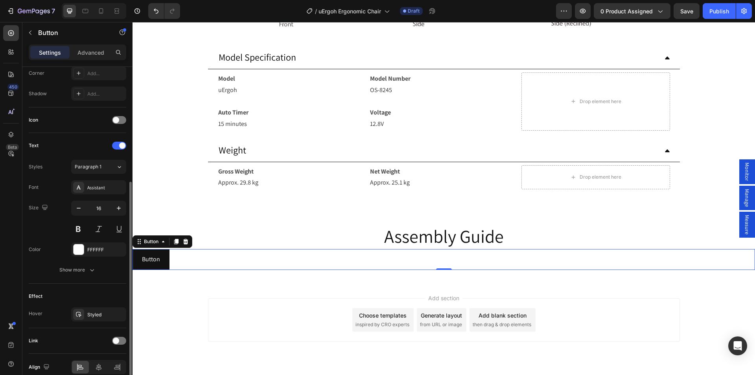
scroll to position [234, 0]
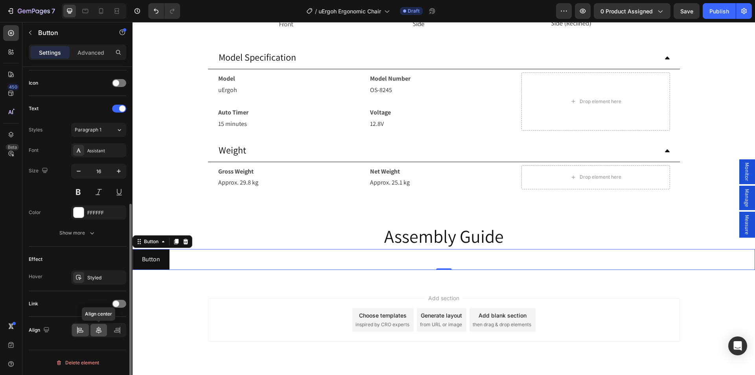
click at [98, 324] on div at bounding box center [98, 330] width 17 height 13
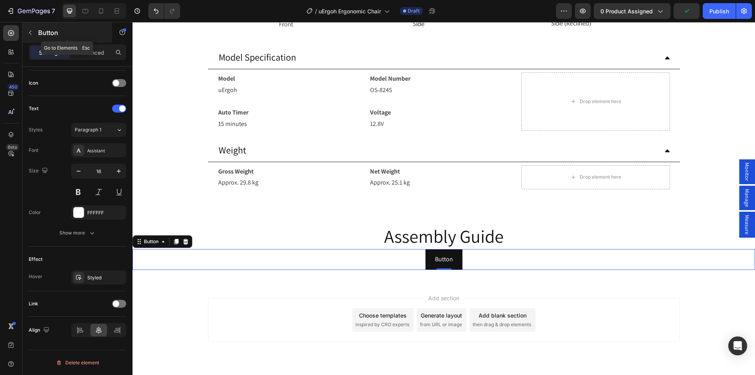
click at [37, 29] on div "Button" at bounding box center [67, 32] width 90 height 20
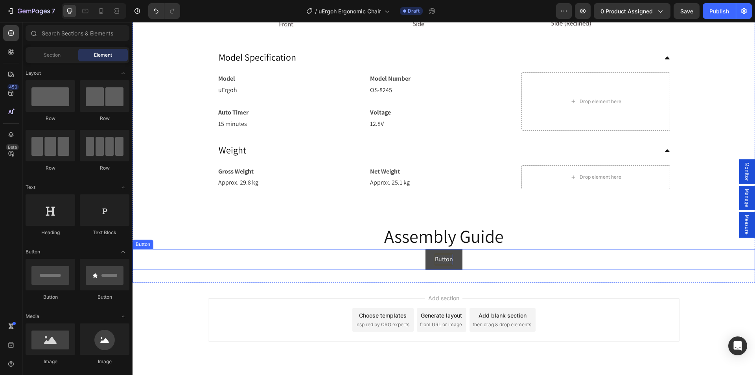
click at [445, 261] on p "Button" at bounding box center [444, 259] width 18 height 11
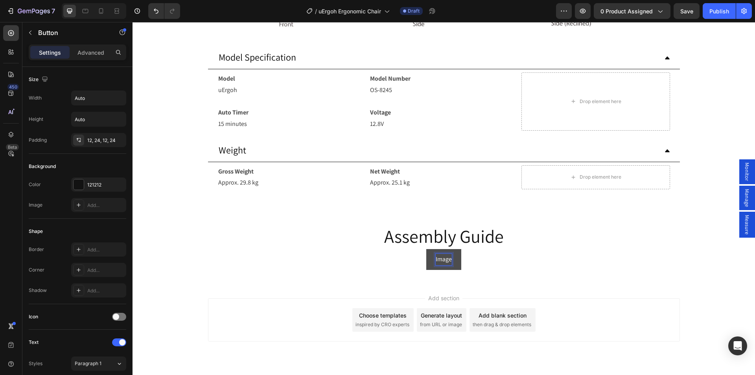
click at [426, 249] on button "Image" at bounding box center [443, 259] width 35 height 21
click at [437, 233] on p "Assembly Guide" at bounding box center [443, 237] width 621 height 24
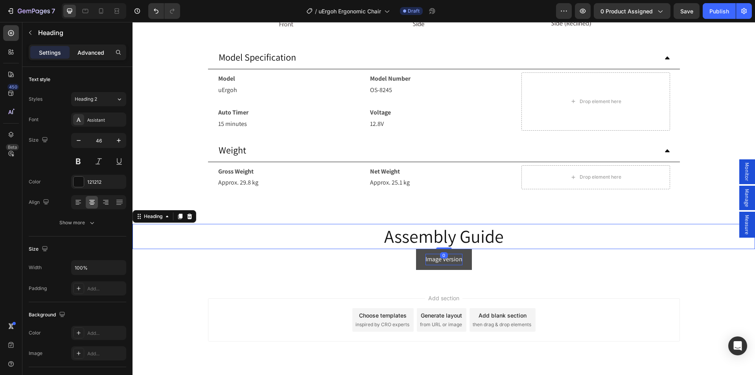
click at [91, 55] on p "Advanced" at bounding box center [91, 52] width 27 height 8
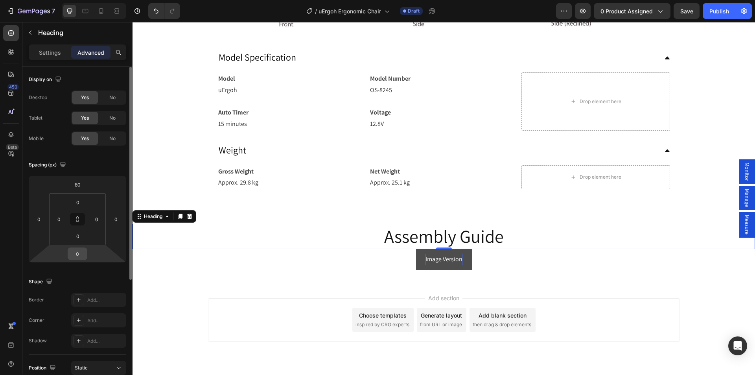
click at [75, 258] on input "0" at bounding box center [78, 254] width 16 height 12
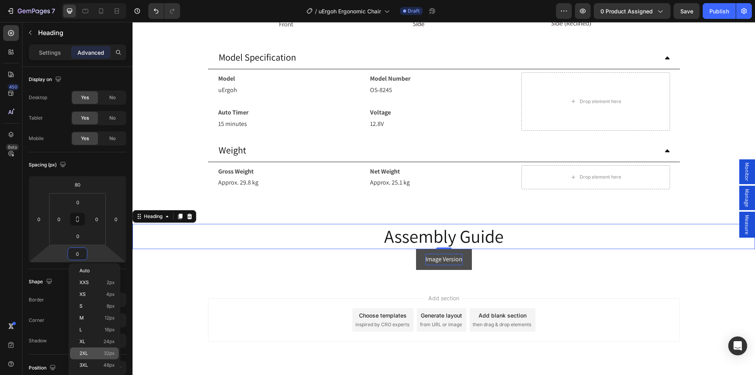
click at [92, 354] on p "2XL 32px" at bounding box center [96, 354] width 35 height 6
type input "32"
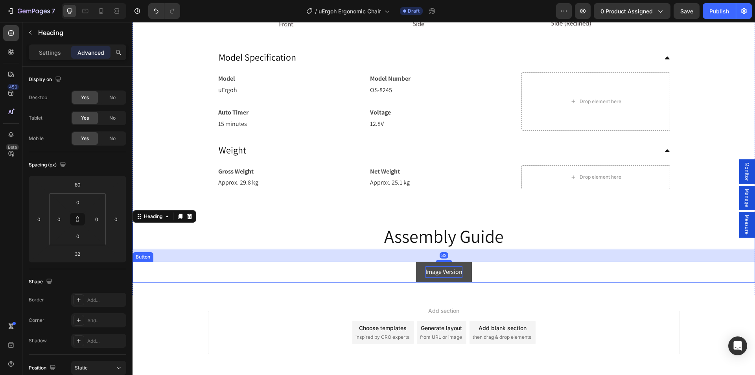
click at [446, 271] on p "Image Version" at bounding box center [444, 271] width 37 height 11
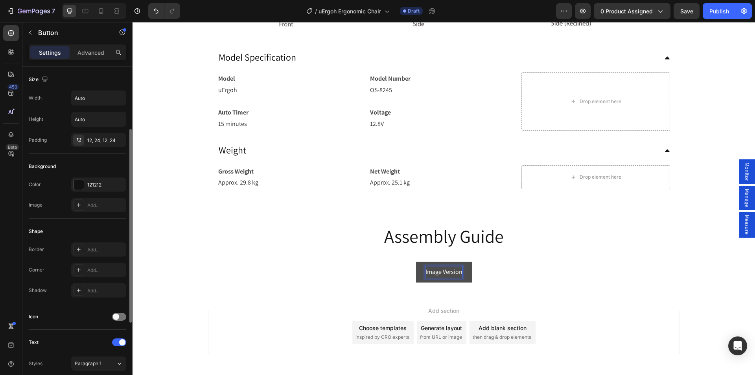
scroll to position [197, 0]
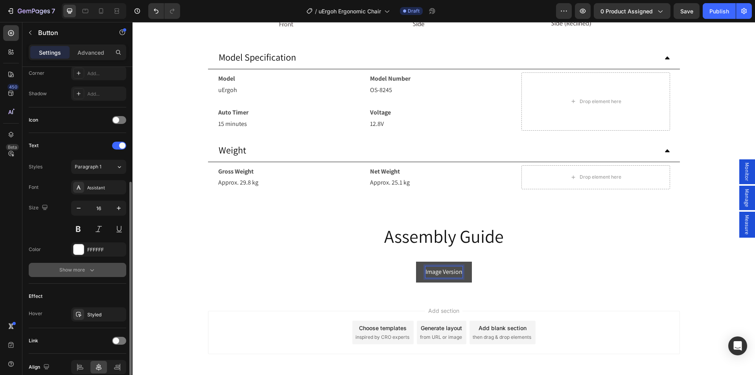
click at [72, 269] on div "Show more" at bounding box center [77, 270] width 37 height 8
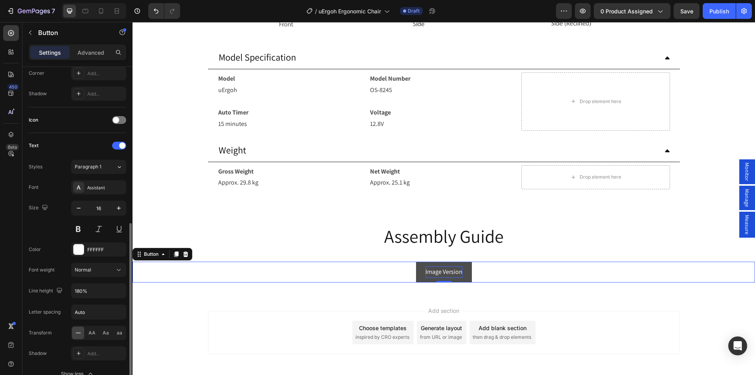
scroll to position [275, 0]
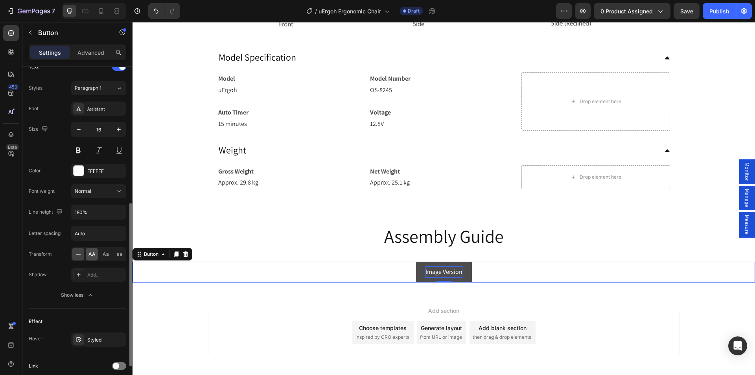
click at [92, 254] on span "AA" at bounding box center [92, 254] width 7 height 7
click at [88, 233] on input "Auto" at bounding box center [99, 233] width 54 height 14
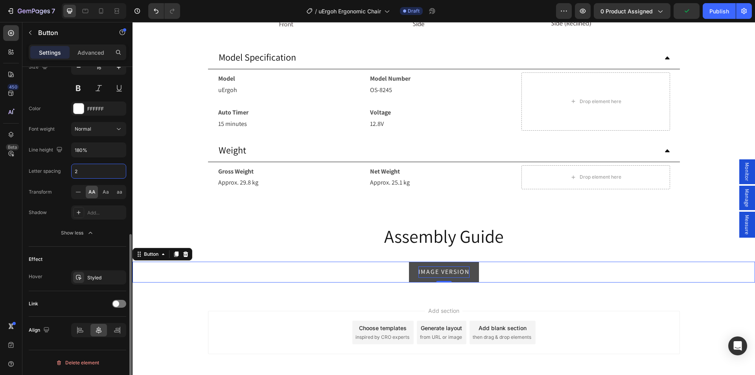
type input "2"
click at [116, 302] on span at bounding box center [116, 304] width 6 height 6
drag, startPoint x: 100, startPoint y: 344, endPoint x: 106, endPoint y: 345, distance: 6.5
click at [100, 344] on div "Add..." at bounding box center [105, 344] width 37 height 7
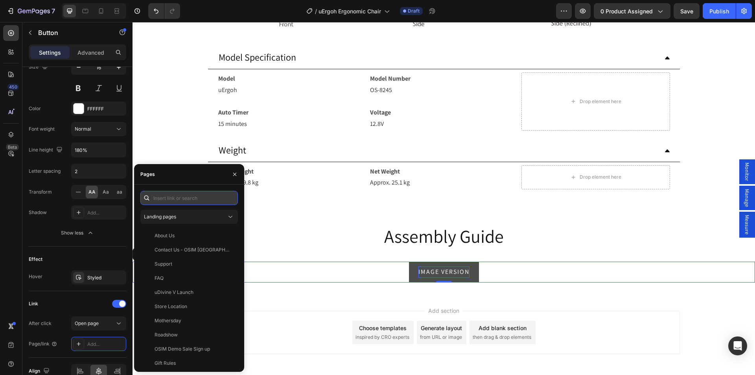
click at [175, 196] on input "text" at bounding box center [189, 198] width 98 height 14
paste input "https://prod-cdn.omc.osim.com/-/jssmedia/project/osim/osim-pdp/hk_pdp/2025/uerg…"
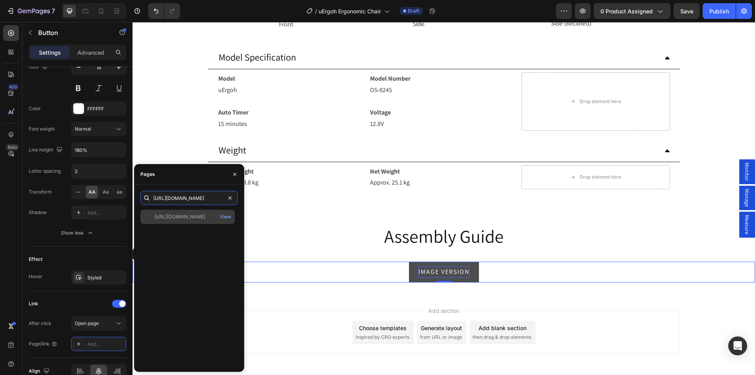
type input "https://prod-cdn.omc.osim.com/-/jssmedia/project/osim/osim-pdp/hk_pdp/2025/uerg…"
click at [202, 217] on div "https://prod-cdn.omc.osim.com/-/jssmedia/project/osim/osim-pdp/hk_pdp/2025/uerg…" at bounding box center [180, 216] width 51 height 7
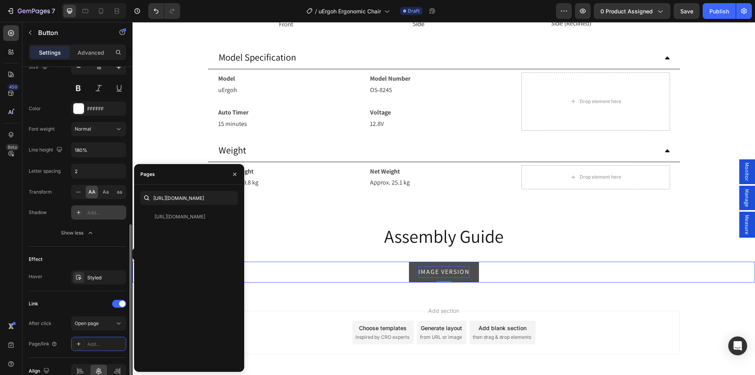
scroll to position [0, 0]
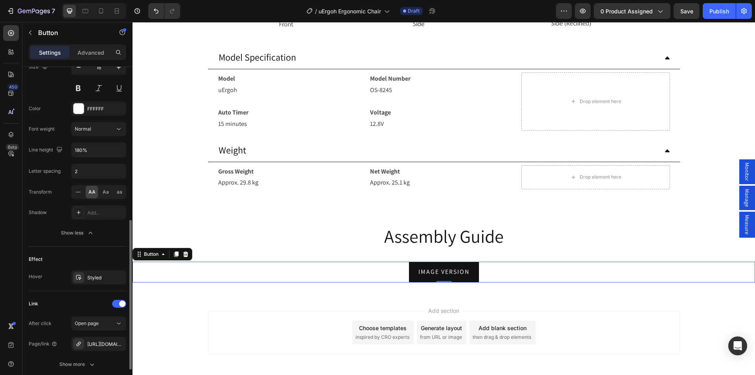
click at [62, 302] on div "Link" at bounding box center [78, 303] width 98 height 13
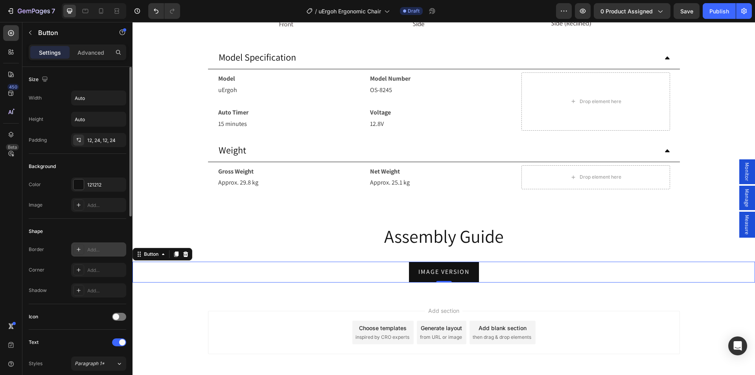
click at [79, 249] on icon at bounding box center [79, 249] width 6 height 6
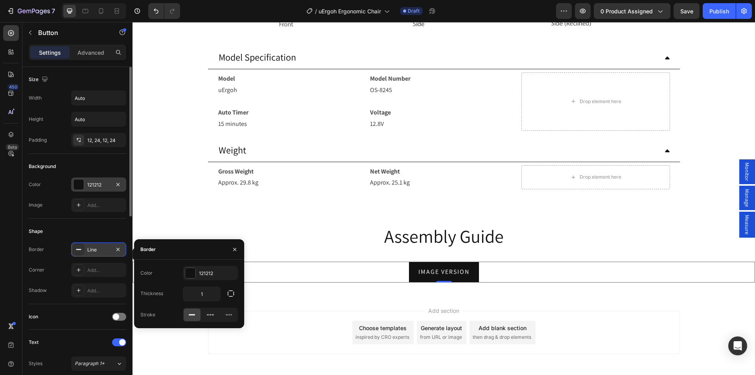
click at [79, 186] on div at bounding box center [79, 184] width 10 height 10
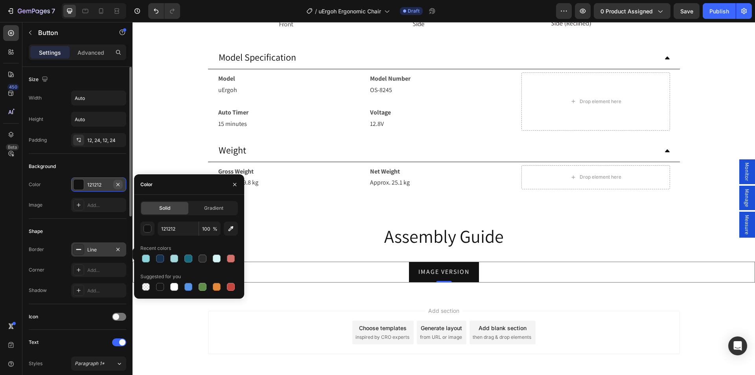
click at [117, 186] on icon "button" at bounding box center [118, 184] width 6 height 6
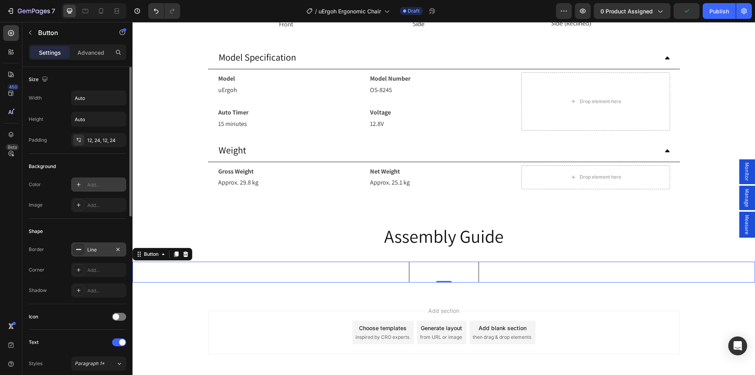
click at [78, 186] on icon at bounding box center [79, 184] width 6 height 6
type input "121212"
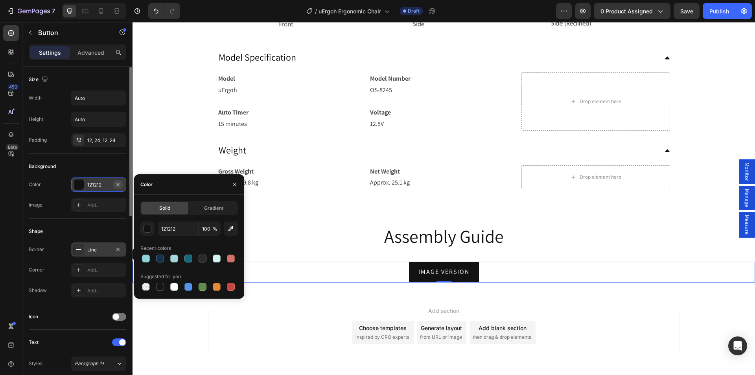
click at [117, 184] on icon "button" at bounding box center [118, 184] width 6 height 6
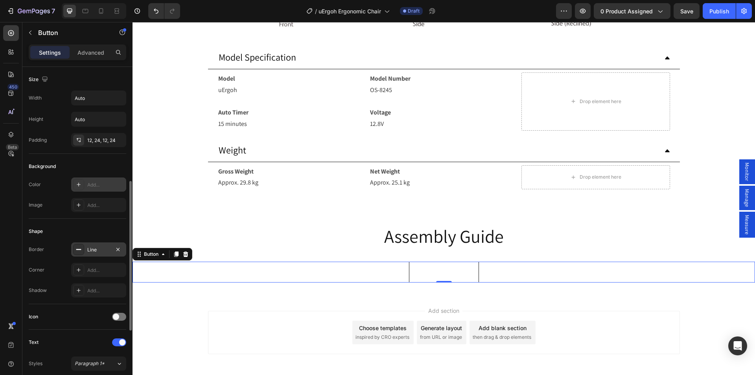
scroll to position [157, 0]
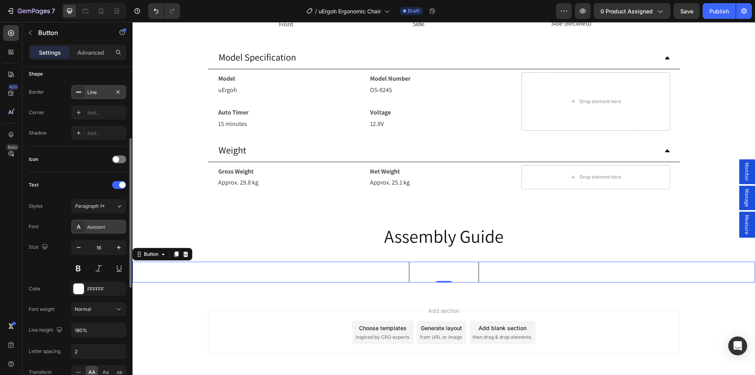
click at [103, 227] on div "Assistant" at bounding box center [105, 226] width 37 height 7
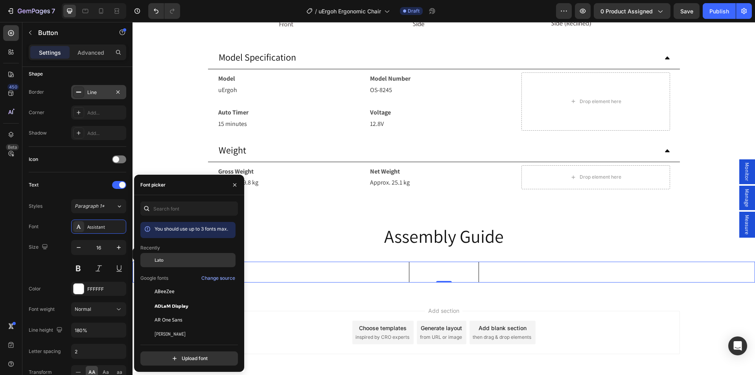
click at [162, 313] on div "Lato" at bounding box center [187, 320] width 95 height 14
click at [79, 291] on div at bounding box center [79, 289] width 10 height 10
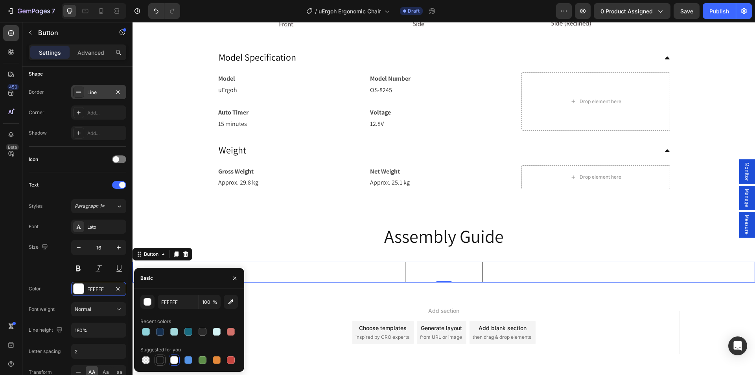
click at [158, 363] on div at bounding box center [160, 360] width 8 height 8
type input "151515"
click at [80, 267] on button at bounding box center [78, 268] width 14 height 14
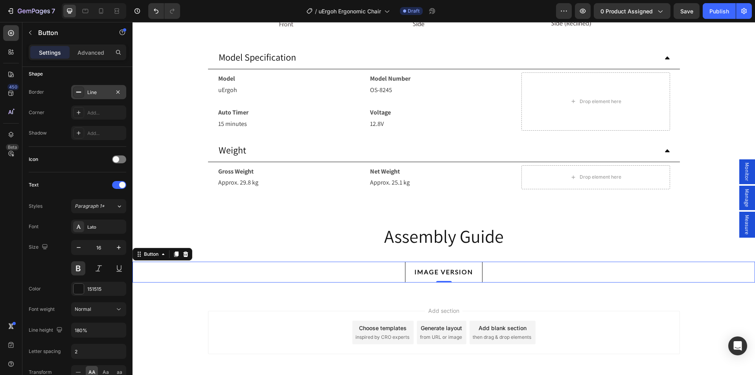
click at [42, 257] on div "Size 16" at bounding box center [78, 257] width 98 height 35
click at [685, 11] on icon "button" at bounding box center [687, 11] width 8 height 8
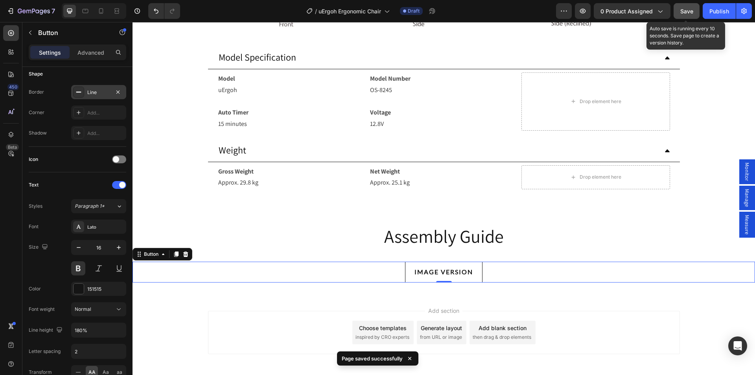
click at [683, 14] on span "Save" at bounding box center [687, 11] width 13 height 7
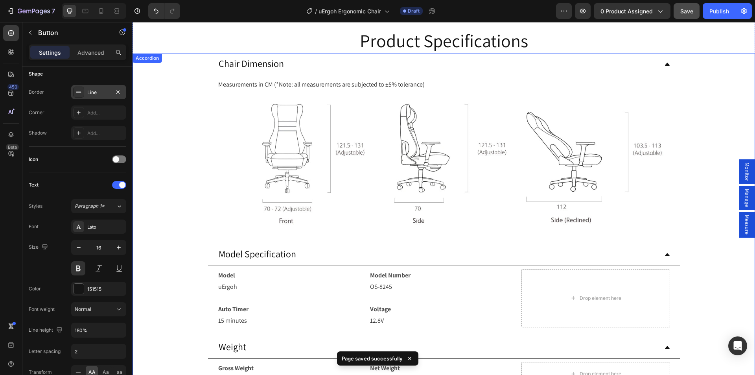
scroll to position [4732, 0]
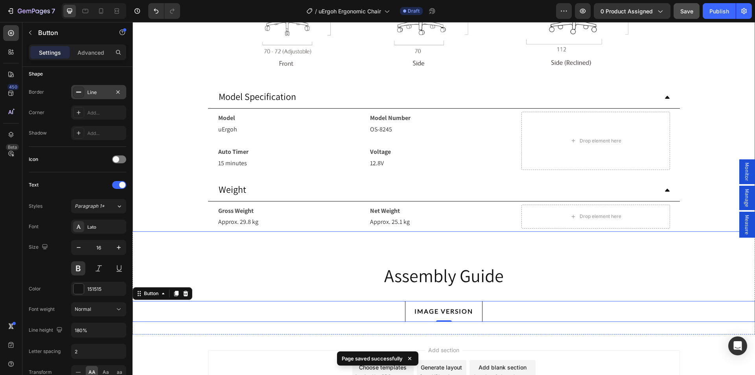
click at [668, 190] on div "Weight" at bounding box center [444, 190] width 472 height 22
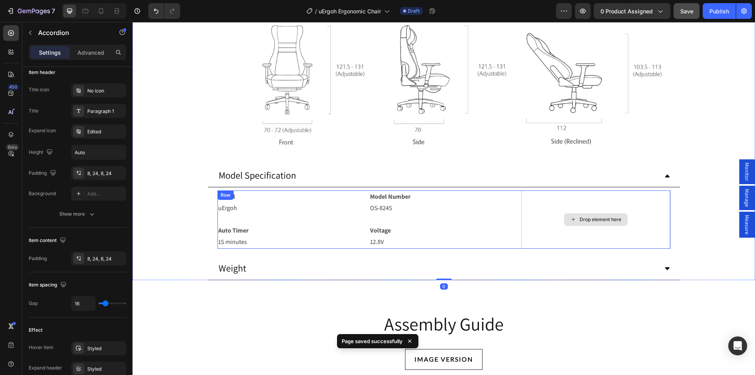
scroll to position [0, 0]
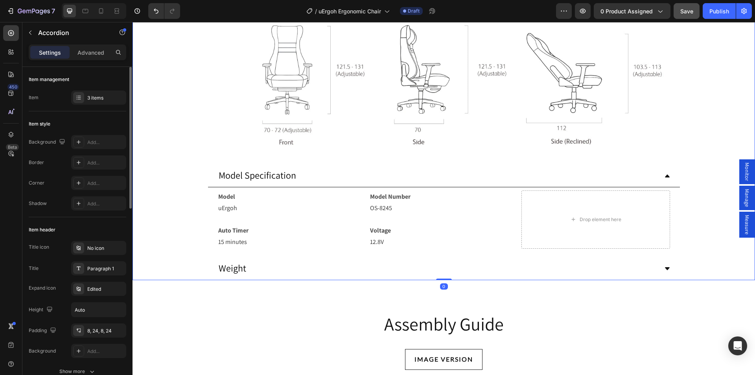
click at [665, 177] on icon at bounding box center [667, 176] width 5 height 3
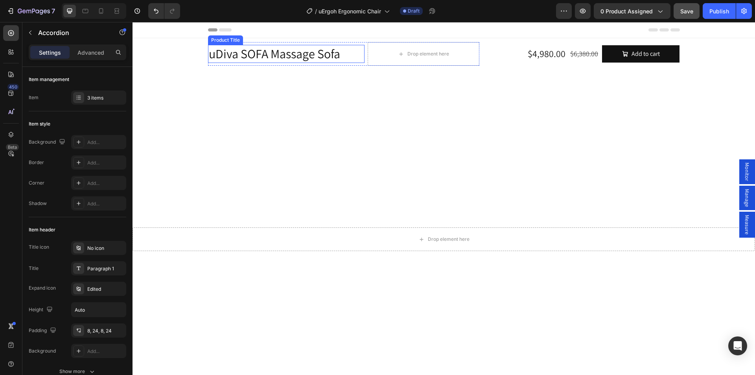
click at [257, 54] on h1 "uDiva SOFA Massage Sofa" at bounding box center [286, 54] width 157 height 18
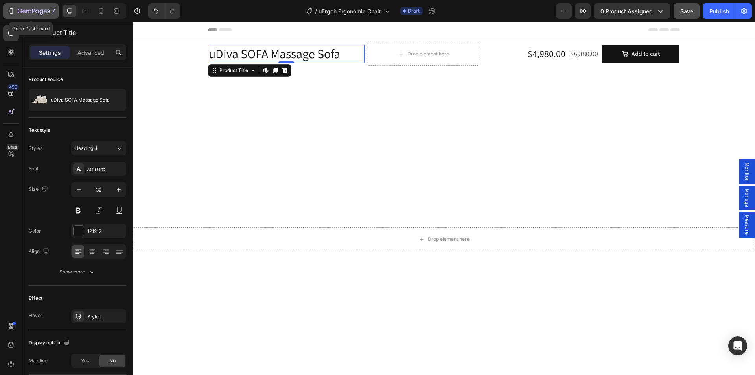
click at [8, 9] on icon "button" at bounding box center [11, 11] width 8 height 8
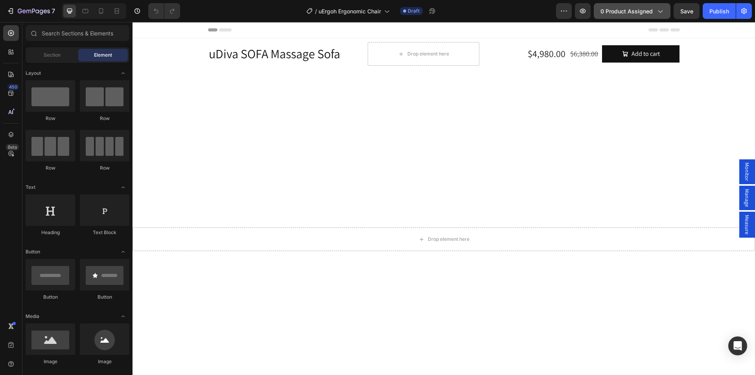
click at [625, 12] on span "0 product assigned" at bounding box center [627, 11] width 52 height 8
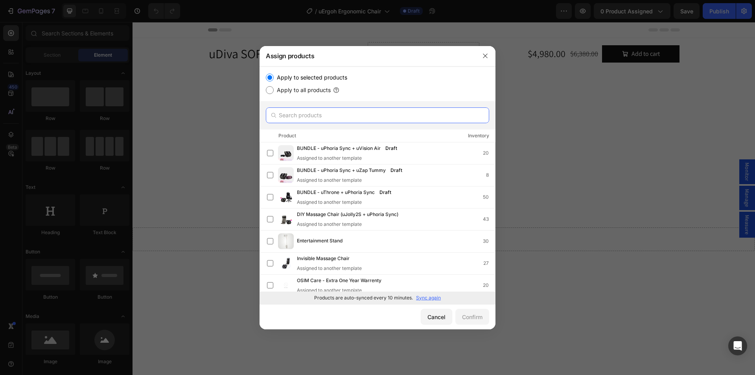
click at [347, 122] on input "text" at bounding box center [377, 115] width 223 height 16
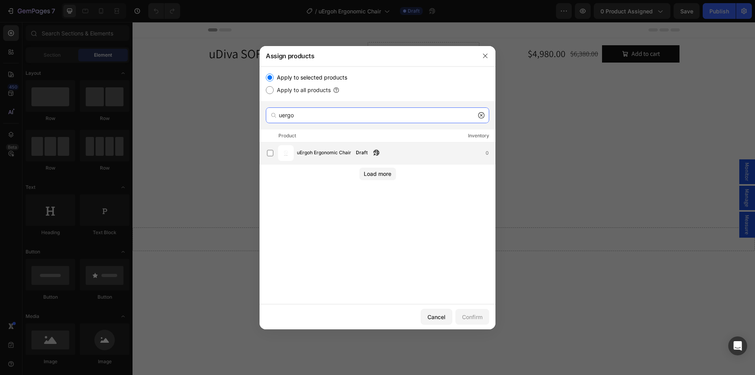
type input "uergo"
click at [330, 146] on div "uErgoh Ergonomic Chair Draft 0" at bounding box center [381, 153] width 228 height 16
click at [475, 318] on div "Confirm" at bounding box center [472, 317] width 20 height 8
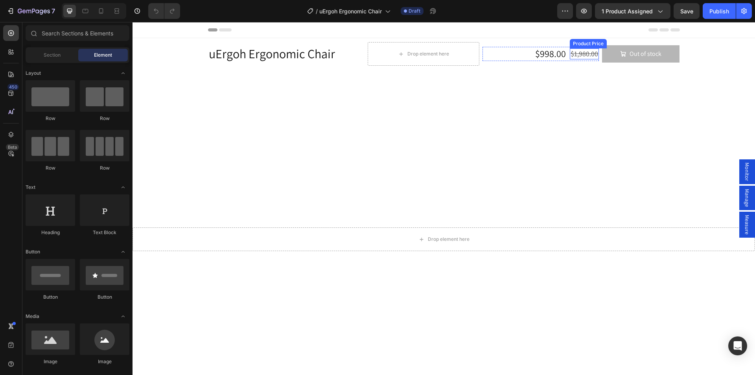
click at [579, 55] on div "$1,980.00" at bounding box center [584, 53] width 29 height 11
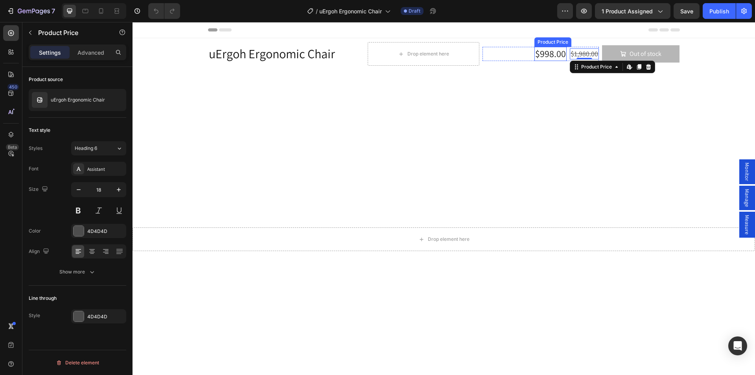
drag, startPoint x: 542, startPoint y: 52, endPoint x: 535, endPoint y: 52, distance: 6.3
click at [542, 52] on div "$998.00" at bounding box center [551, 54] width 32 height 14
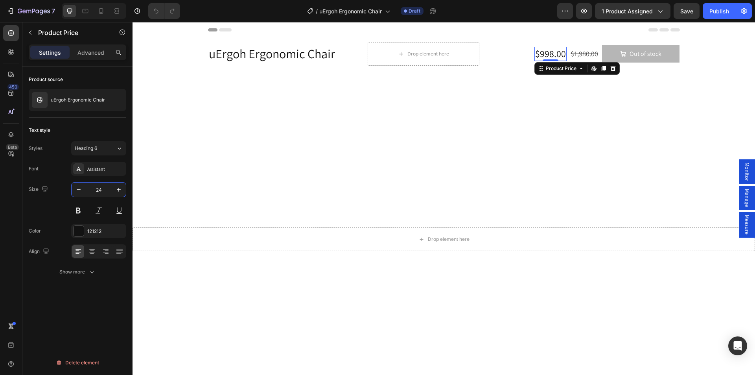
click at [101, 190] on input "24" at bounding box center [99, 190] width 26 height 14
type input "32"
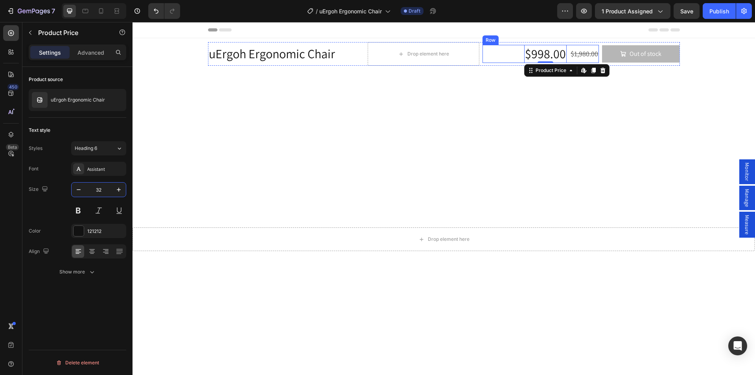
click at [581, 51] on div "$1,980.00" at bounding box center [584, 53] width 29 height 11
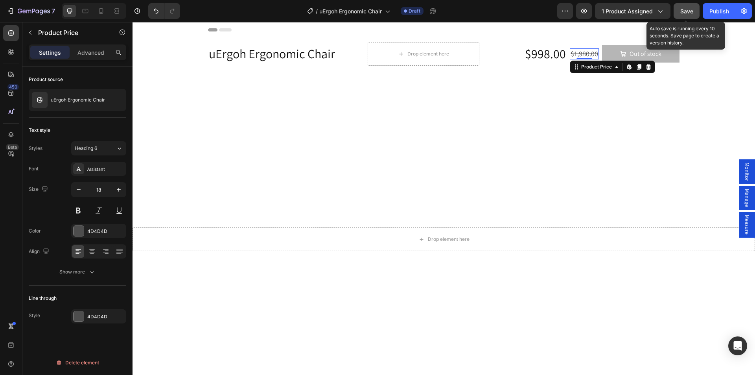
click at [686, 14] on span "Save" at bounding box center [687, 11] width 13 height 7
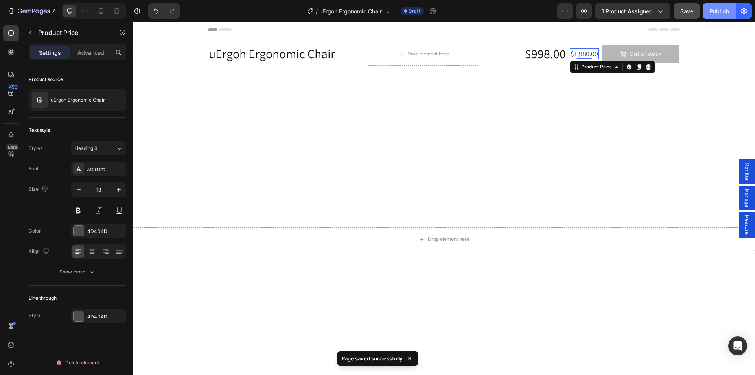
click at [717, 9] on div "Publish" at bounding box center [720, 11] width 20 height 8
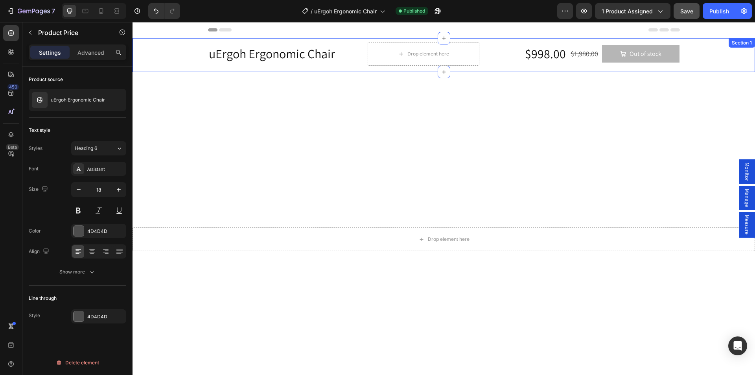
click at [188, 41] on div "uErgoh Ergonomic Chair Product Title Drop element here Row Row $998.00 Product …" at bounding box center [444, 55] width 623 height 34
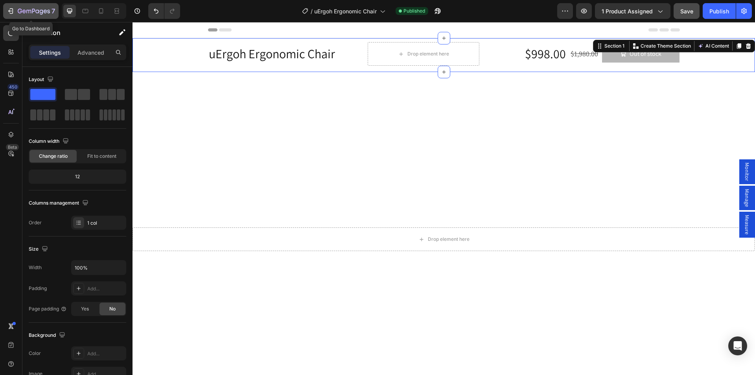
click at [11, 9] on icon "button" at bounding box center [11, 11] width 8 height 8
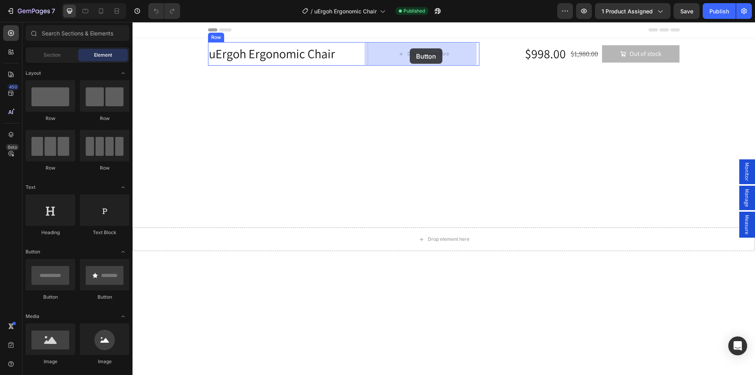
drag, startPoint x: 183, startPoint y: 300, endPoint x: 410, endPoint y: 48, distance: 338.7
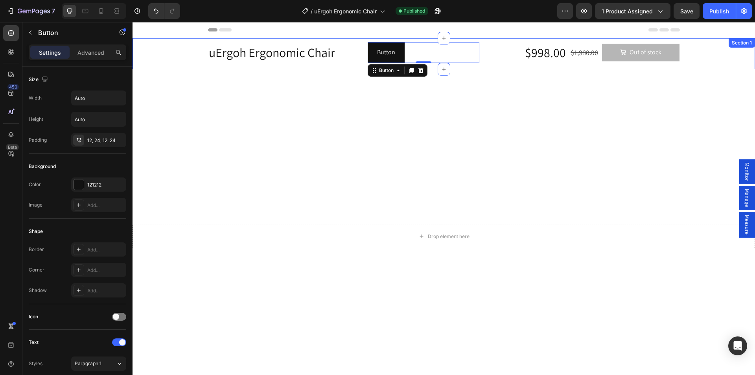
click at [542, 41] on div "uErgoh Ergonomic Chair Product Title Button Button 0 Row Row $998.00 Product Pr…" at bounding box center [444, 53] width 623 height 31
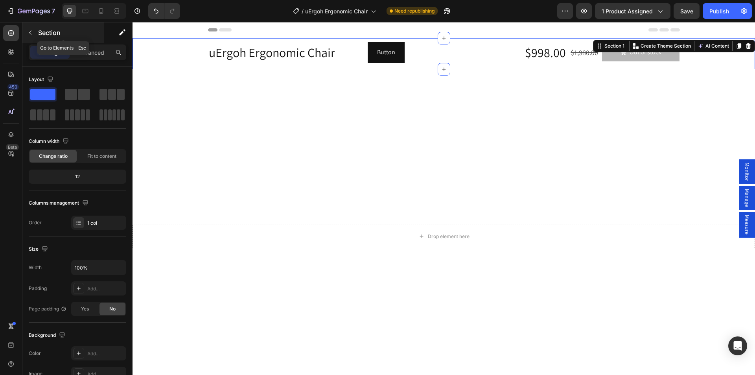
click at [26, 30] on button "button" at bounding box center [30, 32] width 13 height 13
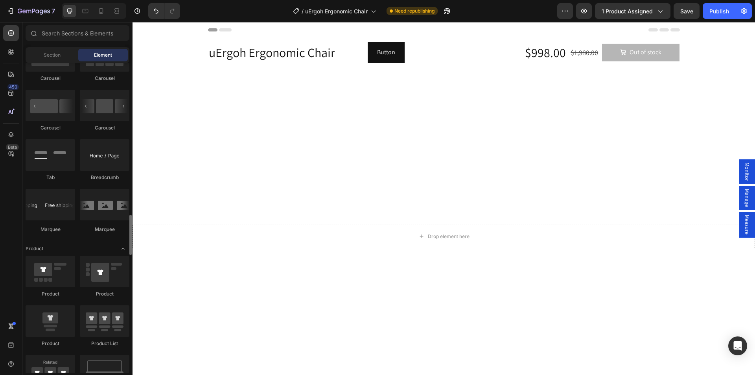
scroll to position [866, 0]
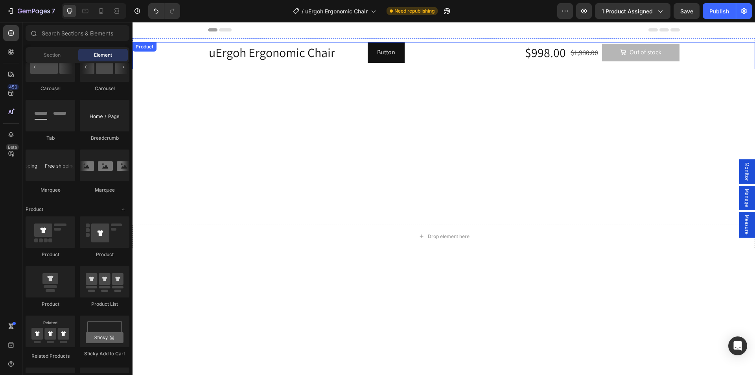
click at [220, 67] on div "uErgoh Ergonomic Chair Product Title Button Button Row Row $998.00 Product Pric…" at bounding box center [444, 55] width 623 height 27
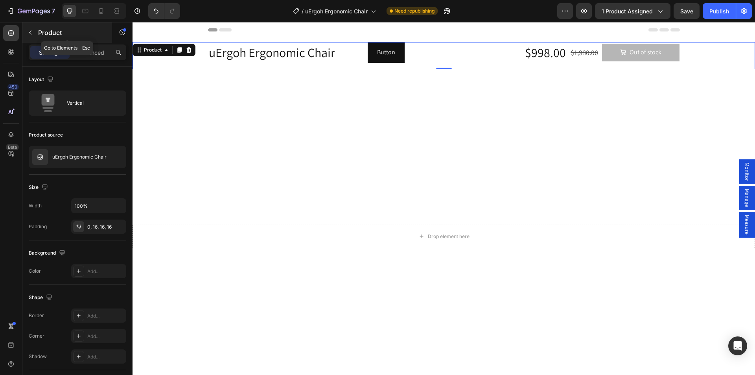
click at [33, 29] on button "button" at bounding box center [30, 32] width 13 height 13
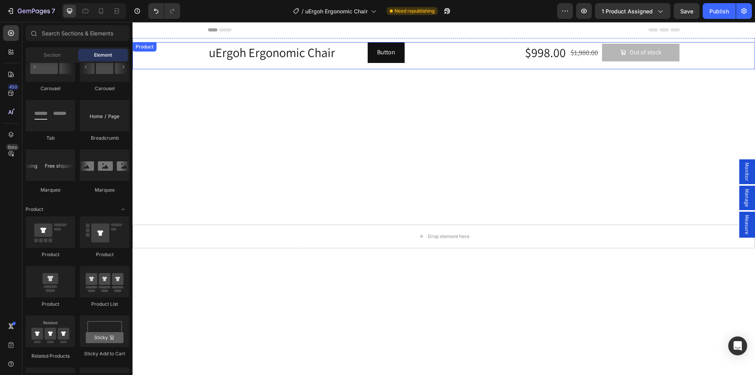
click at [204, 66] on div "uErgoh Ergonomic Chair Product Title Button Button Row Row $998.00 Product Pric…" at bounding box center [444, 55] width 623 height 27
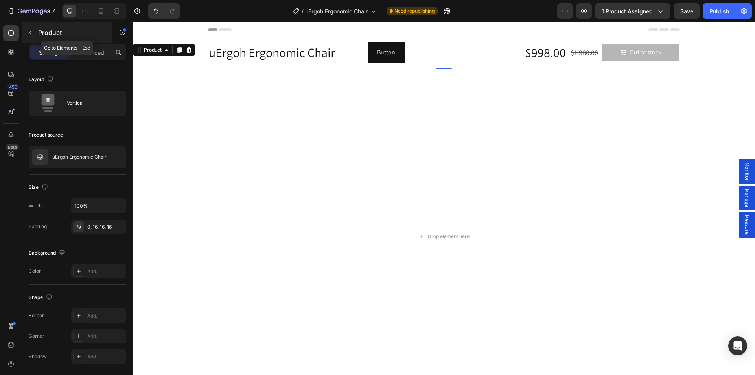
click at [33, 31] on button "button" at bounding box center [30, 32] width 13 height 13
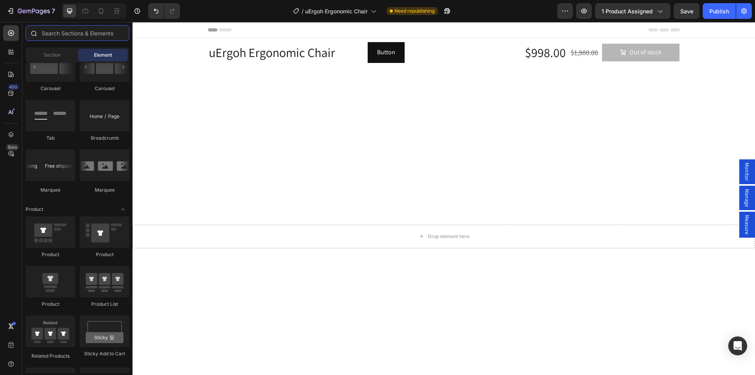
click at [63, 37] on input "text" at bounding box center [78, 33] width 104 height 16
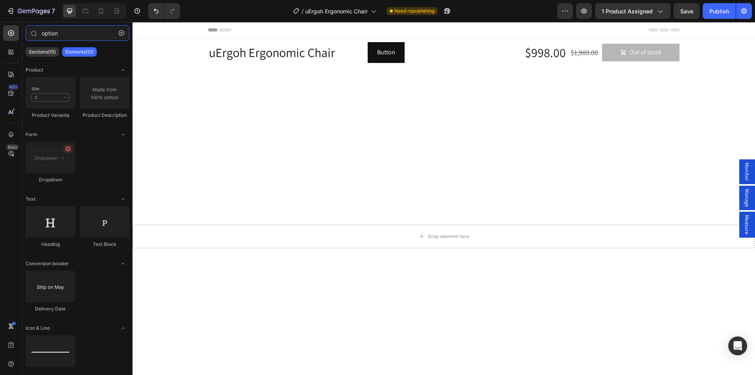
click at [0, 27] on div "450 Beta option Sections(15) Elements(12) Product Product Variants Product Desc…" at bounding box center [66, 198] width 133 height 353
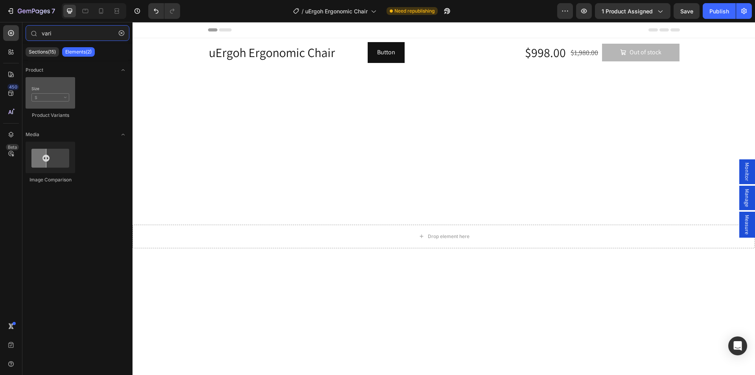
type input "vari"
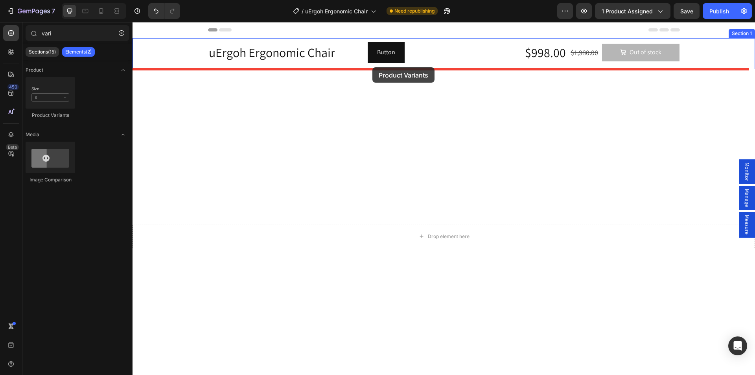
drag, startPoint x: 177, startPoint y: 120, endPoint x: 373, endPoint y: 67, distance: 202.6
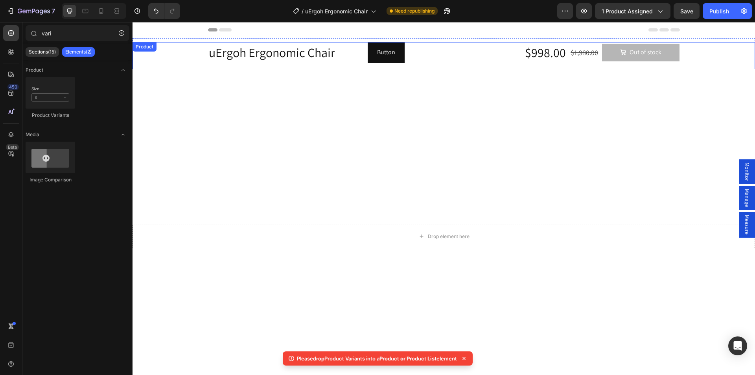
click at [275, 68] on div "uErgoh Ergonomic Chair Product Title Button Button Row Row $998.00 Product Pric…" at bounding box center [444, 55] width 623 height 27
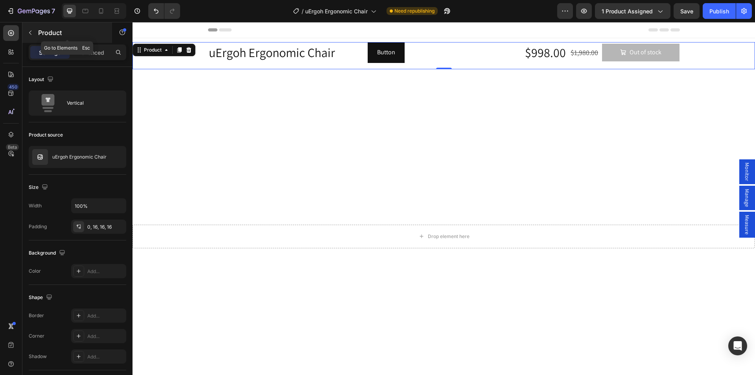
click at [38, 30] on p "Product" at bounding box center [71, 32] width 67 height 9
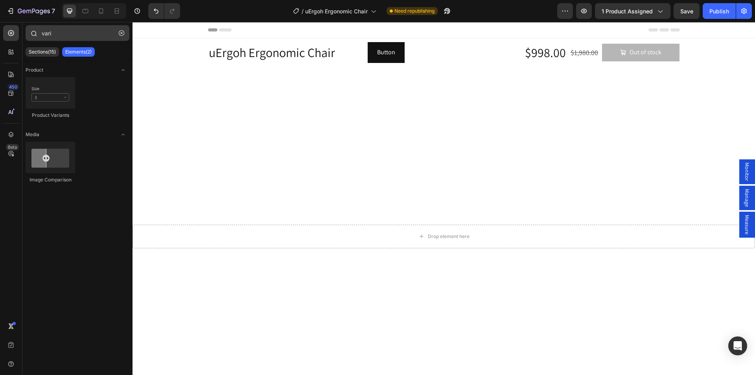
click at [120, 32] on icon "button" at bounding box center [122, 33] width 6 height 6
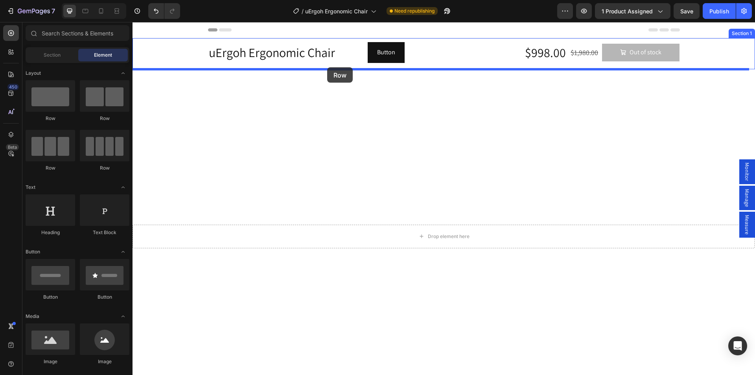
drag, startPoint x: 184, startPoint y: 75, endPoint x: 327, endPoint y: 67, distance: 143.4
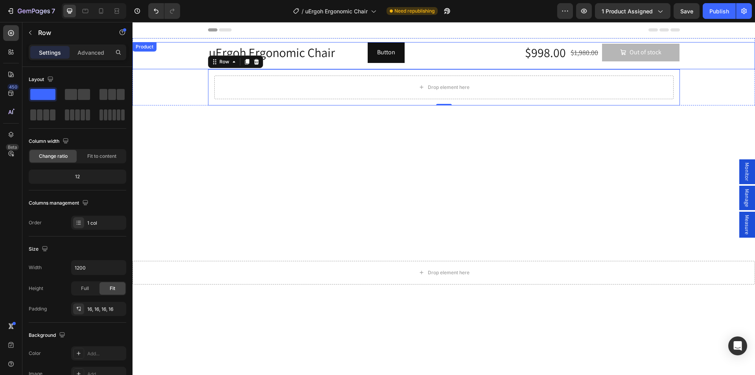
click at [180, 56] on div "uErgoh Ergonomic Chair Product Title Button Button Row Row $998.00 Product Pric…" at bounding box center [444, 55] width 623 height 27
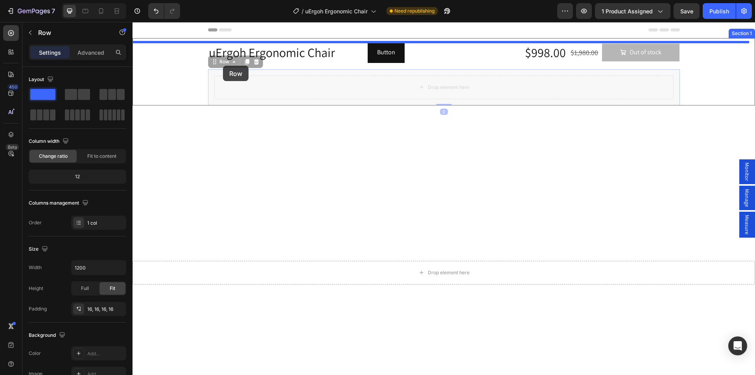
drag, startPoint x: 212, startPoint y: 65, endPoint x: 223, endPoint y: 66, distance: 11.0
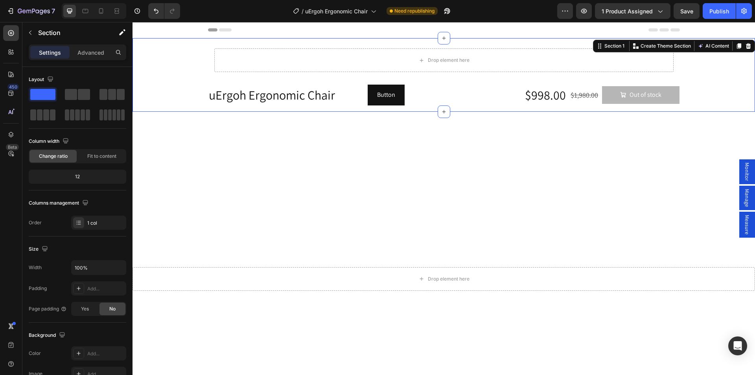
click at [175, 65] on div "Drop element here Row uErgoh Ergonomic Chair Product Title Button Button Row Ro…" at bounding box center [444, 77] width 623 height 70
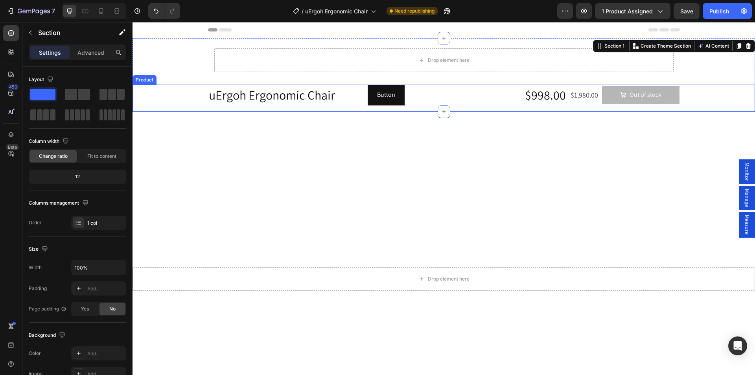
click at [175, 90] on div "uErgoh Ergonomic Chair Product Title Button Button Row Row $998.00 Product Pric…" at bounding box center [444, 98] width 623 height 27
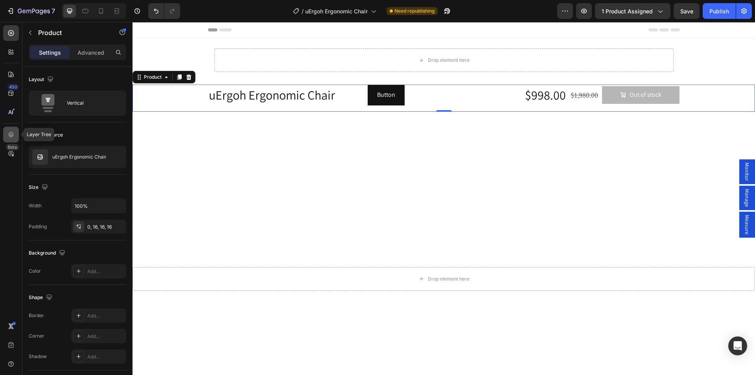
click at [11, 134] on icon at bounding box center [11, 135] width 8 height 8
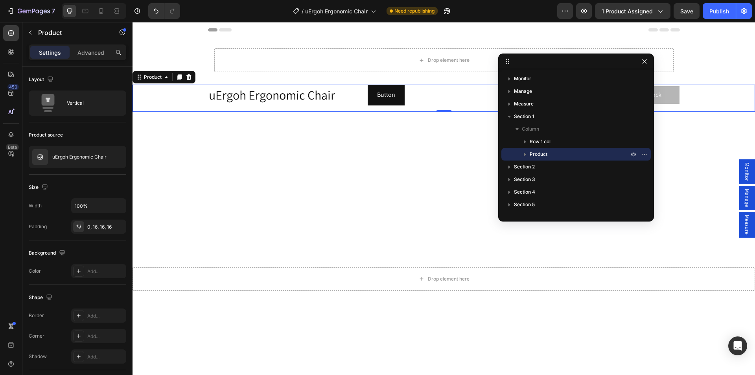
drag, startPoint x: 327, startPoint y: 61, endPoint x: 579, endPoint y: 64, distance: 251.8
click at [526, 153] on icon "button" at bounding box center [525, 154] width 8 height 8
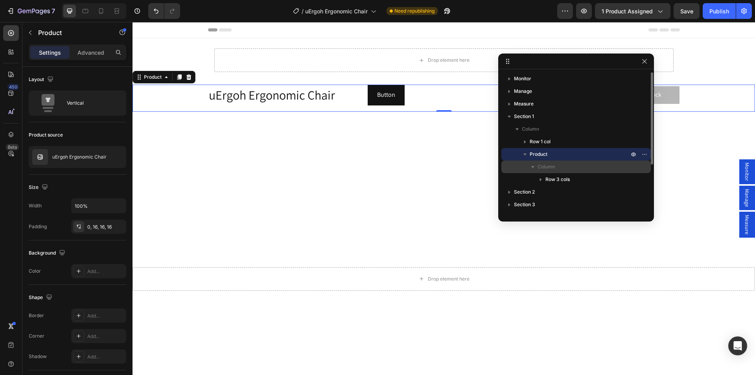
click at [573, 168] on p "Column" at bounding box center [584, 167] width 93 height 8
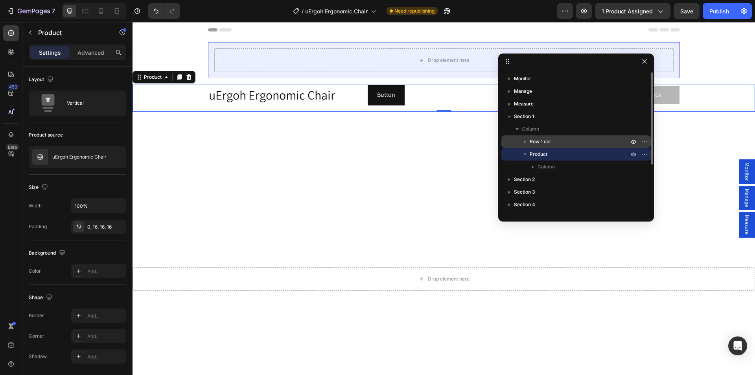
click at [542, 145] on span "Row 1 col" at bounding box center [540, 142] width 21 height 8
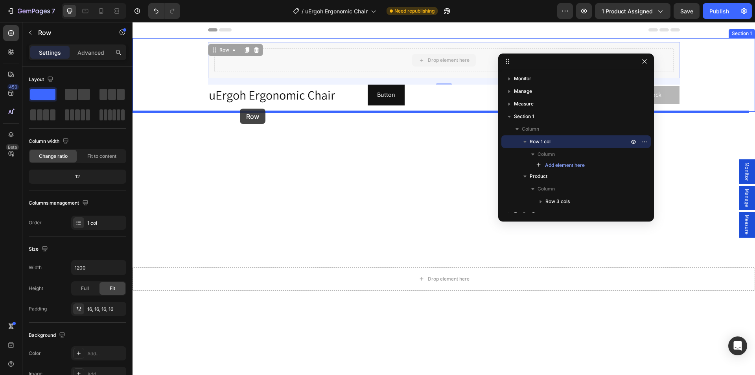
drag, startPoint x: 216, startPoint y: 50, endPoint x: 240, endPoint y: 109, distance: 63.3
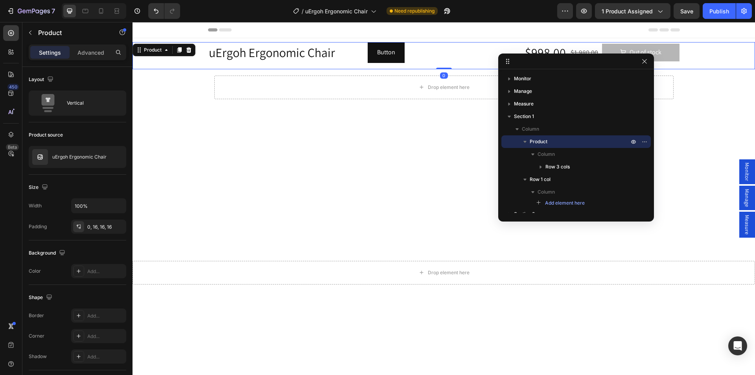
click at [171, 56] on div "uErgoh Ergonomic Chair Product Title Button Button Row Row $998.00 Product Pric…" at bounding box center [444, 55] width 623 height 27
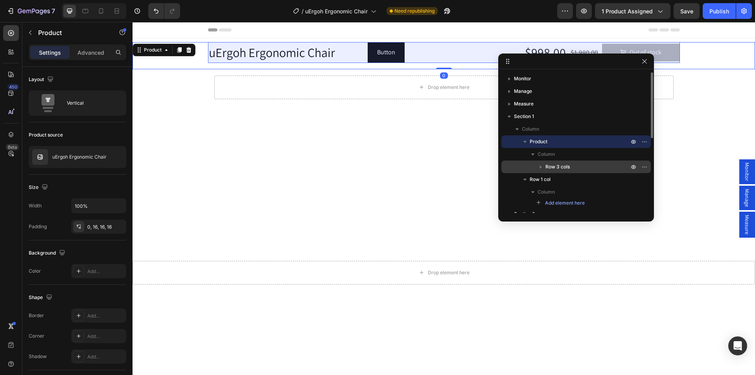
click at [568, 168] on span "Row 3 cols" at bounding box center [558, 167] width 24 height 8
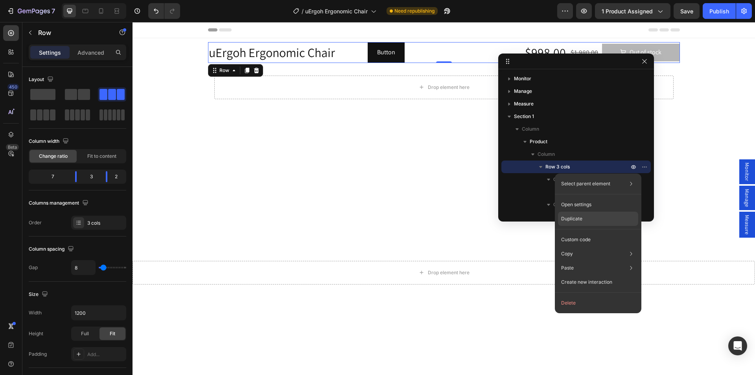
click at [579, 219] on p "Duplicate" at bounding box center [571, 218] width 21 height 7
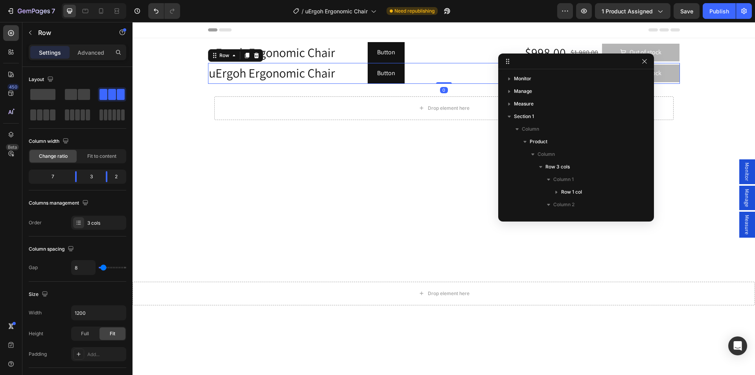
scroll to position [120, 0]
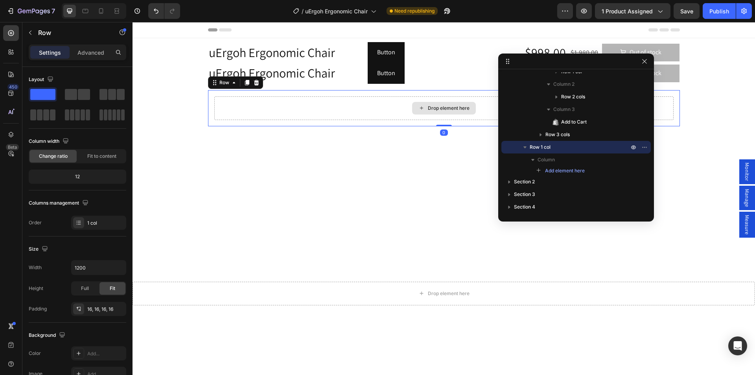
click at [236, 105] on div "Drop element here" at bounding box center [444, 108] width 460 height 24
click at [255, 85] on icon at bounding box center [256, 82] width 6 height 6
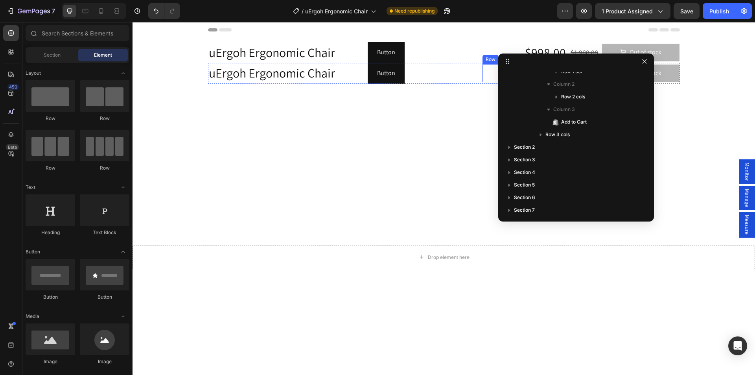
click at [483, 74] on div "$998.00 Product Price Product Price $1,980.00 Product Price Product Price Row" at bounding box center [541, 73] width 116 height 18
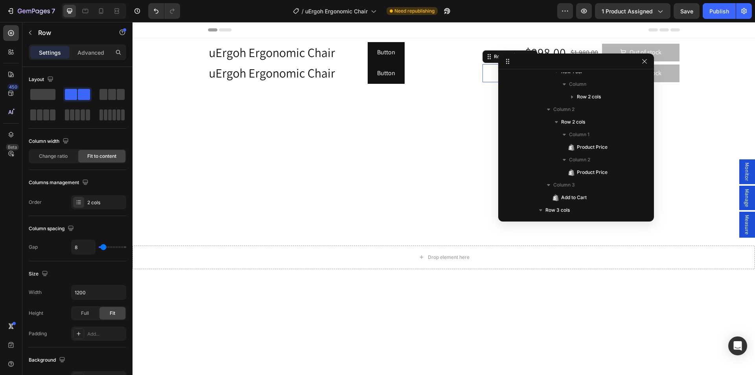
scroll to position [246, 0]
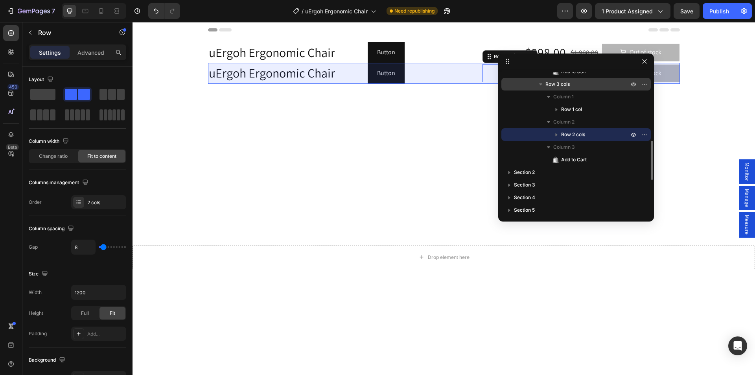
drag, startPoint x: 568, startPoint y: 87, endPoint x: 563, endPoint y: 88, distance: 4.7
click at [568, 87] on span "Row 3 cols" at bounding box center [558, 84] width 24 height 8
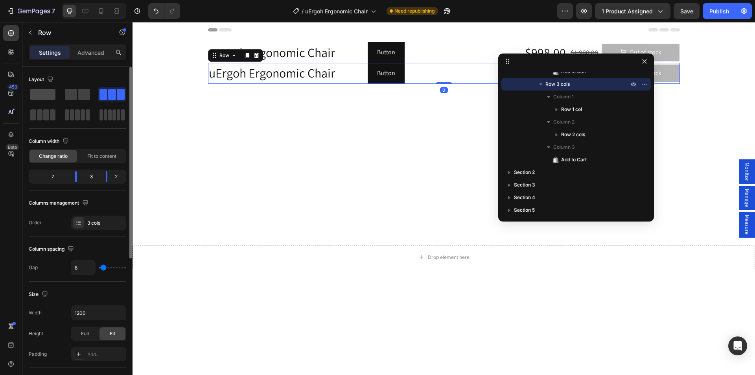
click at [34, 91] on span at bounding box center [42, 94] width 25 height 11
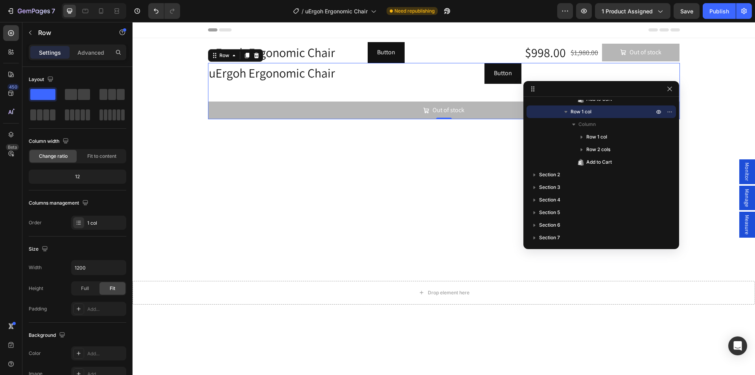
drag, startPoint x: 572, startPoint y: 64, endPoint x: 598, endPoint y: 93, distance: 39.0
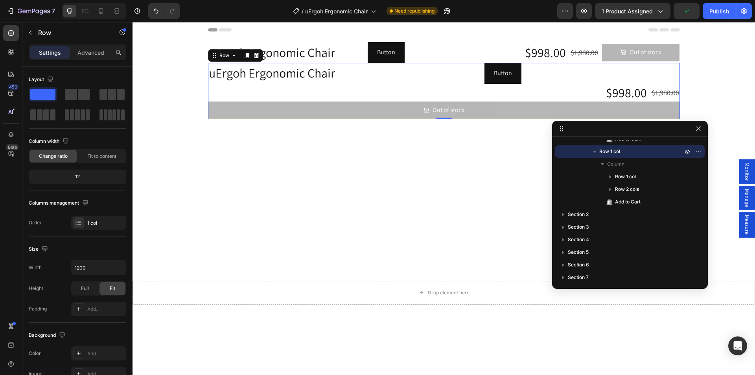
drag, startPoint x: 637, startPoint y: 90, endPoint x: 664, endPoint y: 138, distance: 55.3
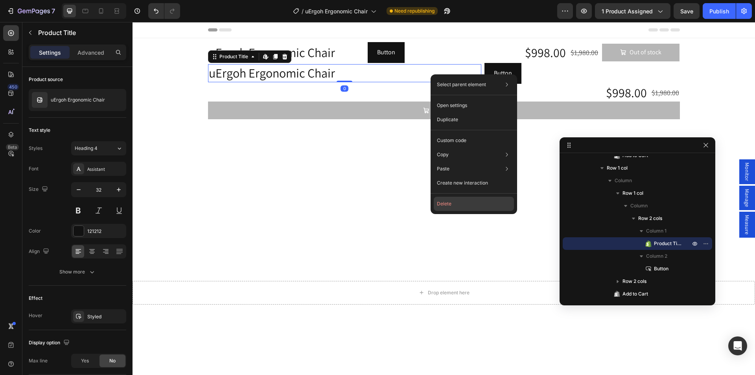
click at [447, 202] on button "Delete" at bounding box center [474, 204] width 80 height 14
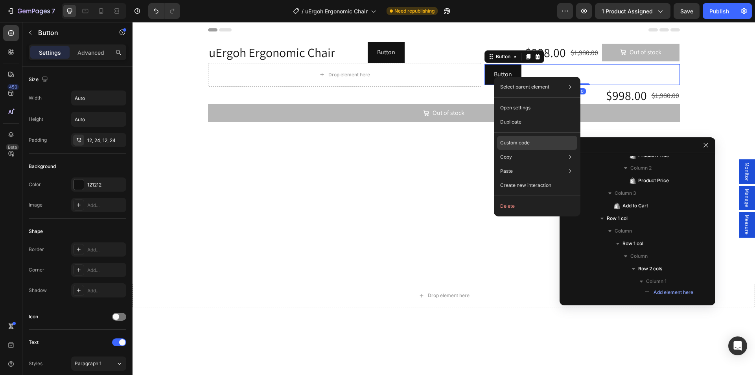
scroll to position [344, 0]
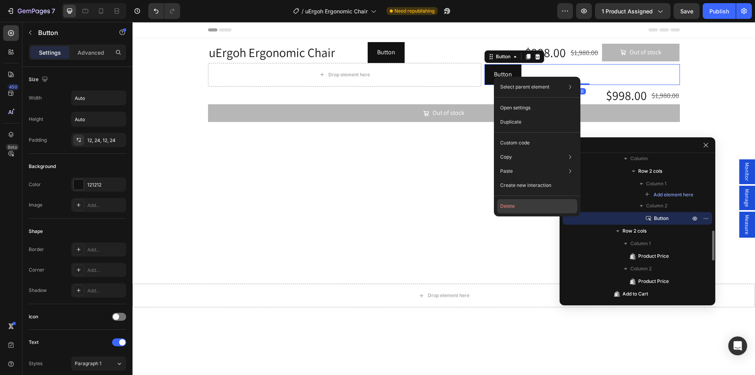
drag, startPoint x: 513, startPoint y: 209, endPoint x: 360, endPoint y: 100, distance: 188.5
click at [513, 209] on button "Delete" at bounding box center [537, 206] width 80 height 14
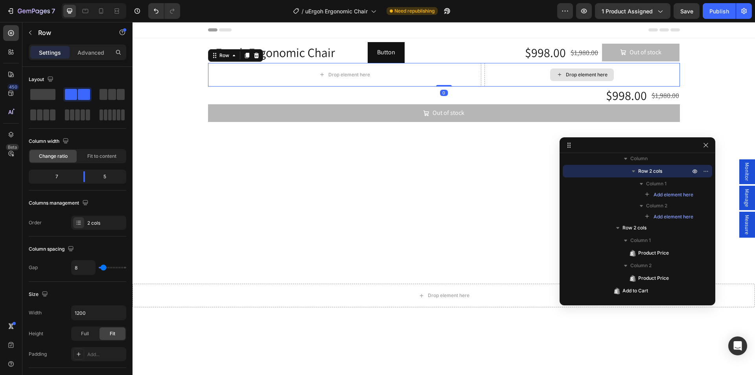
click at [487, 72] on div "Drop element here" at bounding box center [583, 75] width 196 height 24
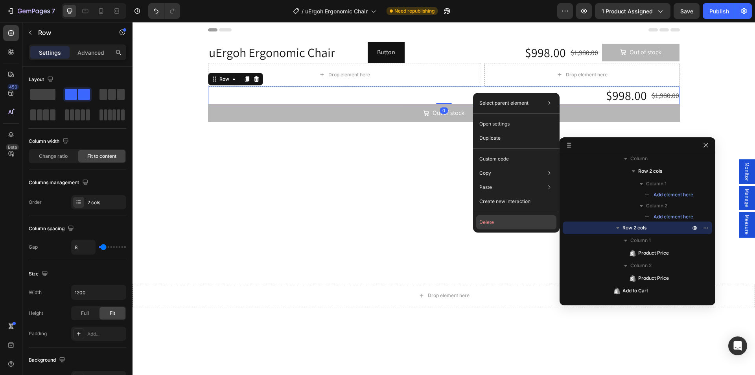
click at [480, 220] on button "Delete" at bounding box center [516, 222] width 80 height 14
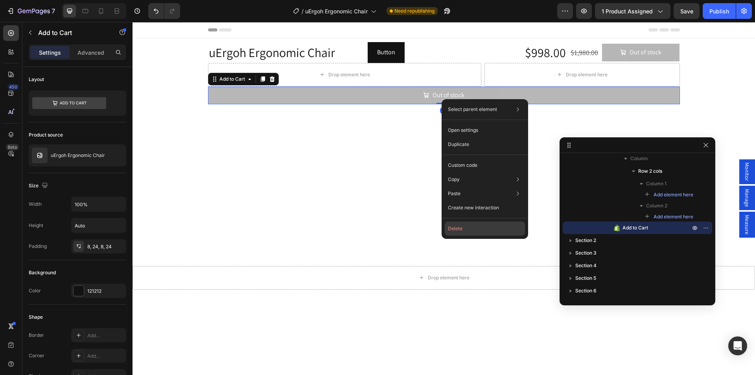
click at [461, 231] on button "Delete" at bounding box center [485, 228] width 80 height 14
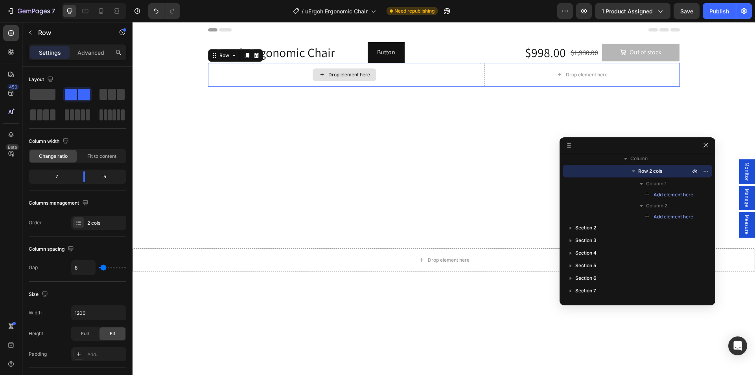
click at [256, 78] on div "Drop element here" at bounding box center [344, 75] width 273 height 24
click at [47, 95] on span at bounding box center [42, 94] width 25 height 11
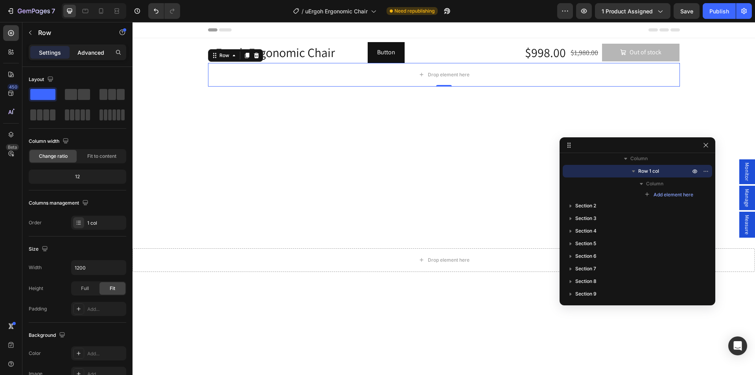
click at [96, 54] on p "Advanced" at bounding box center [91, 52] width 27 height 8
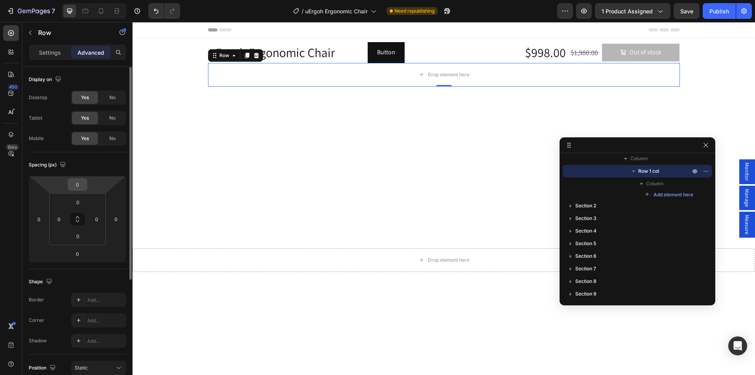
click at [79, 184] on input "0" at bounding box center [78, 185] width 16 height 12
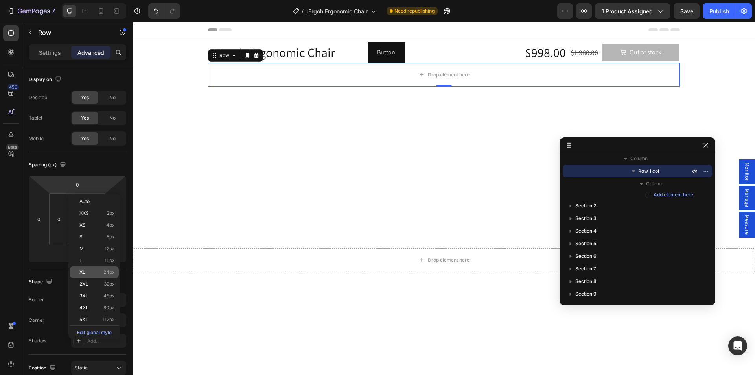
click at [91, 268] on div "XL 24px" at bounding box center [94, 272] width 49 height 12
type input "24"
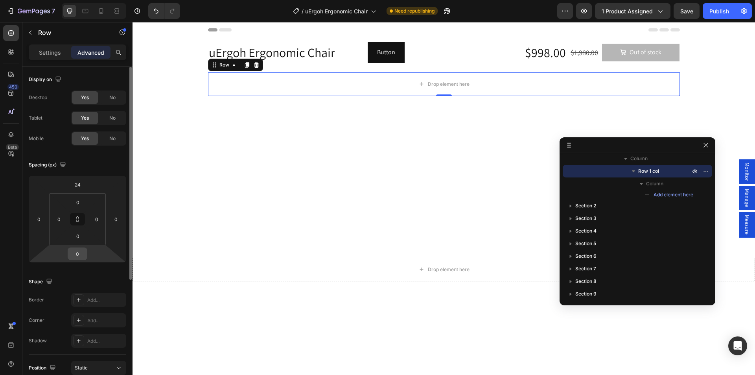
click at [79, 254] on input "0" at bounding box center [78, 254] width 16 height 12
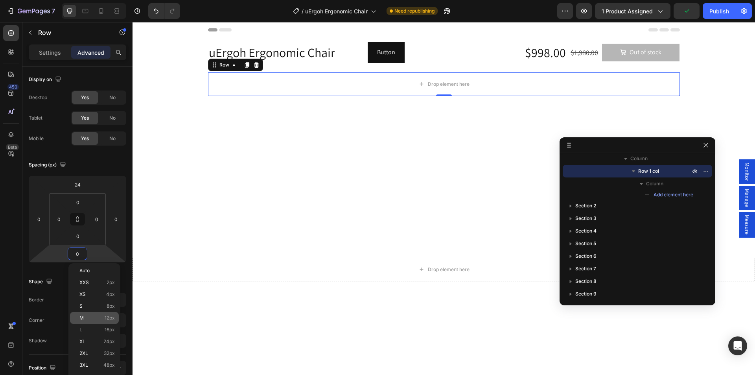
click at [98, 340] on p "XL 24px" at bounding box center [96, 342] width 35 height 6
type input "24"
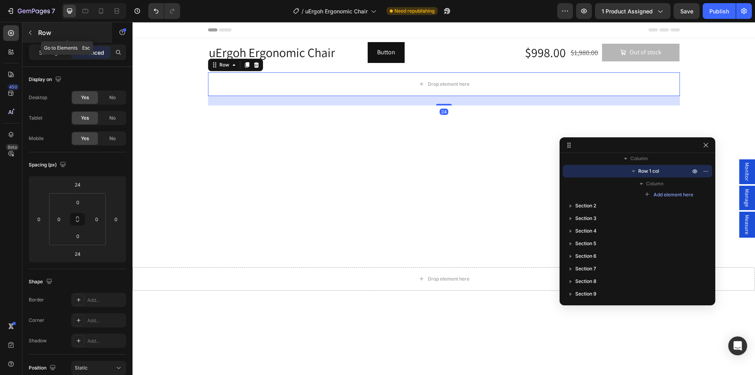
click at [42, 32] on p "Row" at bounding box center [71, 32] width 67 height 9
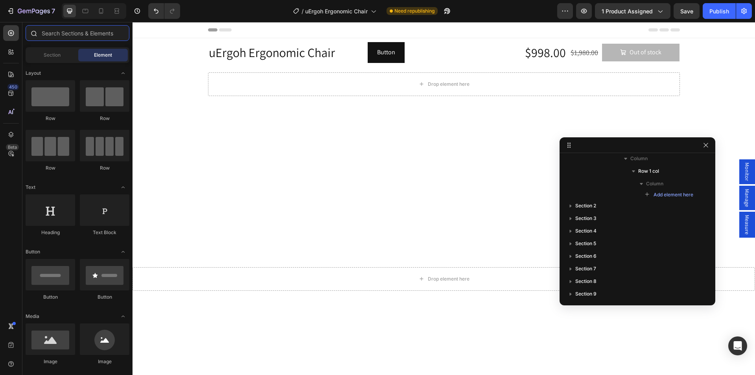
click at [59, 33] on input "text" at bounding box center [78, 33] width 104 height 16
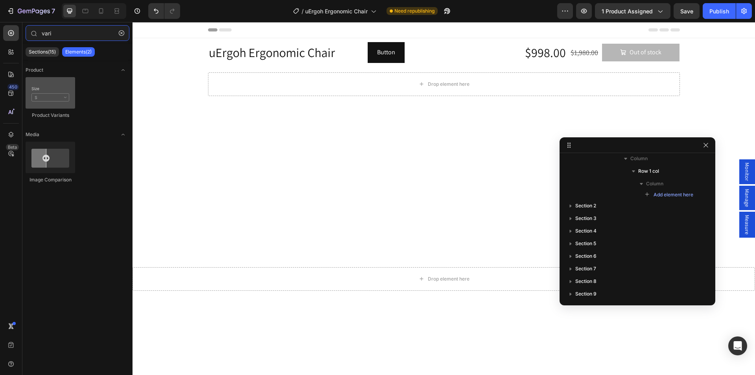
type input "vari"
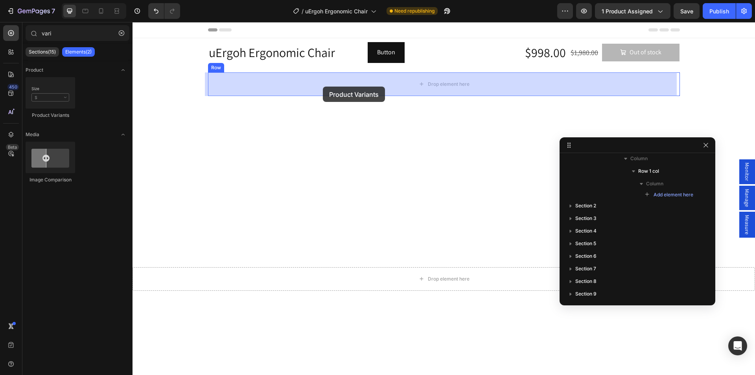
drag, startPoint x: 203, startPoint y: 81, endPoint x: 323, endPoint y: 87, distance: 120.5
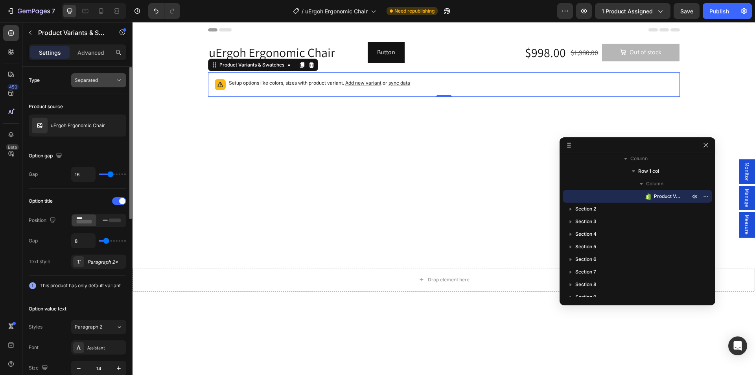
click at [95, 81] on span "Separated" at bounding box center [86, 80] width 23 height 6
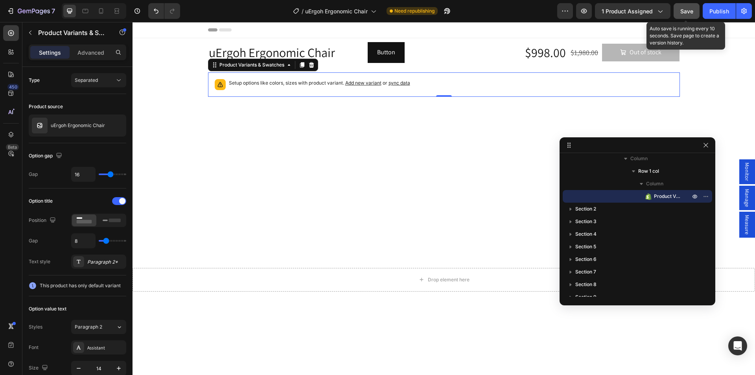
click at [690, 12] on span "Save" at bounding box center [687, 11] width 13 height 7
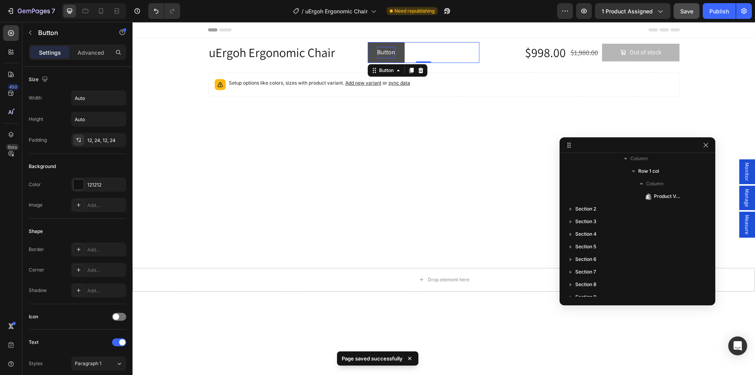
click at [384, 54] on p "Button" at bounding box center [386, 52] width 18 height 11
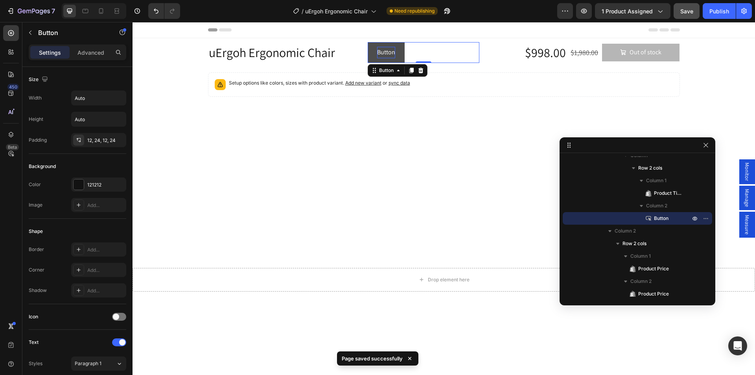
click at [378, 54] on p "Button" at bounding box center [386, 52] width 18 height 11
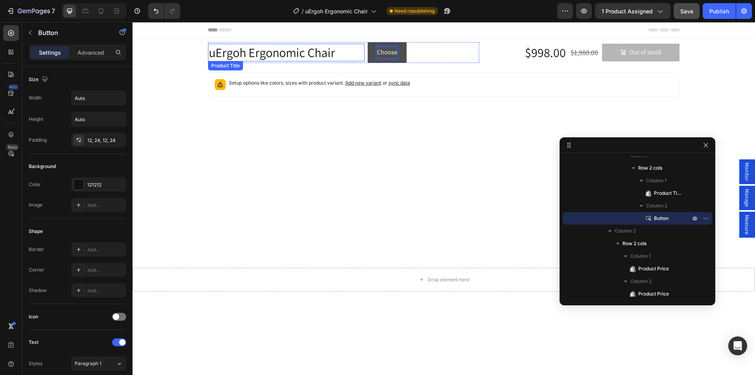
click at [368, 42] on button "Choose" at bounding box center [387, 52] width 39 height 21
click at [368, 42] on button "Choose you" at bounding box center [393, 52] width 50 height 21
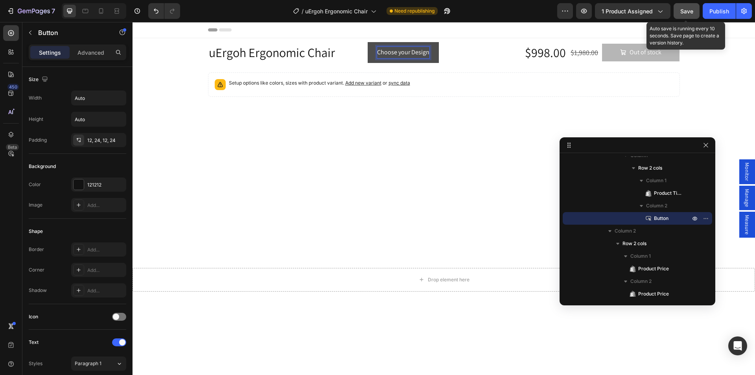
click at [685, 13] on span "Save" at bounding box center [687, 11] width 13 height 7
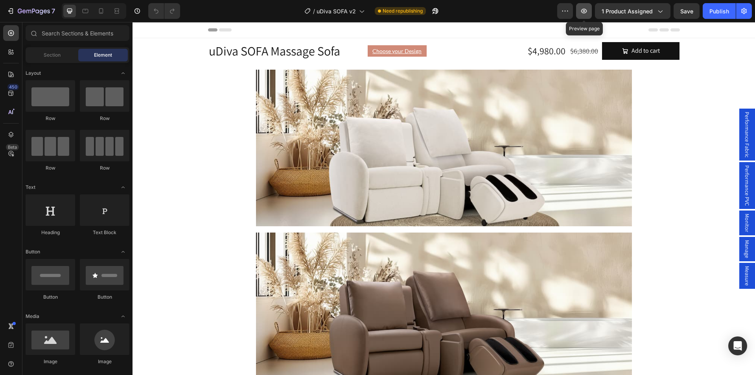
click at [583, 13] on icon "button" at bounding box center [584, 11] width 8 height 8
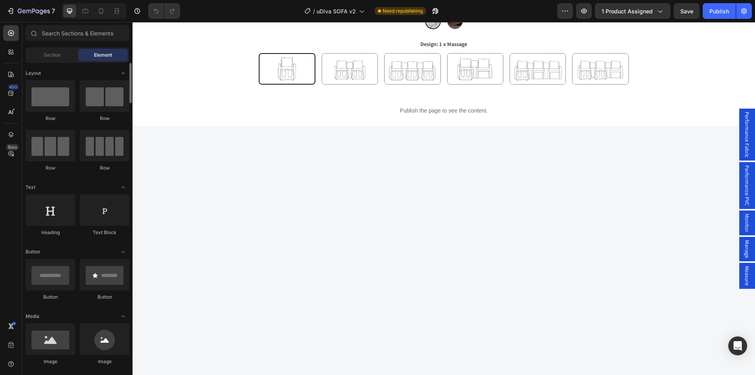
scroll to position [39, 0]
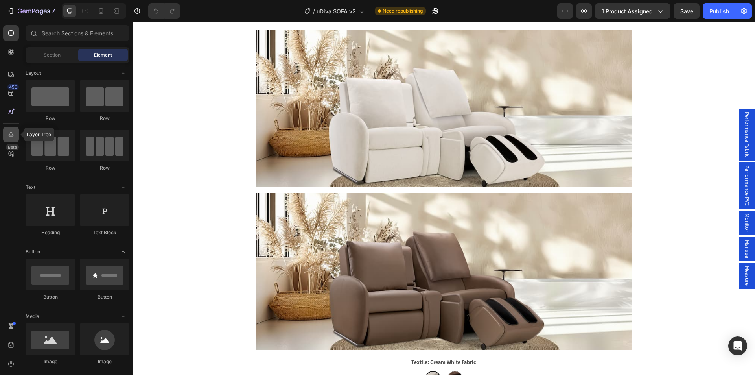
click at [7, 131] on icon at bounding box center [11, 135] width 8 height 8
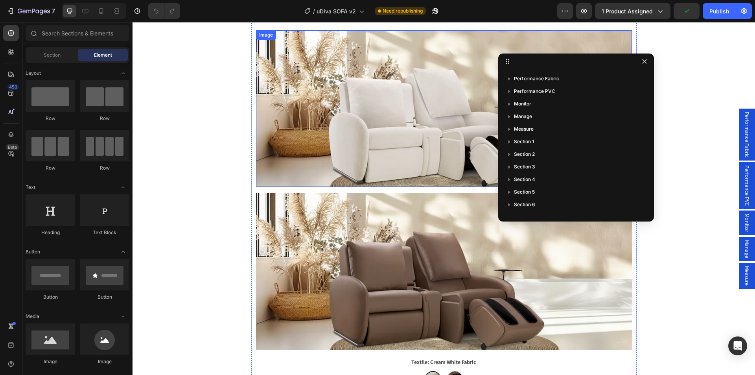
scroll to position [0, 0]
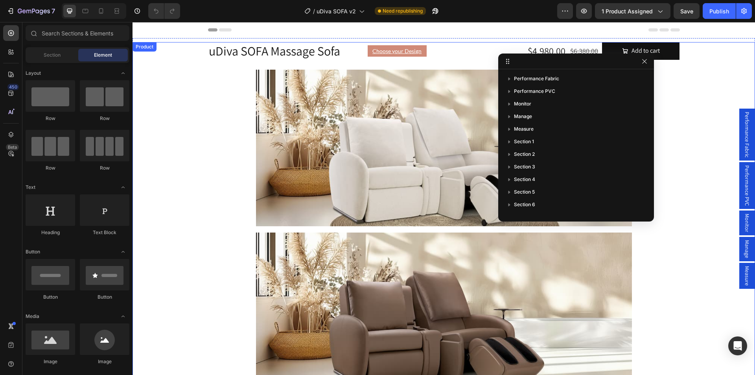
click at [219, 82] on div "uDiva SOFA Massage Sofa Product Title Choose your Design Text Block Row Row $4,…" at bounding box center [444, 266] width 472 height 449
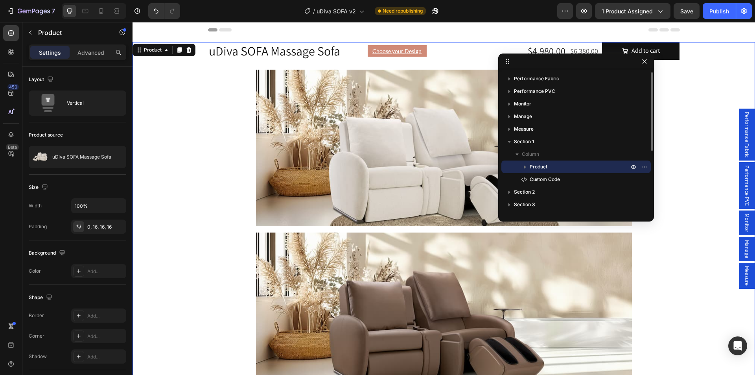
click at [525, 166] on icon "button" at bounding box center [525, 167] width 2 height 3
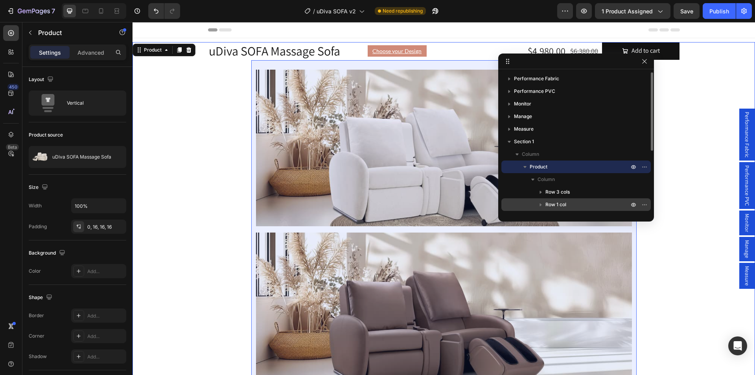
click at [554, 207] on span "Row 1 col" at bounding box center [556, 205] width 21 height 8
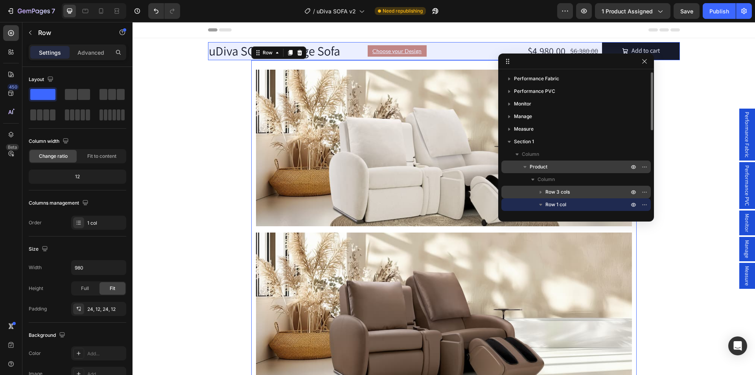
click at [559, 193] on span "Row 3 cols" at bounding box center [558, 192] width 24 height 8
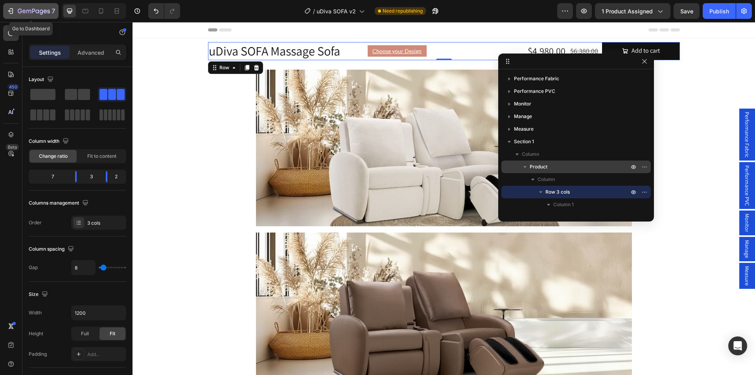
click at [18, 11] on icon "button" at bounding box center [20, 11] width 4 height 5
